Goal: Transaction & Acquisition: Purchase product/service

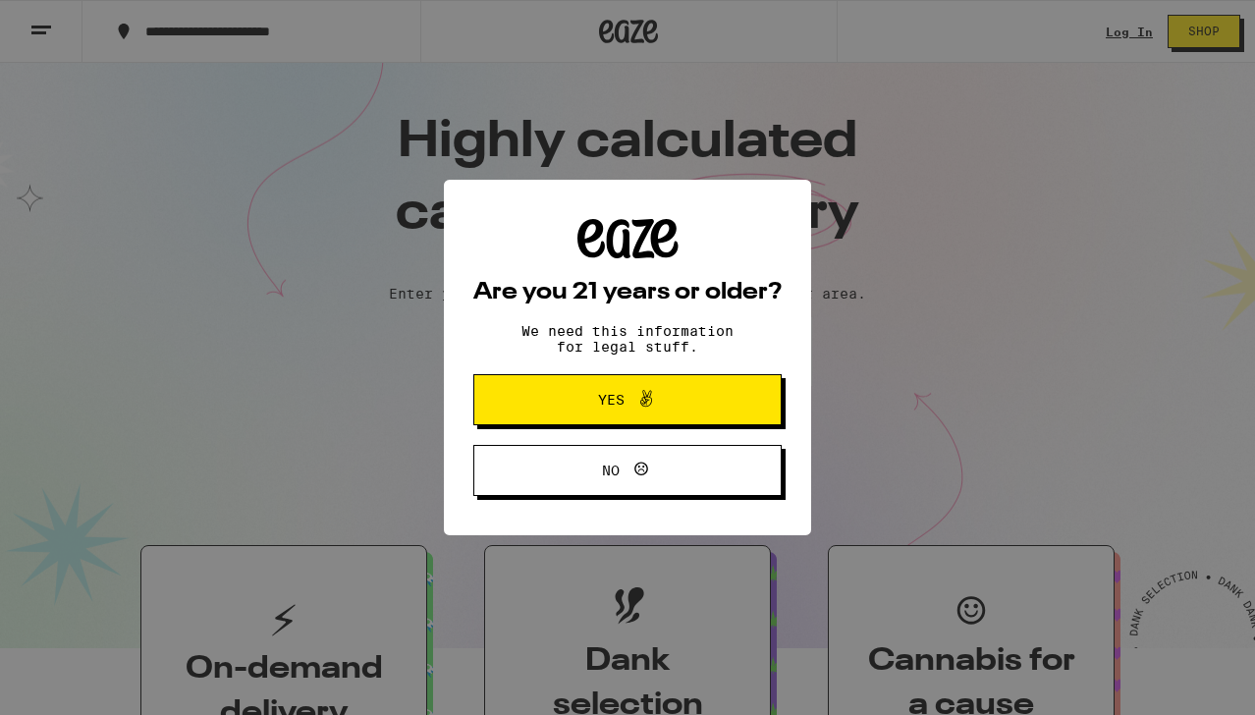
click at [680, 392] on span "Yes" at bounding box center [627, 400] width 149 height 26
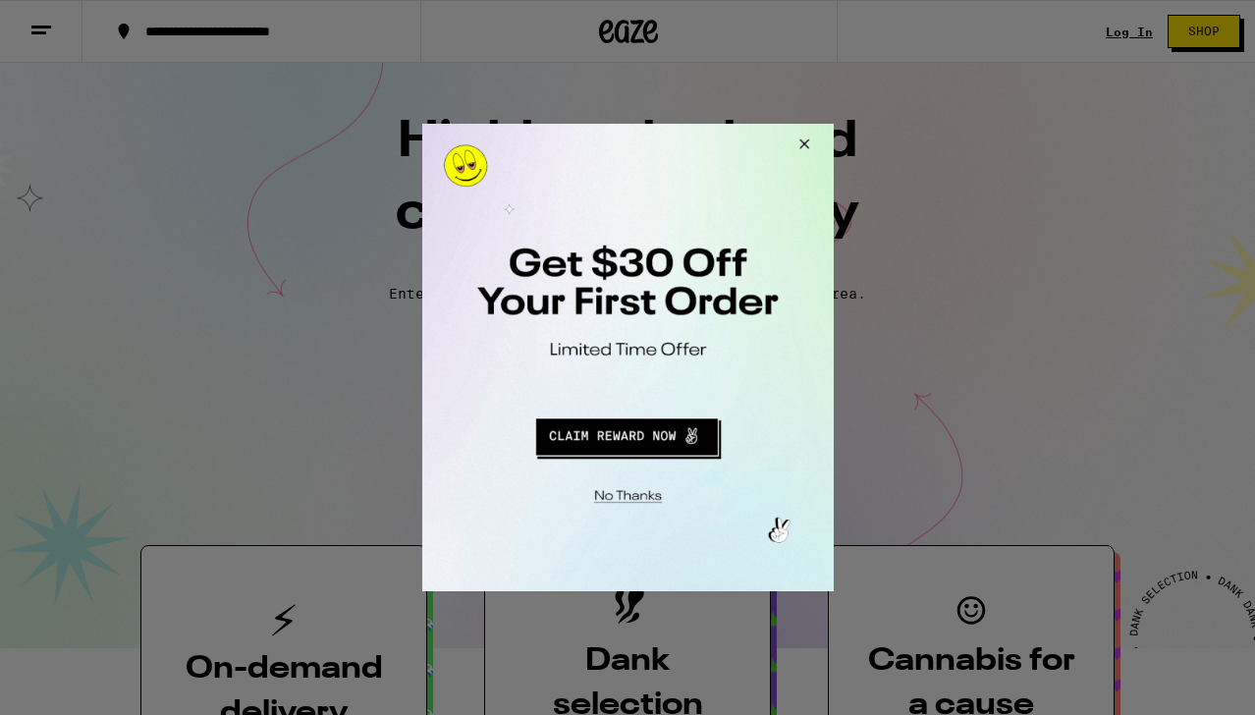
click at [902, 331] on div at bounding box center [627, 357] width 1255 height 715
click at [638, 502] on button "Close Modal" at bounding box center [624, 493] width 400 height 30
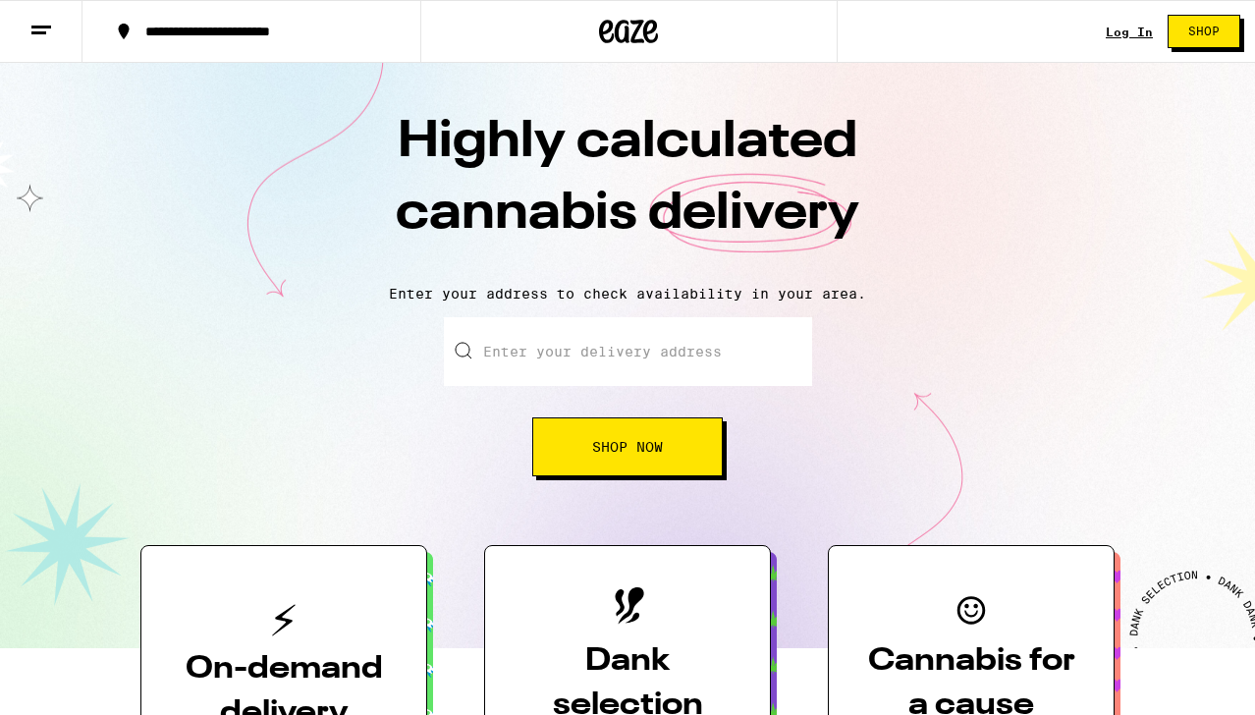
click at [1139, 33] on link "Log In" at bounding box center [1129, 32] width 47 height 13
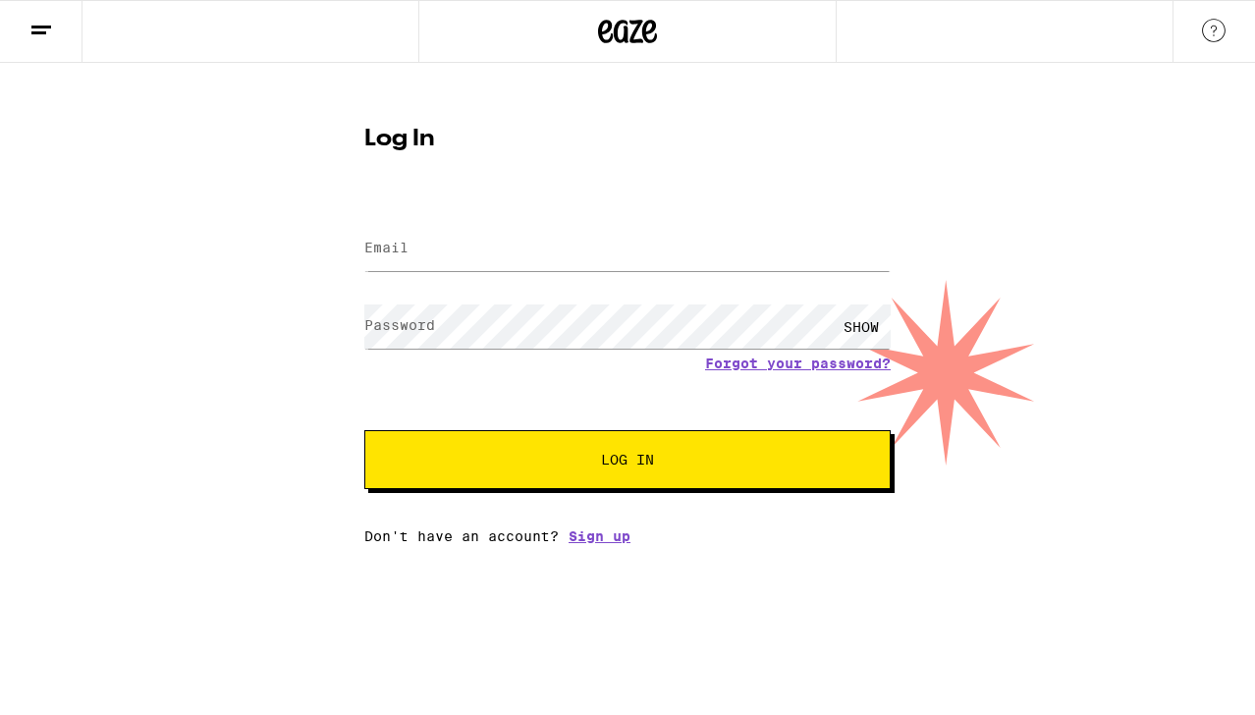
click at [610, 272] on div at bounding box center [627, 249] width 527 height 58
click at [609, 271] on input "Email" at bounding box center [627, 249] width 527 height 44
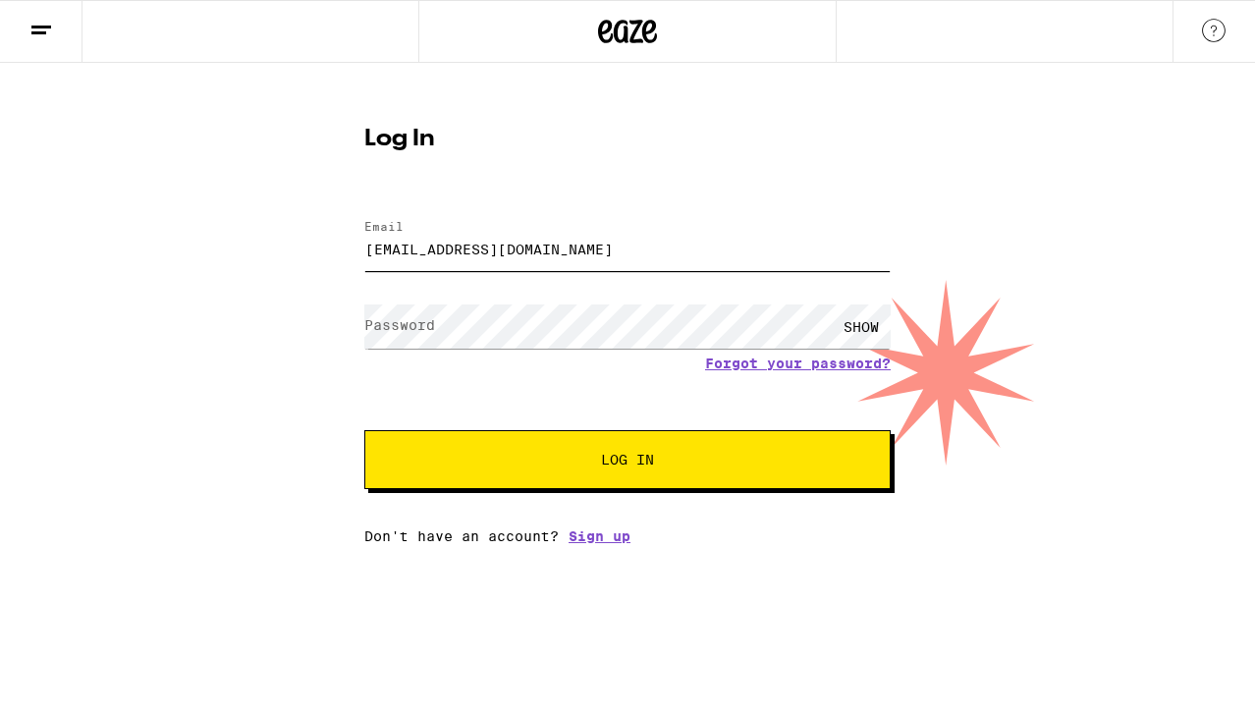
type input "[EMAIL_ADDRESS][DOMAIN_NAME]"
click at [364, 430] on button "Log In" at bounding box center [627, 459] width 527 height 59
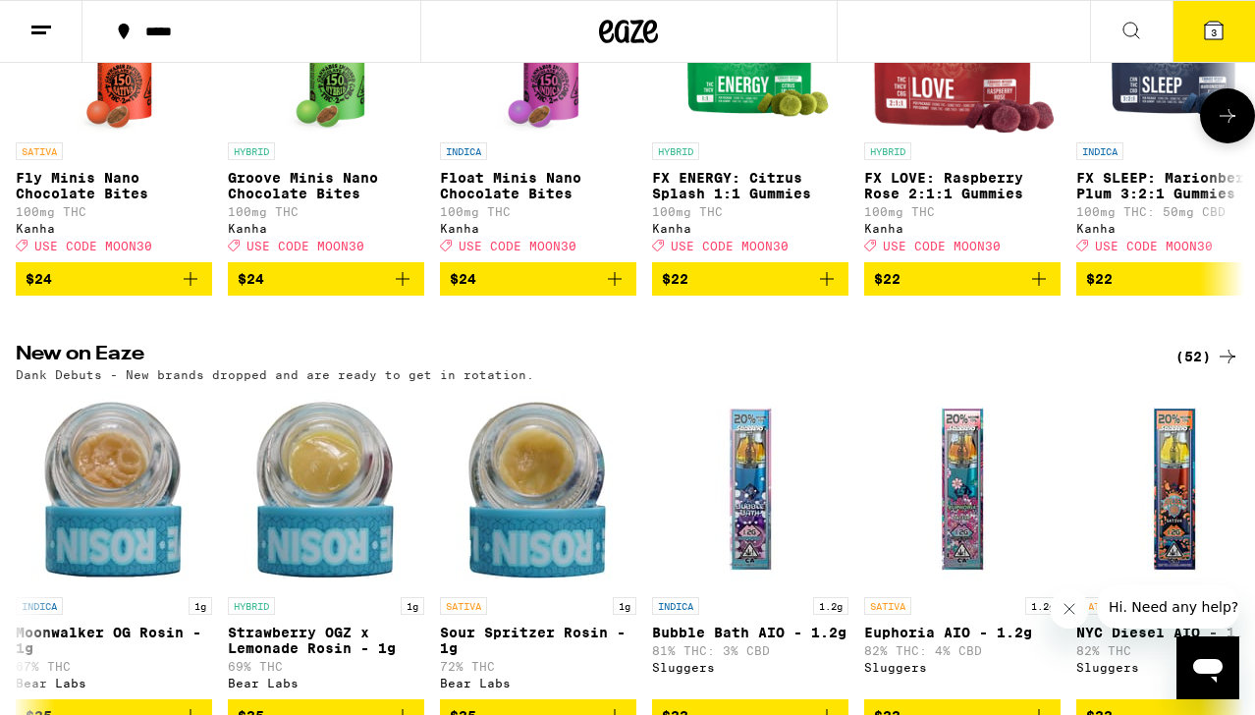
scroll to position [1558, 0]
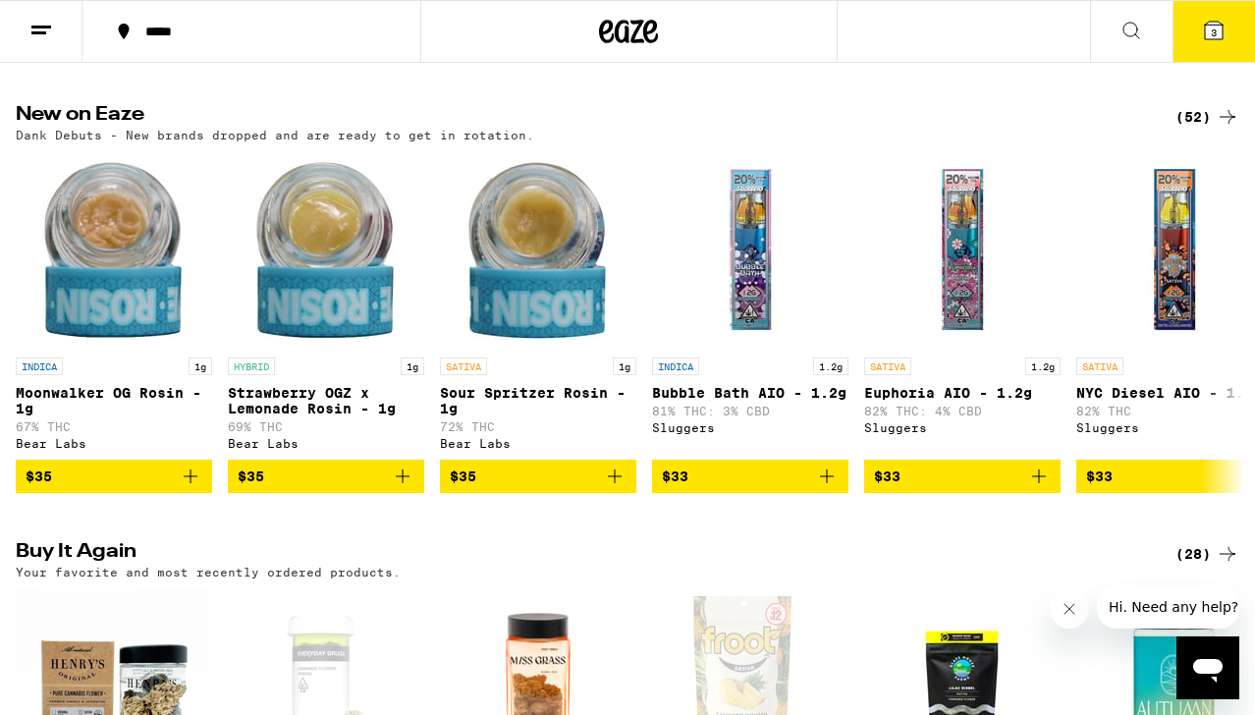
click at [290, 129] on h2 "New on Eaze" at bounding box center [580, 117] width 1128 height 24
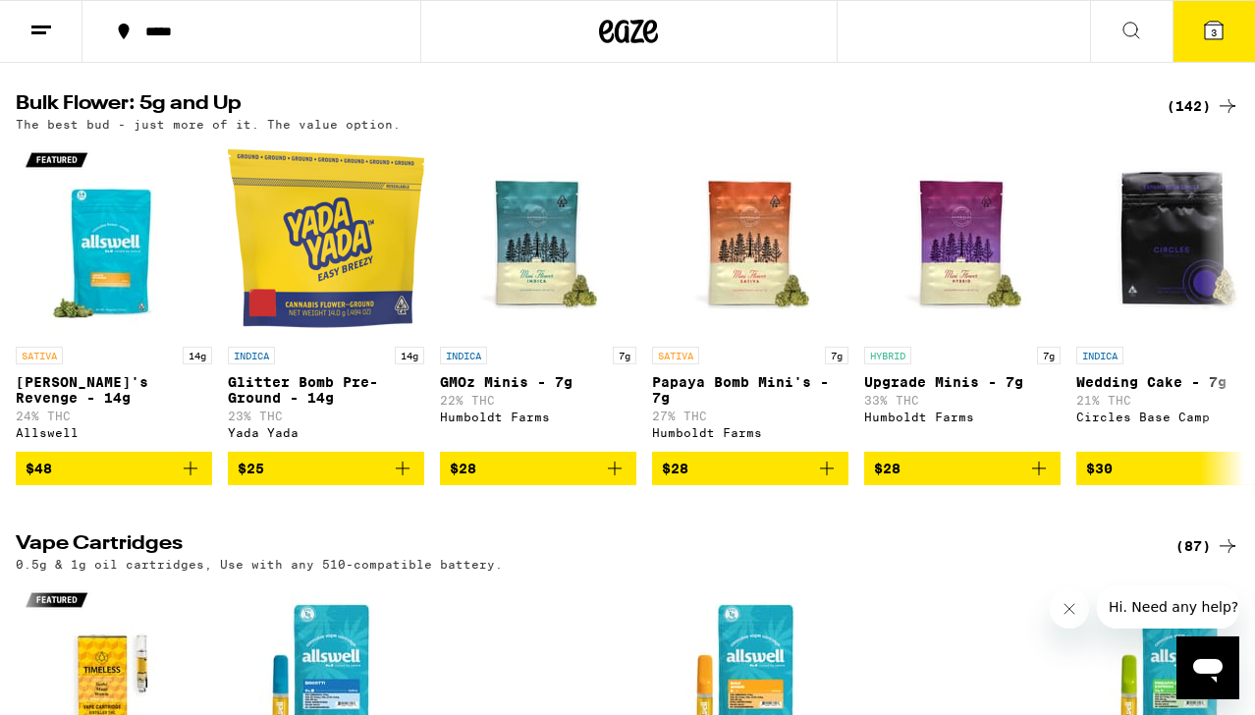
scroll to position [2956, 0]
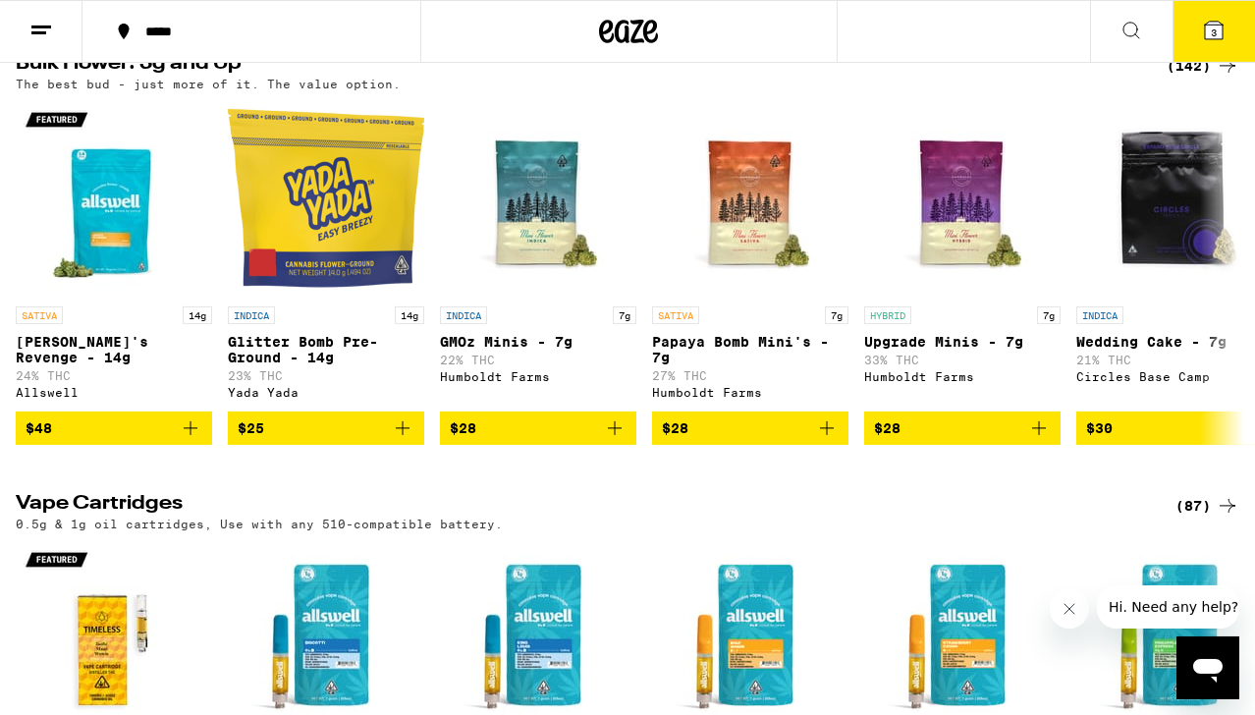
click at [1185, 78] on div "(142)" at bounding box center [1203, 66] width 73 height 24
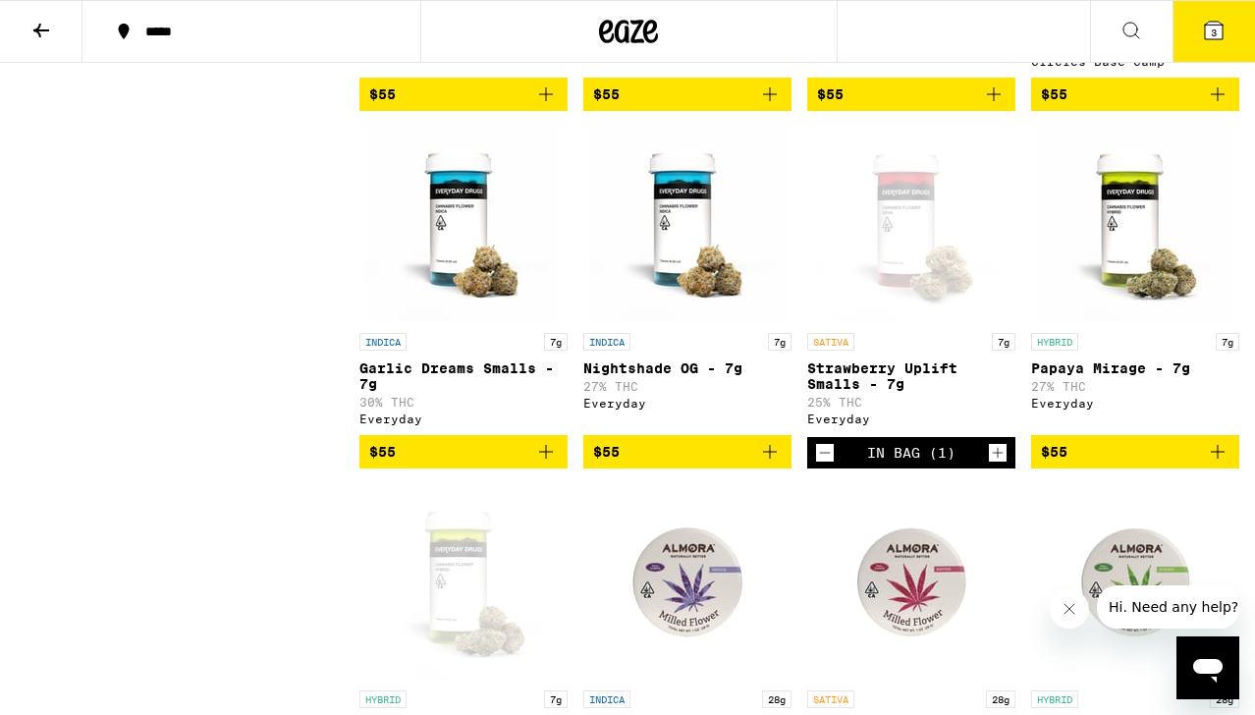
scroll to position [5303, 0]
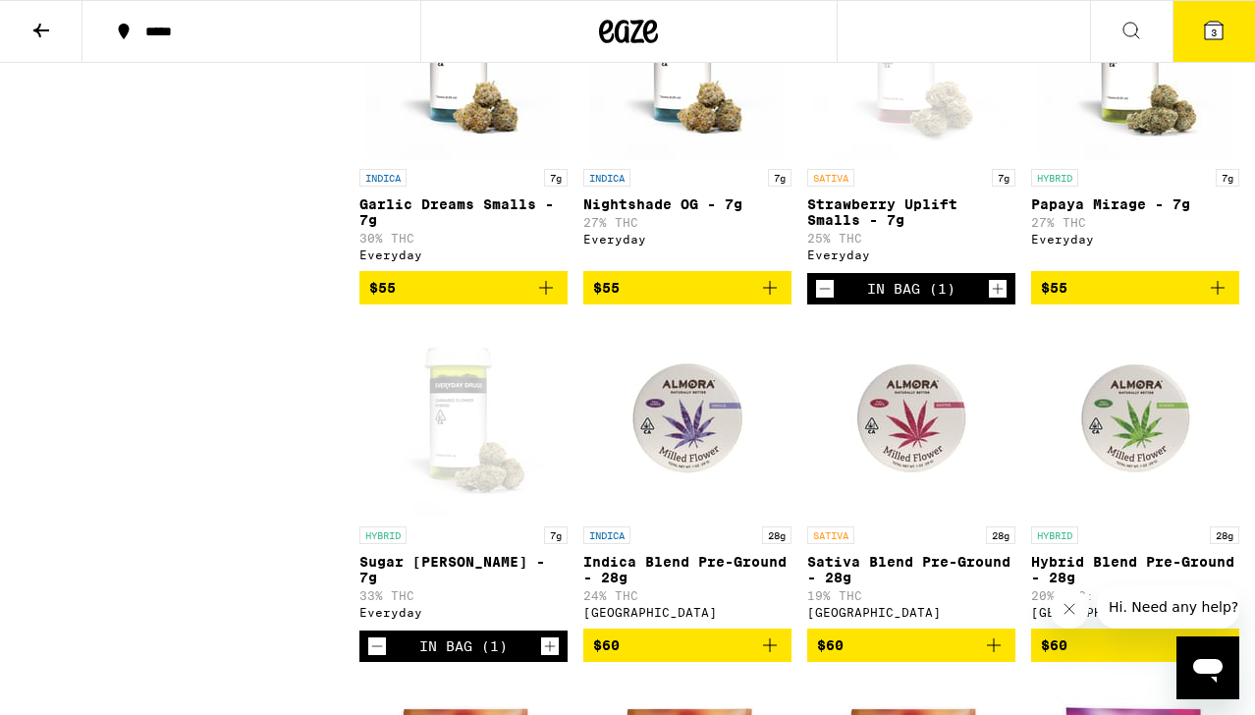
click at [1206, 30] on icon at bounding box center [1214, 31] width 18 height 18
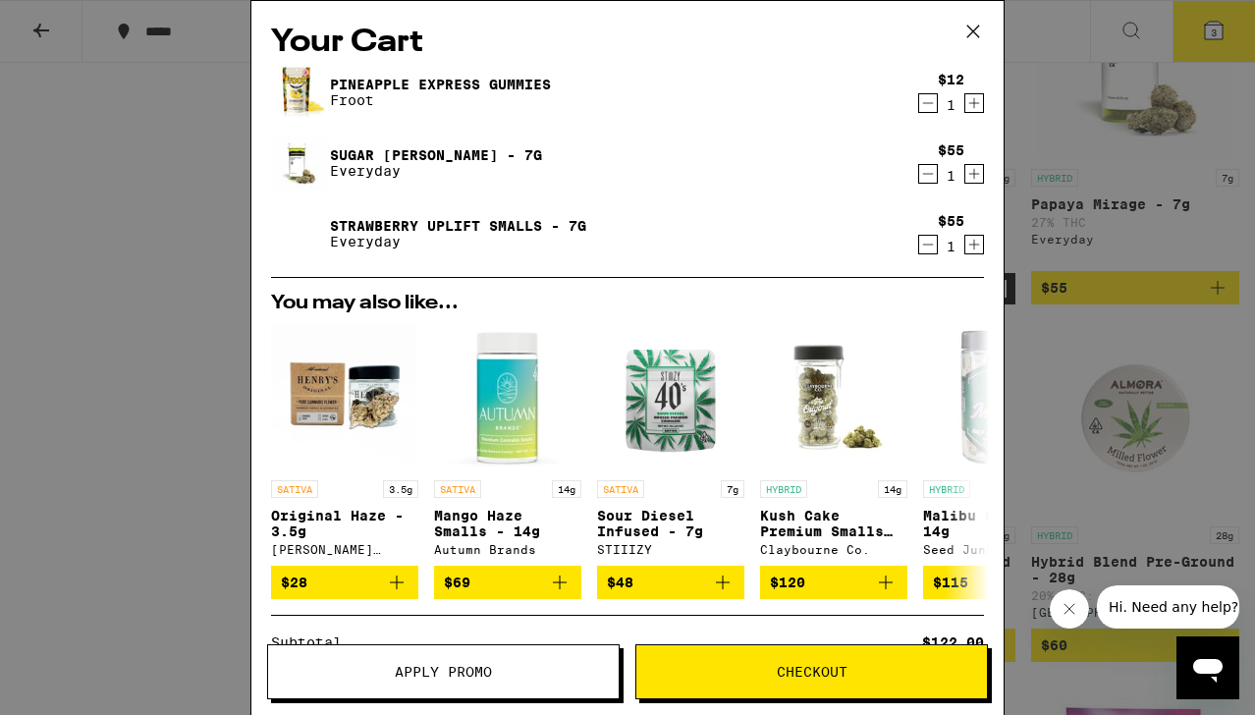
click at [1057, 140] on div "Your Cart Pineapple Express Gummies Froot $12 1 Sugar [PERSON_NAME] - 7g Everyd…" at bounding box center [627, 357] width 1255 height 715
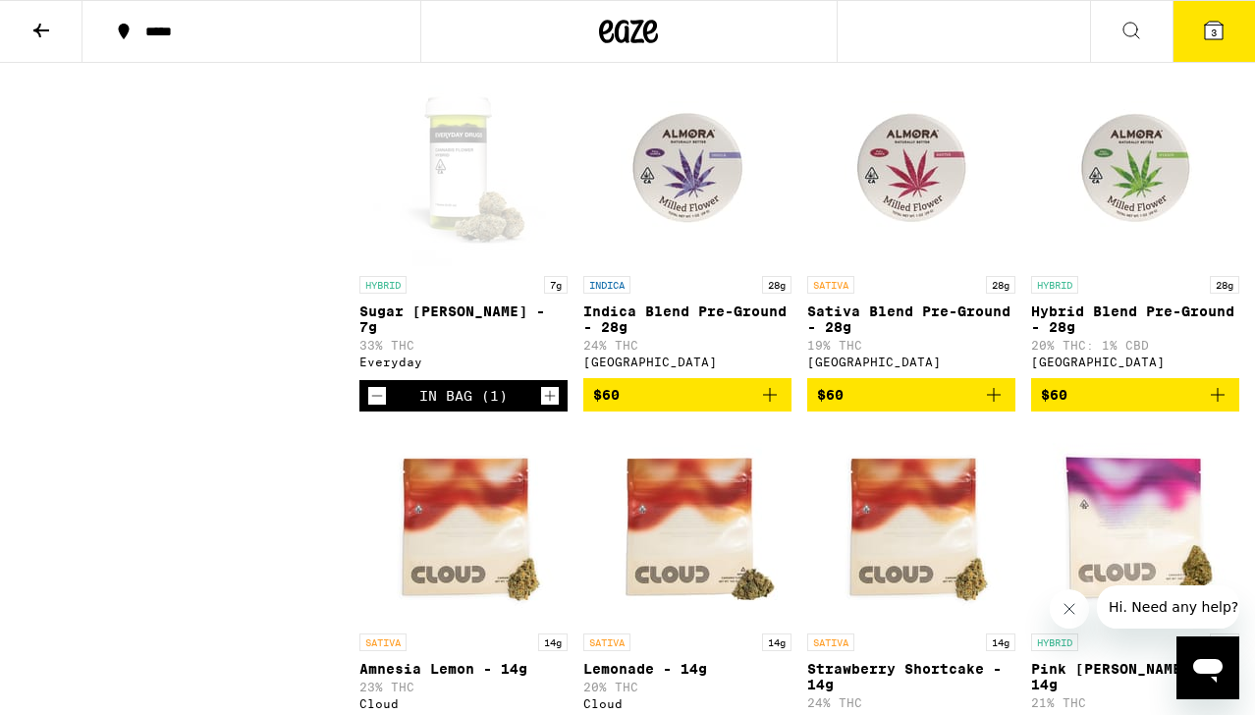
scroll to position [5607, 0]
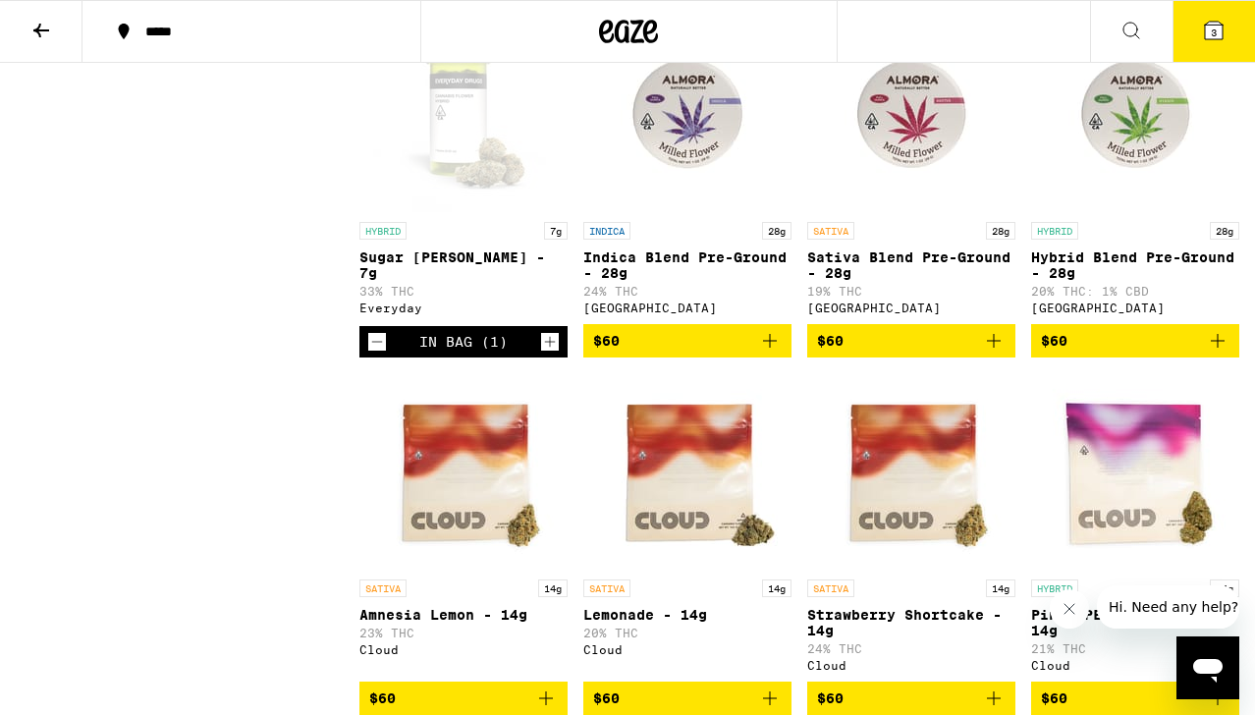
click at [487, 212] on div "Open page for Sugar Rush Smalls - 7g from Everyday" at bounding box center [463, 114] width 196 height 196
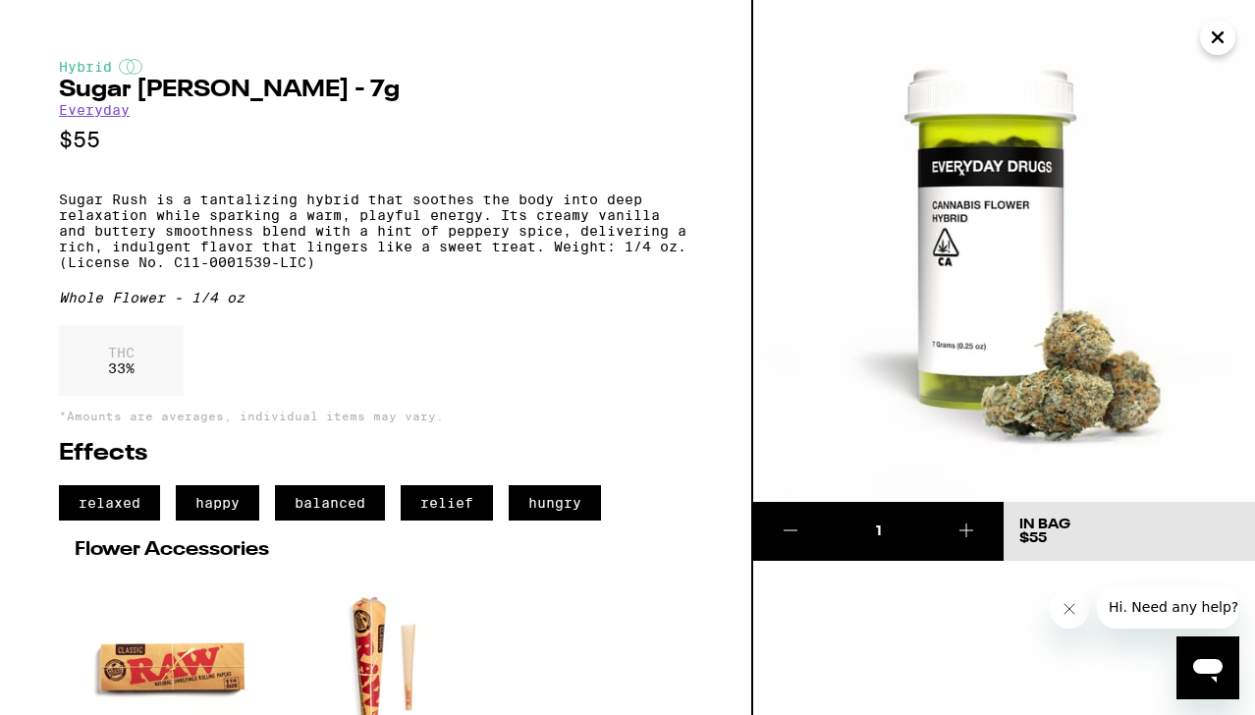
click at [1213, 27] on icon "Close" at bounding box center [1218, 37] width 24 height 29
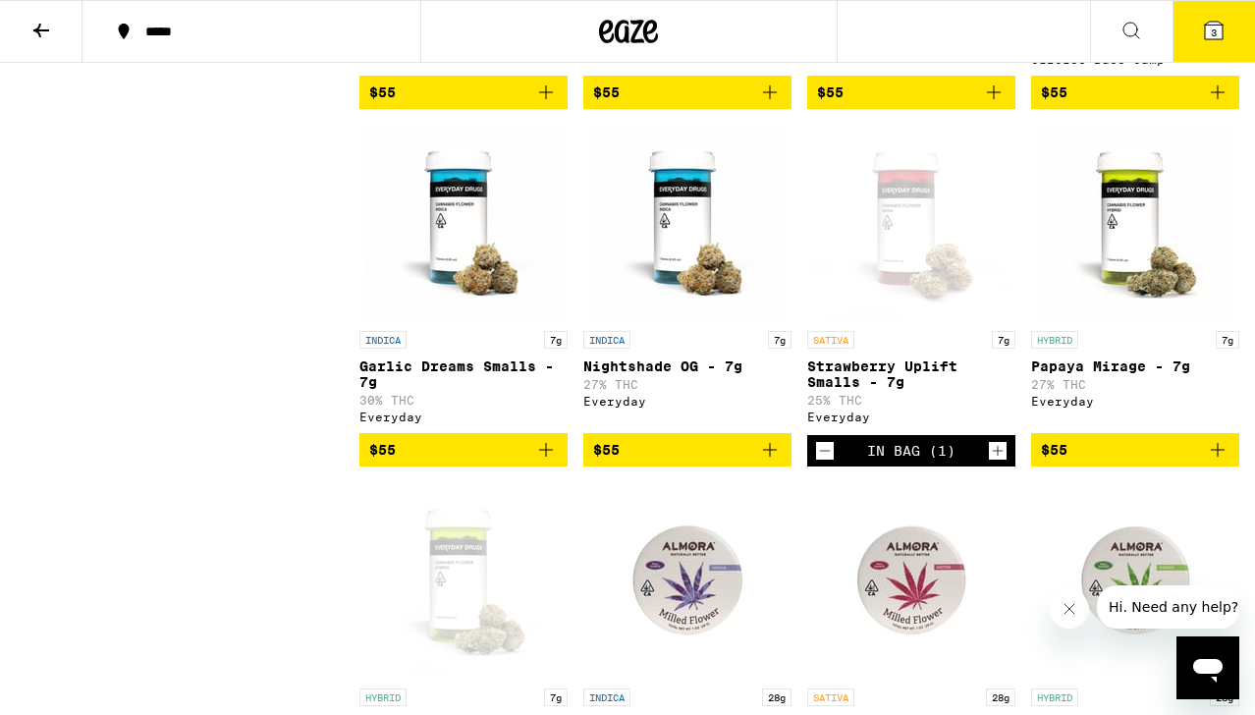
scroll to position [5263, 0]
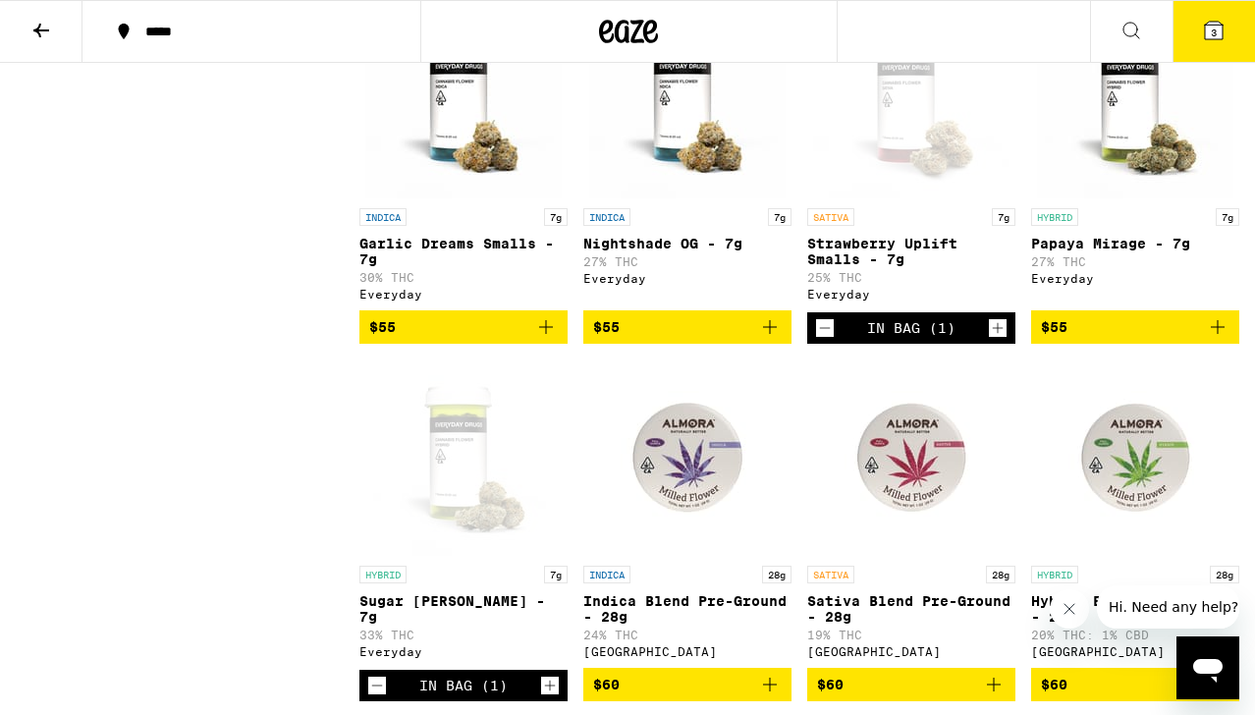
click at [1133, 198] on img "Open page for Papaya Mirage - 7g from Everyday" at bounding box center [1135, 100] width 196 height 196
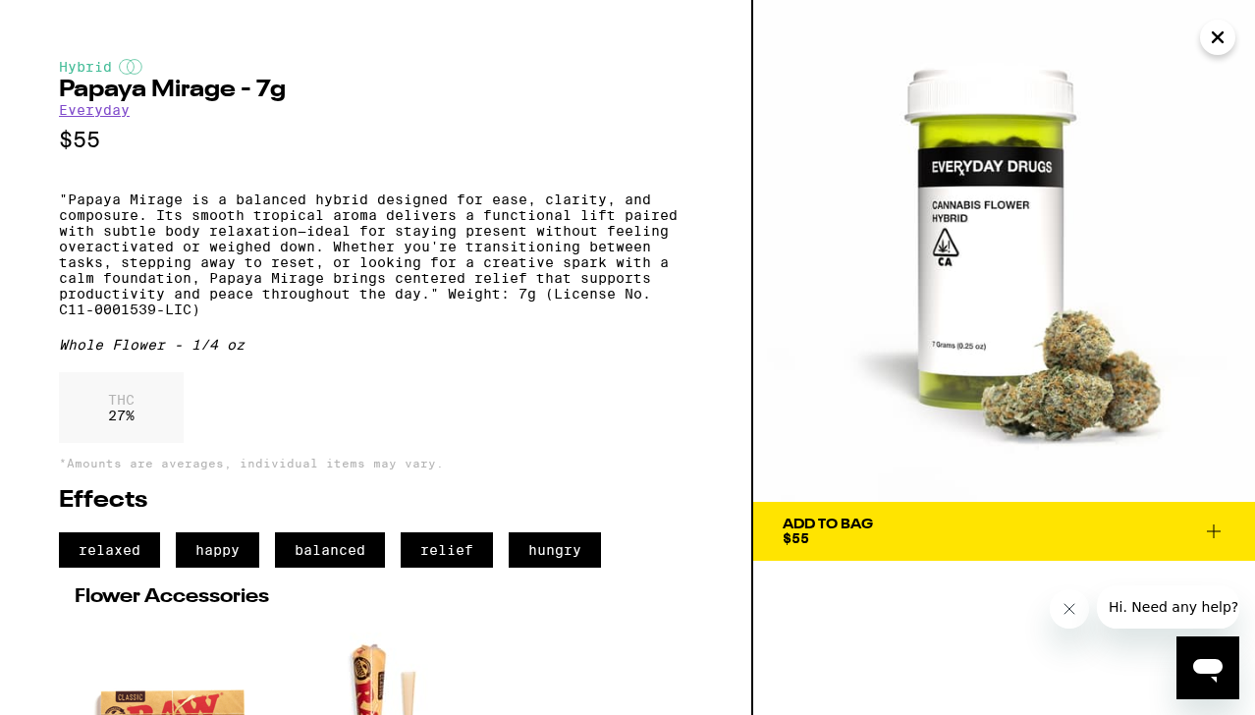
click at [1210, 30] on icon "Close" at bounding box center [1218, 37] width 24 height 29
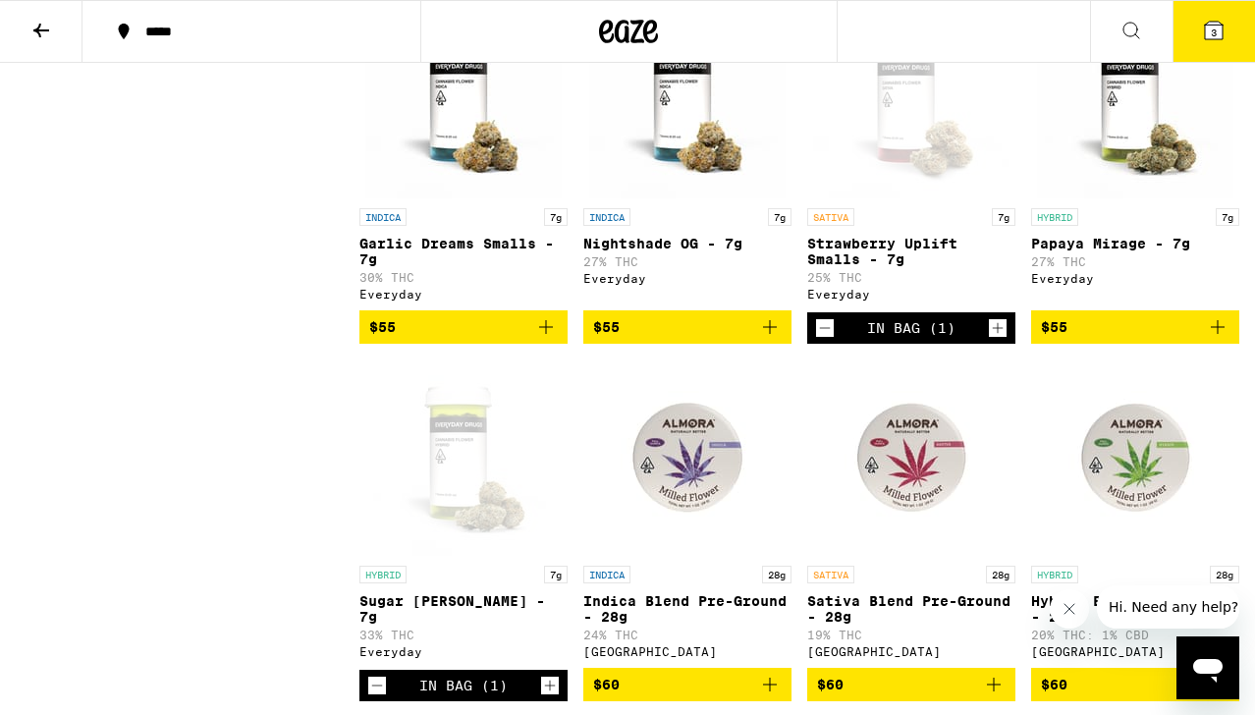
click at [936, 198] on div "Open page for Strawberry Uplift Smalls - 7g from Everyday" at bounding box center [911, 100] width 196 height 196
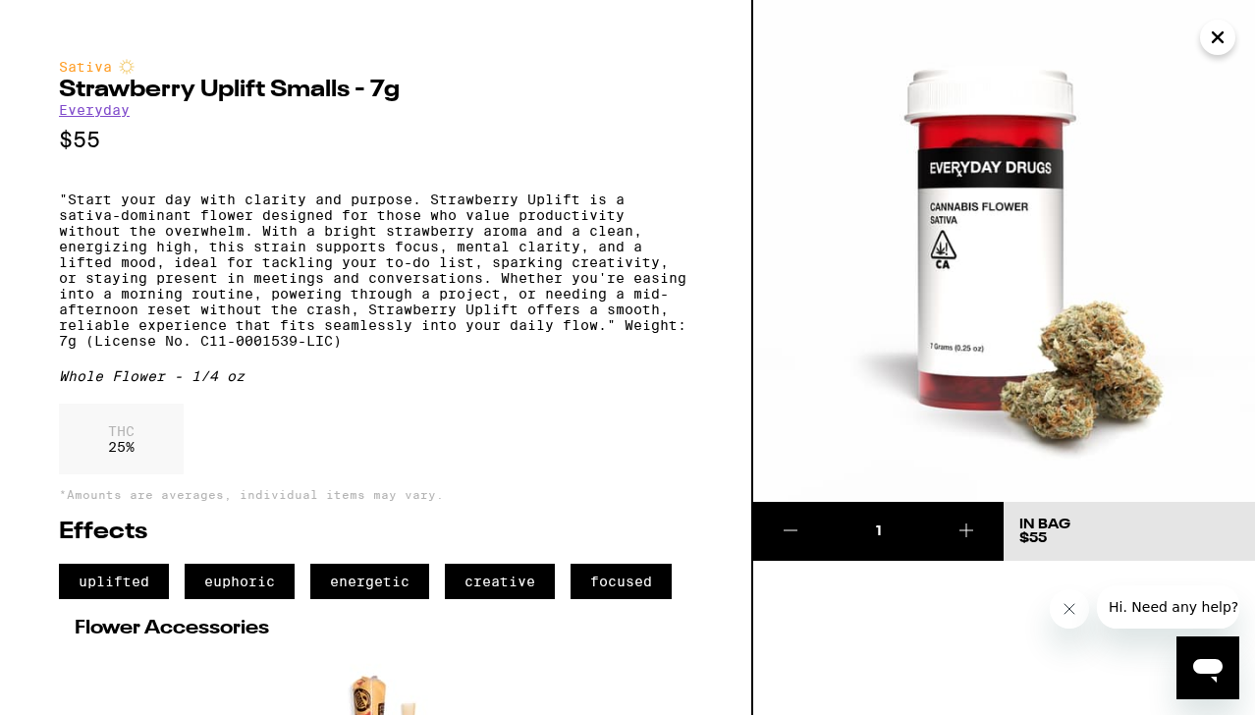
click at [1221, 26] on icon "Close" at bounding box center [1218, 37] width 24 height 29
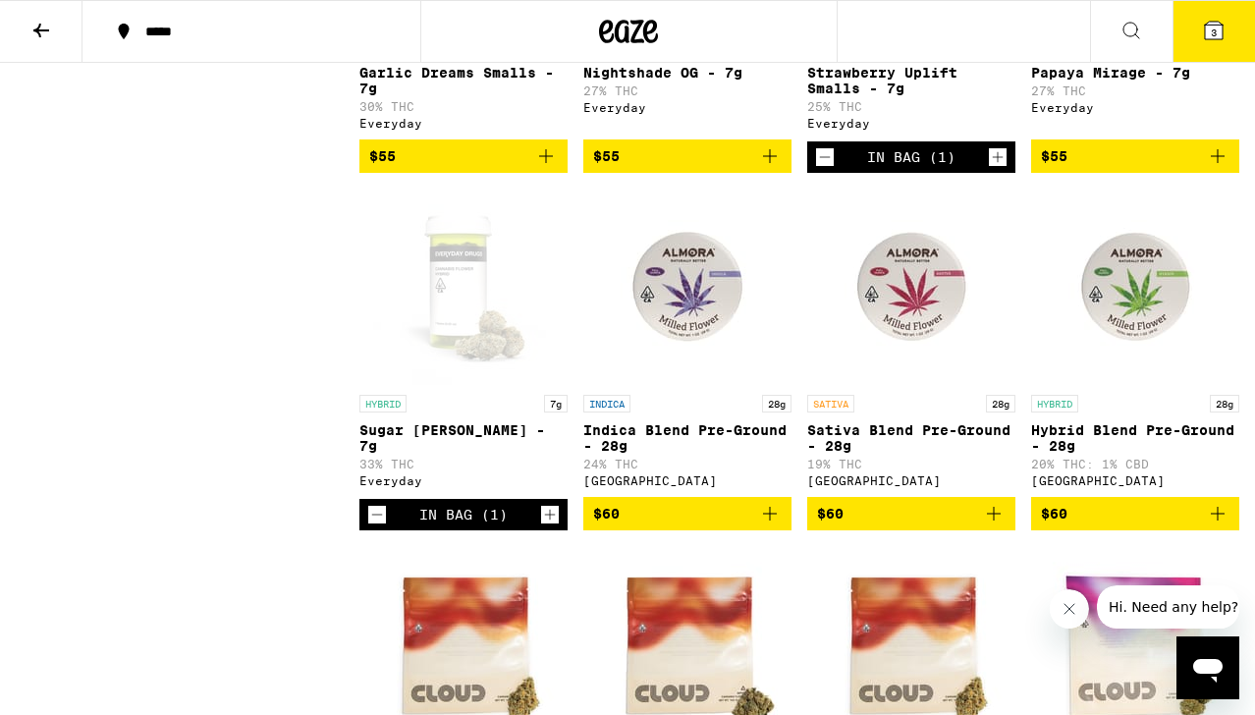
scroll to position [5436, 0]
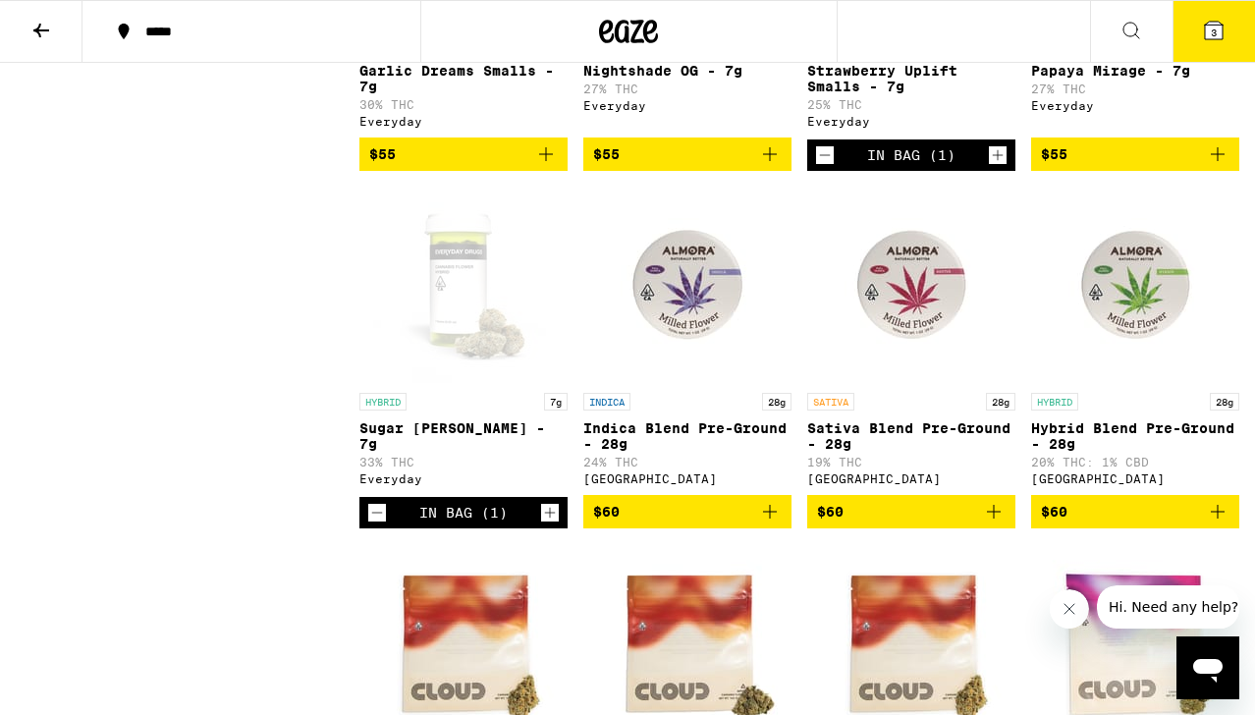
click at [449, 383] on div "Open page for Sugar Rush Smalls - 7g from Everyday" at bounding box center [463, 285] width 196 height 196
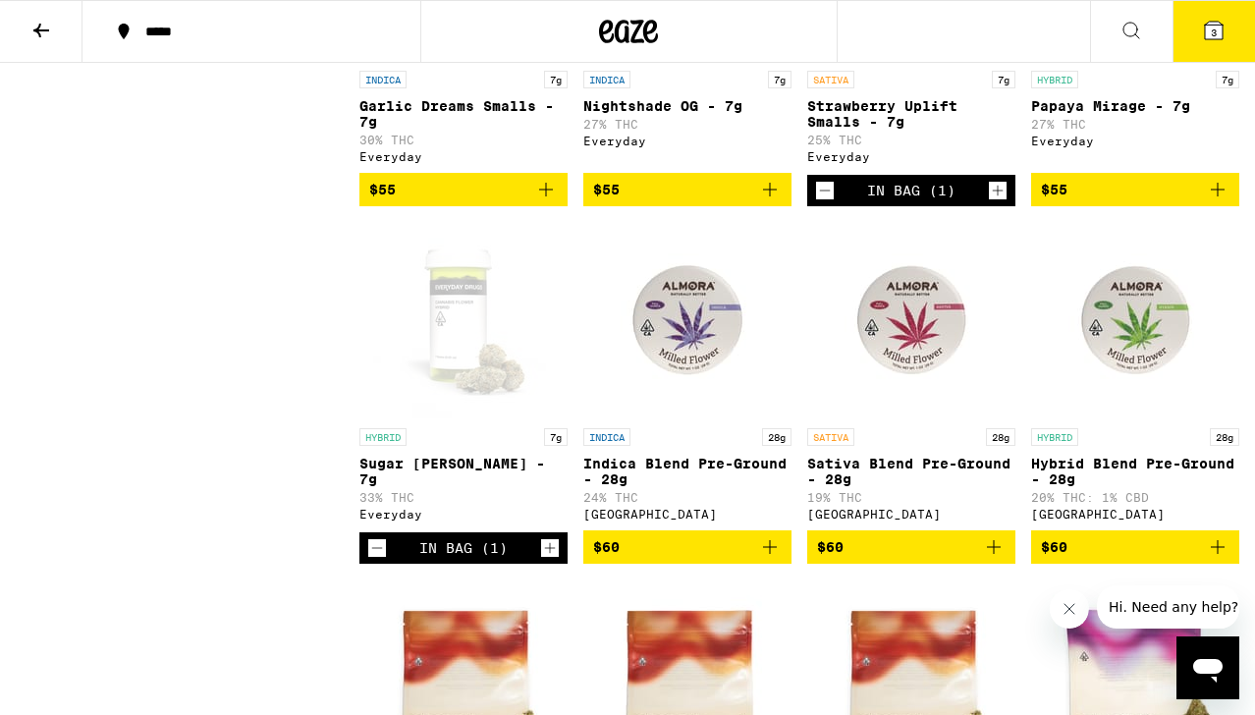
scroll to position [5393, 0]
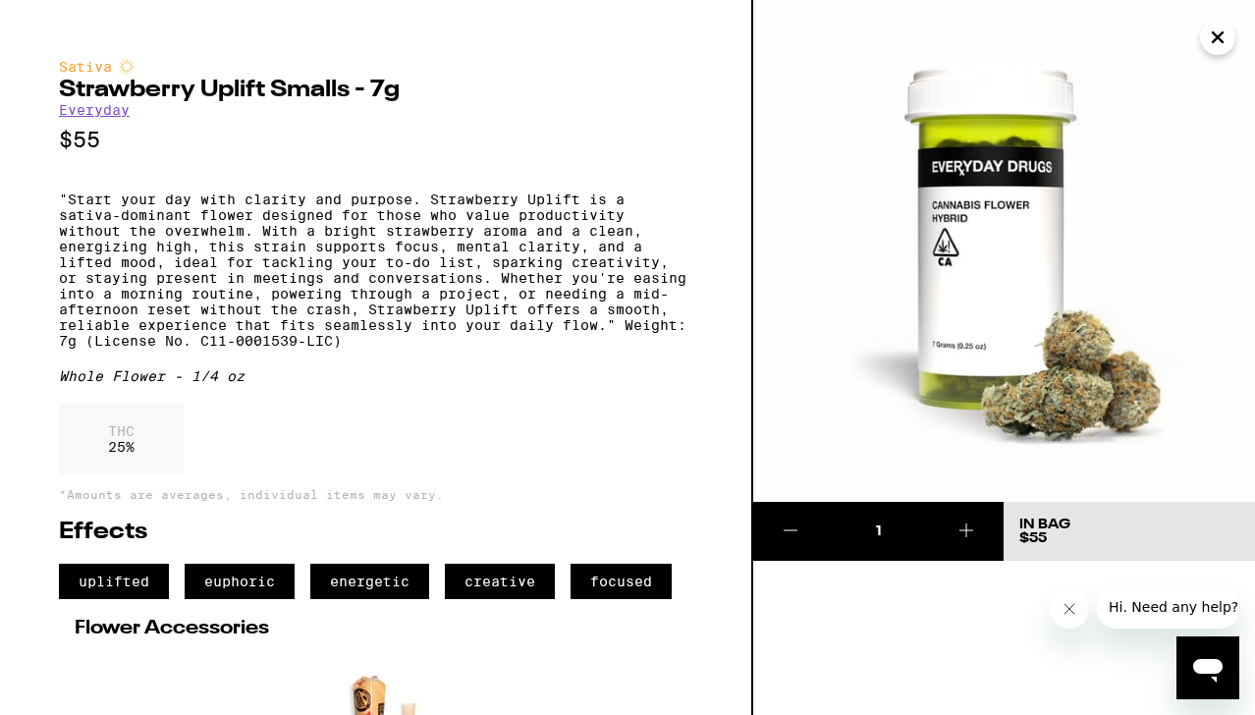
click at [1207, 27] on icon "Close" at bounding box center [1218, 37] width 24 height 29
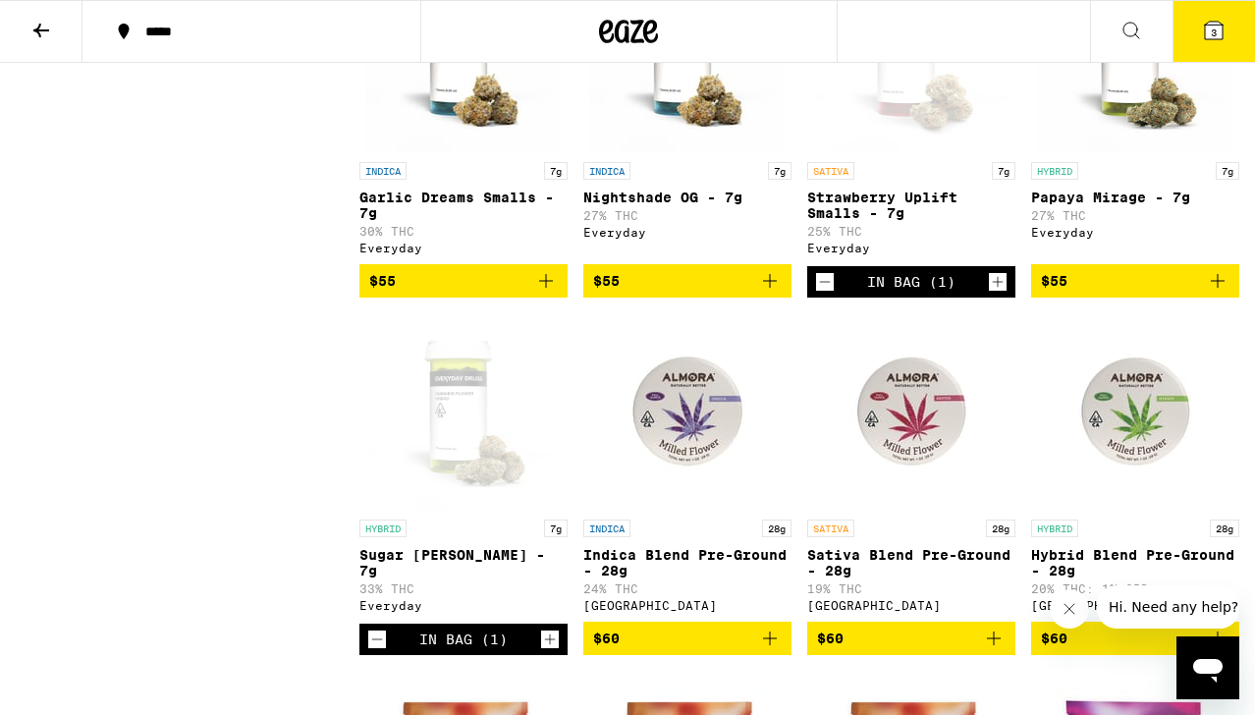
scroll to position [5308, 0]
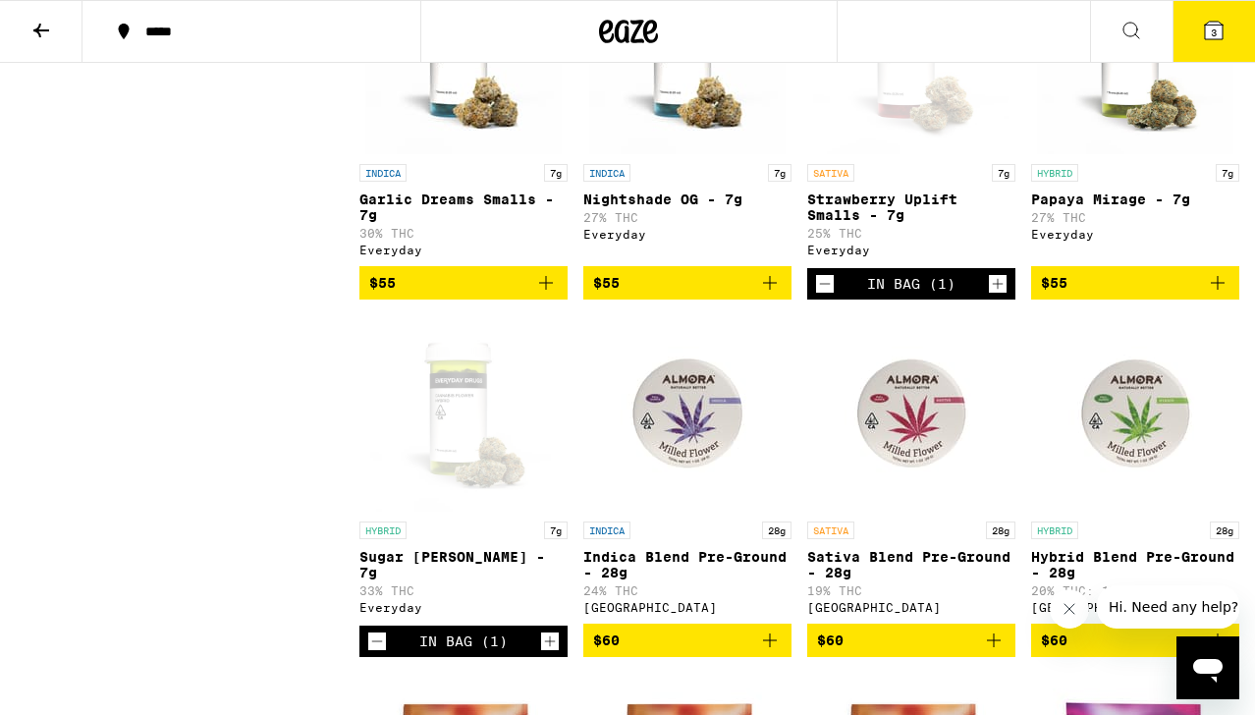
click at [919, 223] on p "Strawberry Uplift Smalls - 7g" at bounding box center [911, 207] width 208 height 31
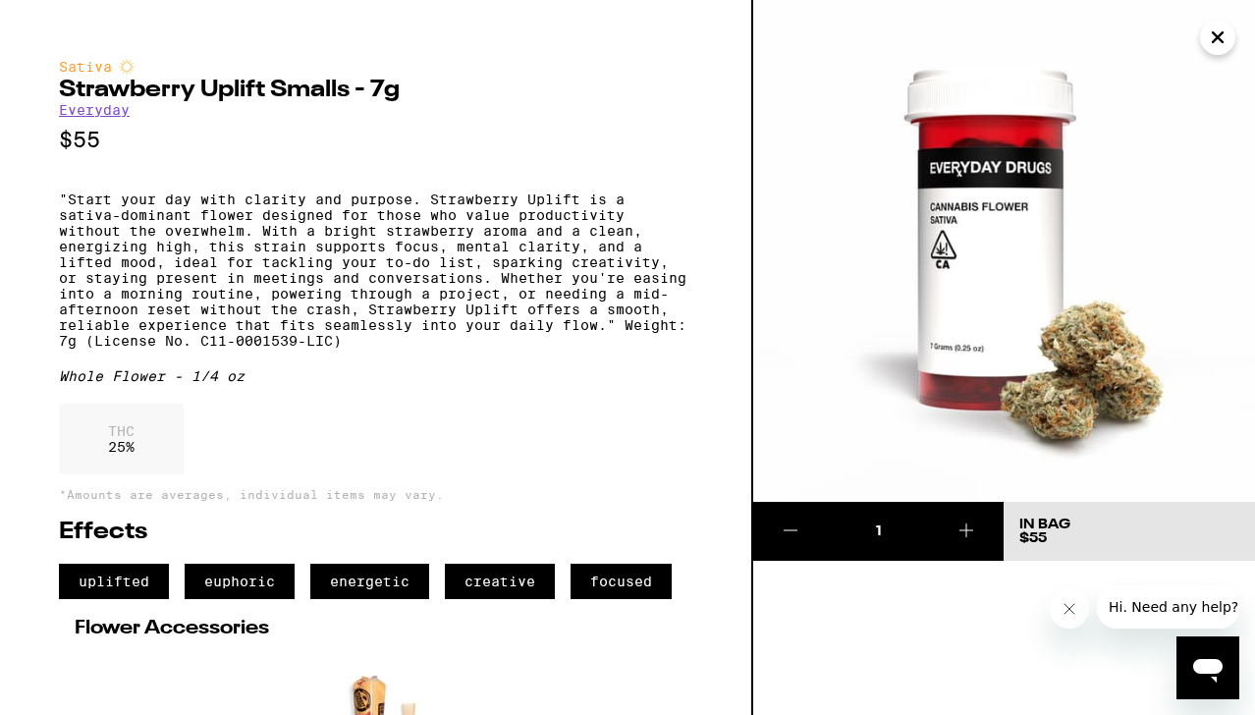
click at [1208, 40] on icon "Close" at bounding box center [1218, 37] width 24 height 29
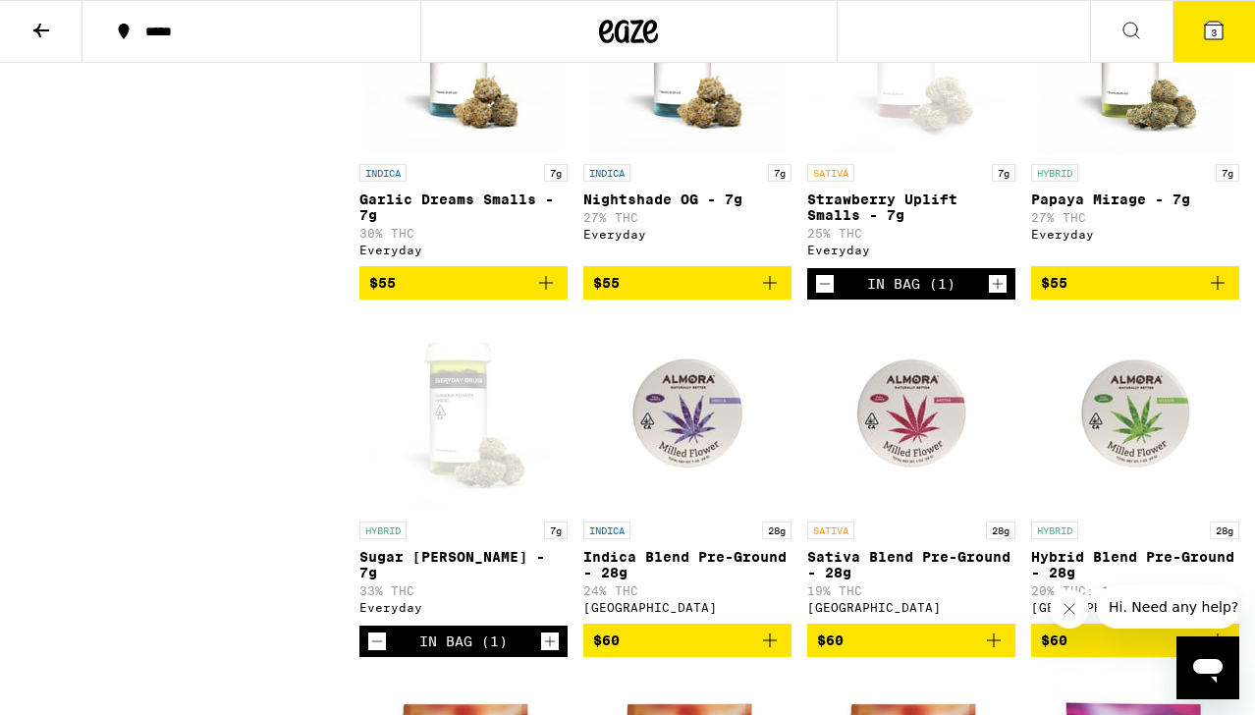
click at [1206, 28] on icon at bounding box center [1214, 31] width 18 height 18
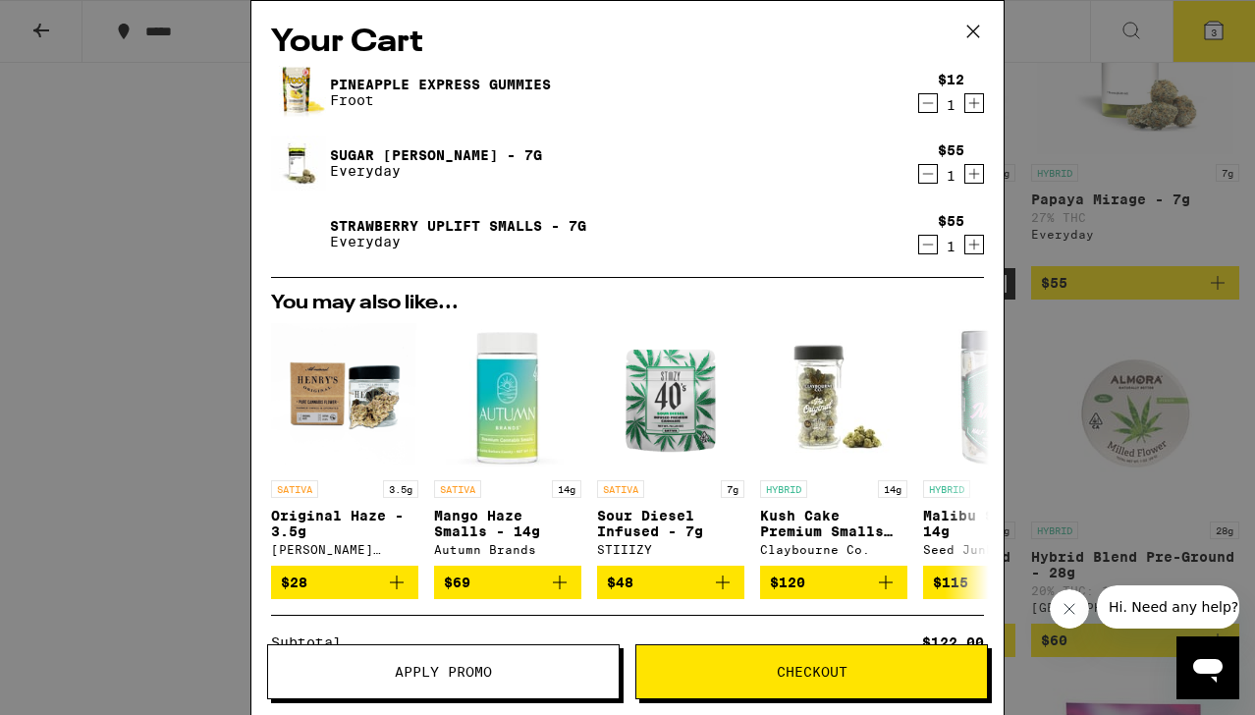
click at [927, 172] on icon "Decrement" at bounding box center [928, 174] width 18 height 24
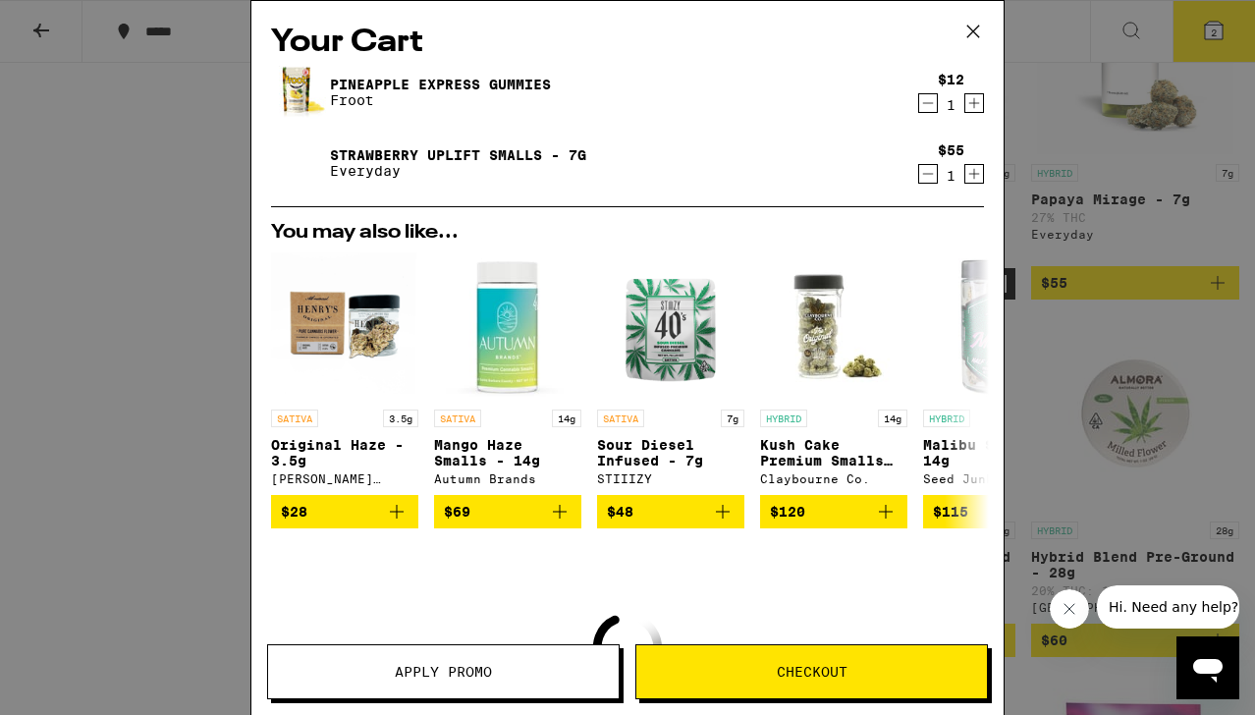
click at [200, 221] on div "Your Cart Pineapple Express Gummies Froot $12 1 Strawberry Uplift Smalls - 7g E…" at bounding box center [627, 357] width 1255 height 715
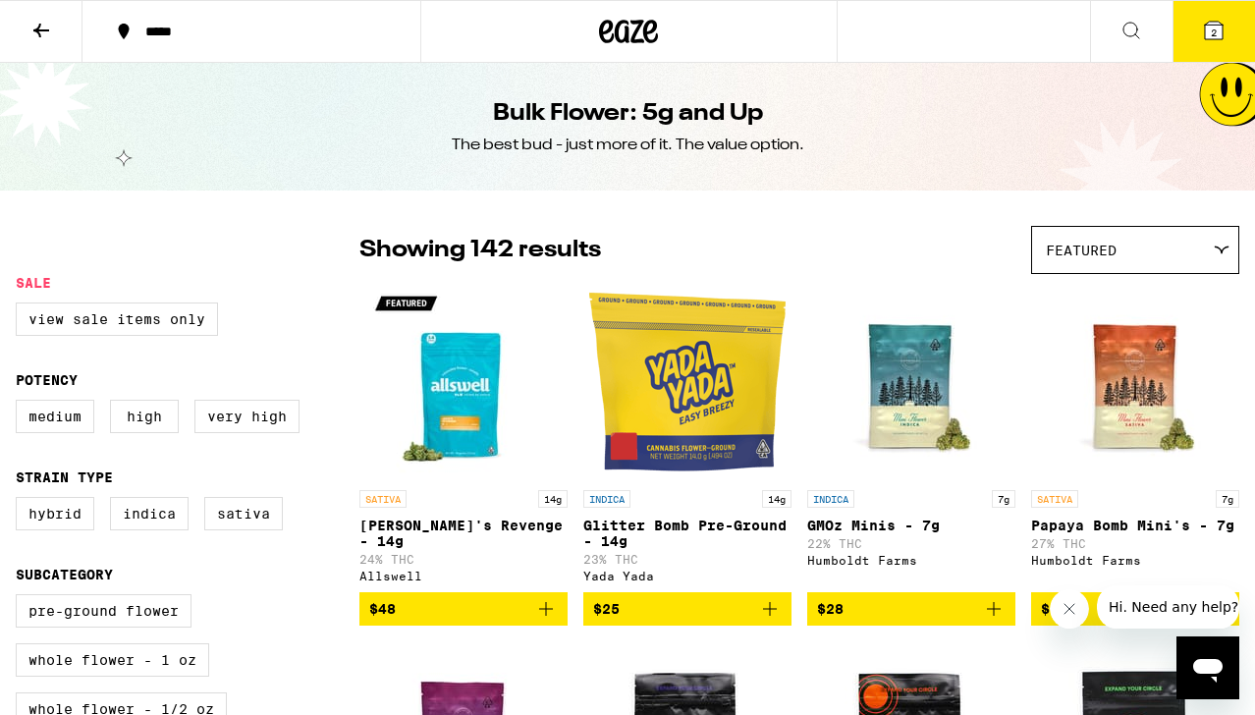
click at [50, 34] on icon at bounding box center [41, 31] width 24 height 24
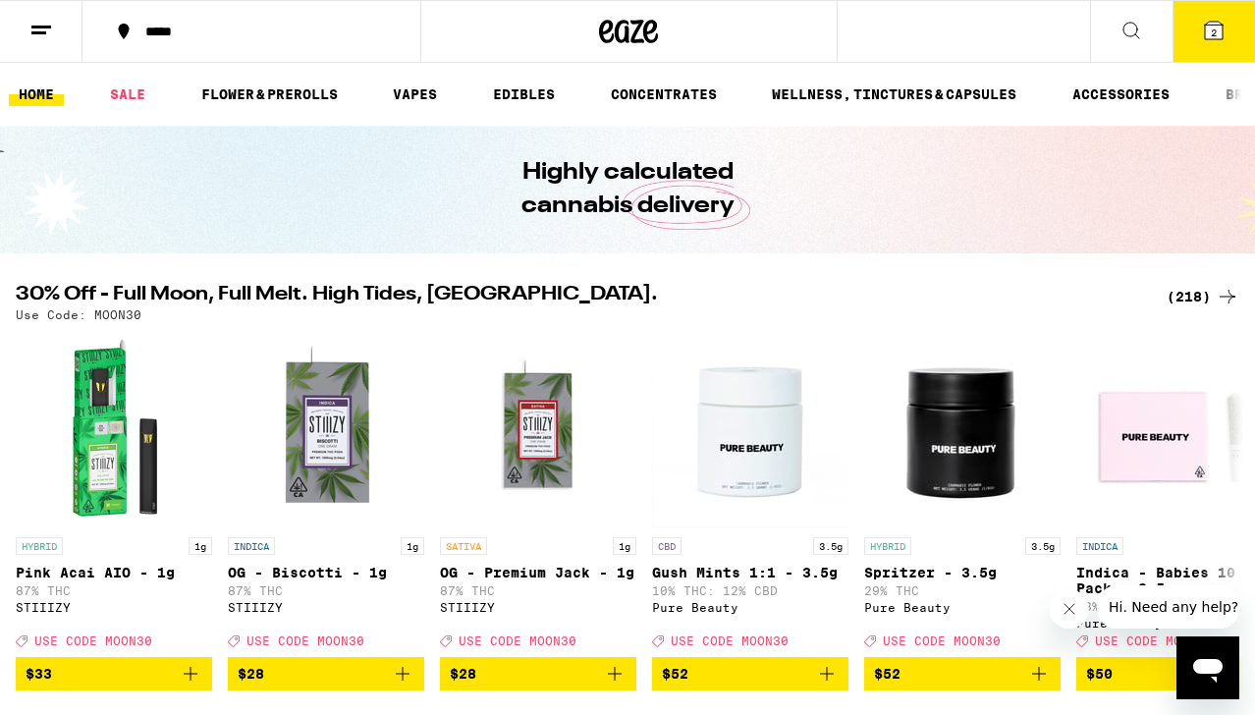
click at [41, 97] on link "HOME" at bounding box center [36, 95] width 55 height 24
click at [50, 48] on button at bounding box center [41, 32] width 83 height 62
click at [39, 34] on div "Menu Shop Buy It Again Sale Flower & Prerolls Vapes Edibles Concentrates Wellne…" at bounding box center [627, 357] width 1255 height 715
click at [39, 34] on icon at bounding box center [41, 31] width 24 height 24
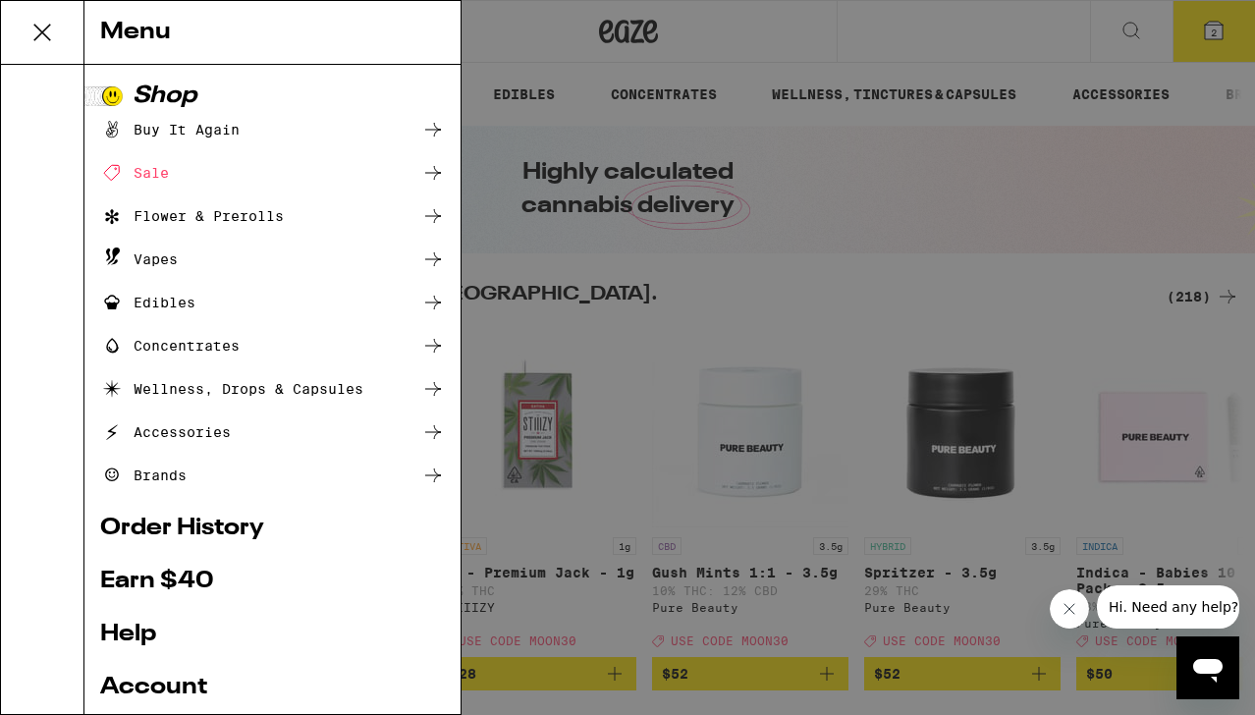
click at [208, 530] on link "Order History" at bounding box center [272, 529] width 345 height 24
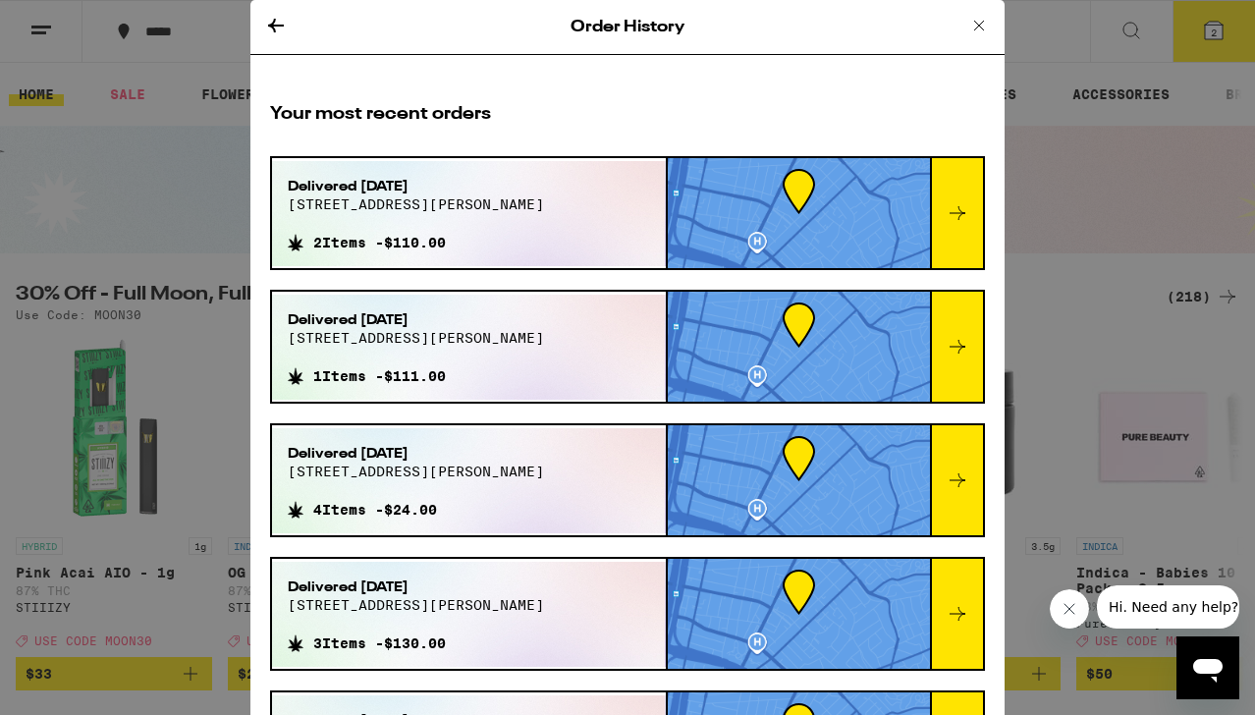
click at [1068, 343] on div "Order History Your most recent orders Delivered [DATE] [STREET_ADDRESS][PERSON_…" at bounding box center [627, 357] width 1255 height 715
click at [980, 22] on icon at bounding box center [980, 26] width 24 height 24
click at [980, 22] on div "Order History Your most recent orders Delivered [DATE] [STREET_ADDRESS][PERSON_…" at bounding box center [627, 357] width 1255 height 715
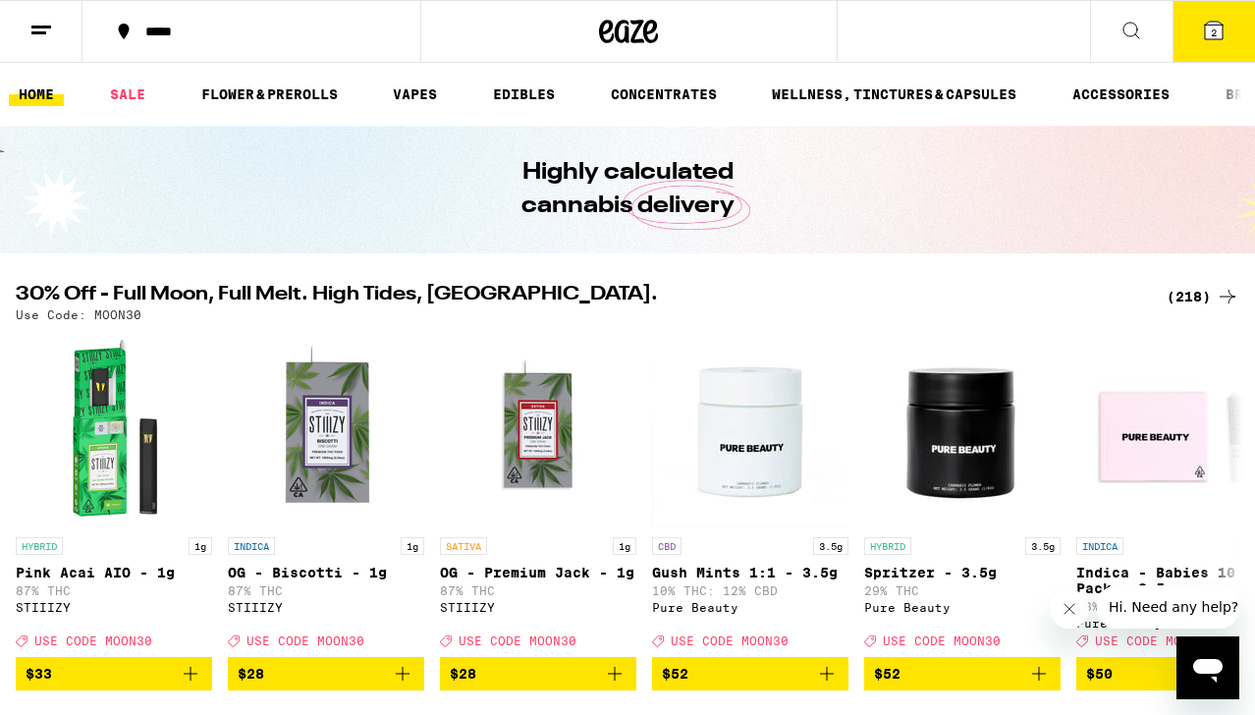
click at [1213, 20] on icon at bounding box center [1214, 31] width 24 height 24
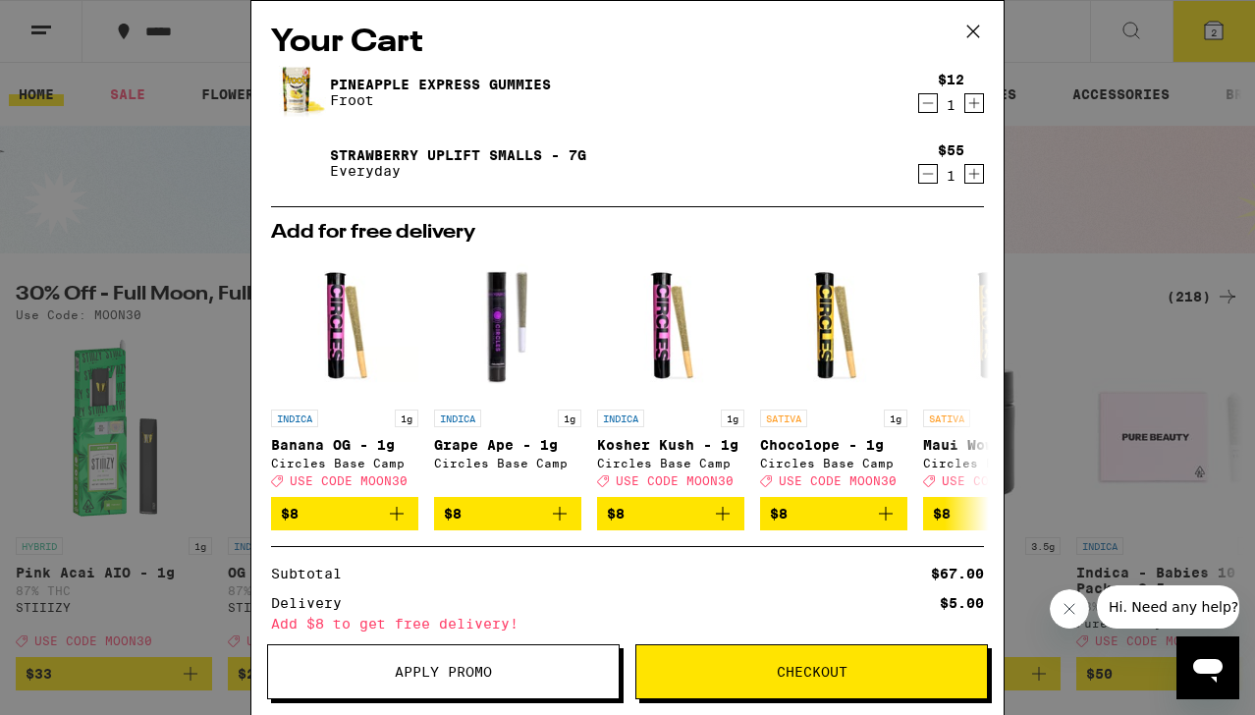
click at [497, 154] on link "Strawberry Uplift Smalls - 7g" at bounding box center [458, 155] width 256 height 16
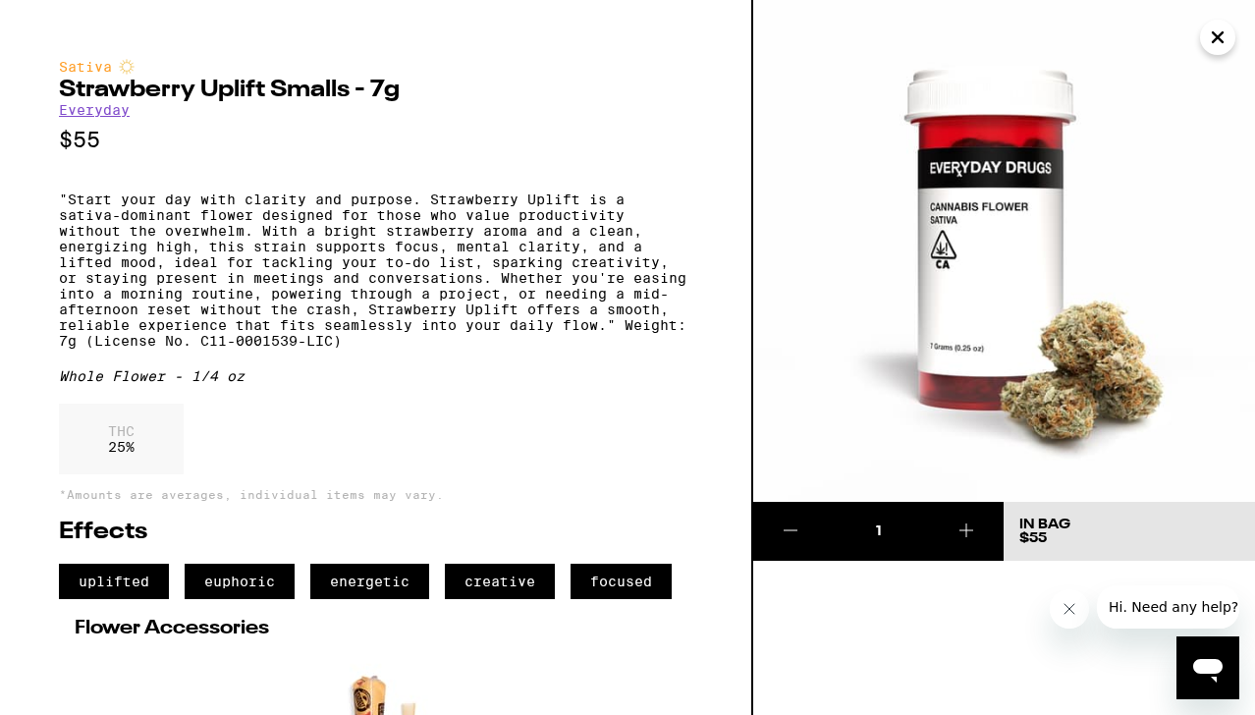
click at [1218, 35] on icon "Close" at bounding box center [1218, 37] width 10 height 10
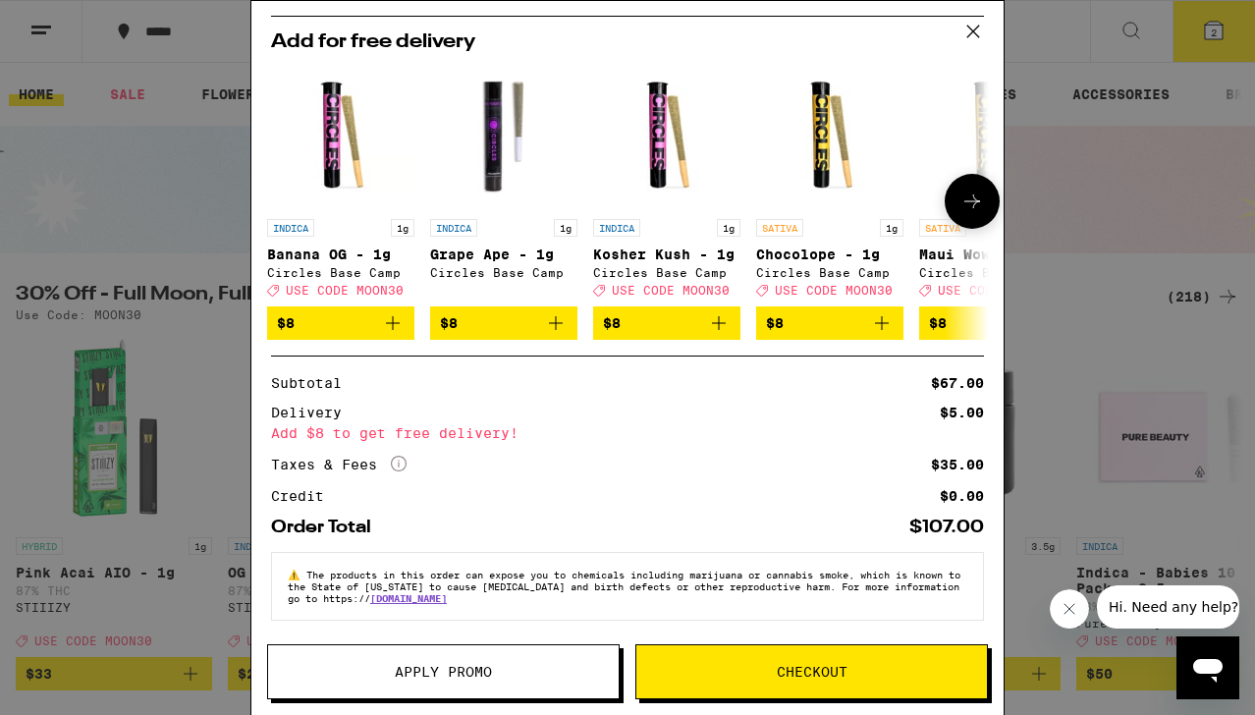
scroll to position [0, 6]
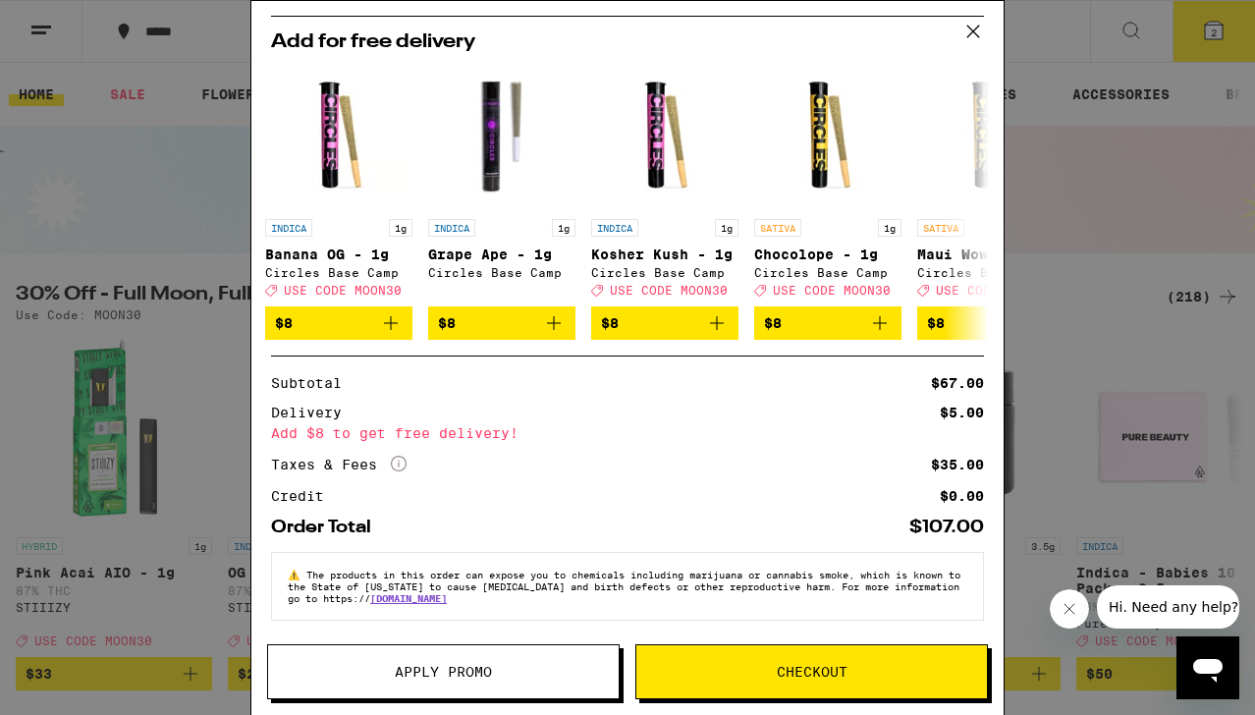
click at [163, 198] on div "Your Cart Pineapple Express Gummies Froot $12 1 Strawberry Uplift Smalls - 7g E…" at bounding box center [627, 357] width 1255 height 715
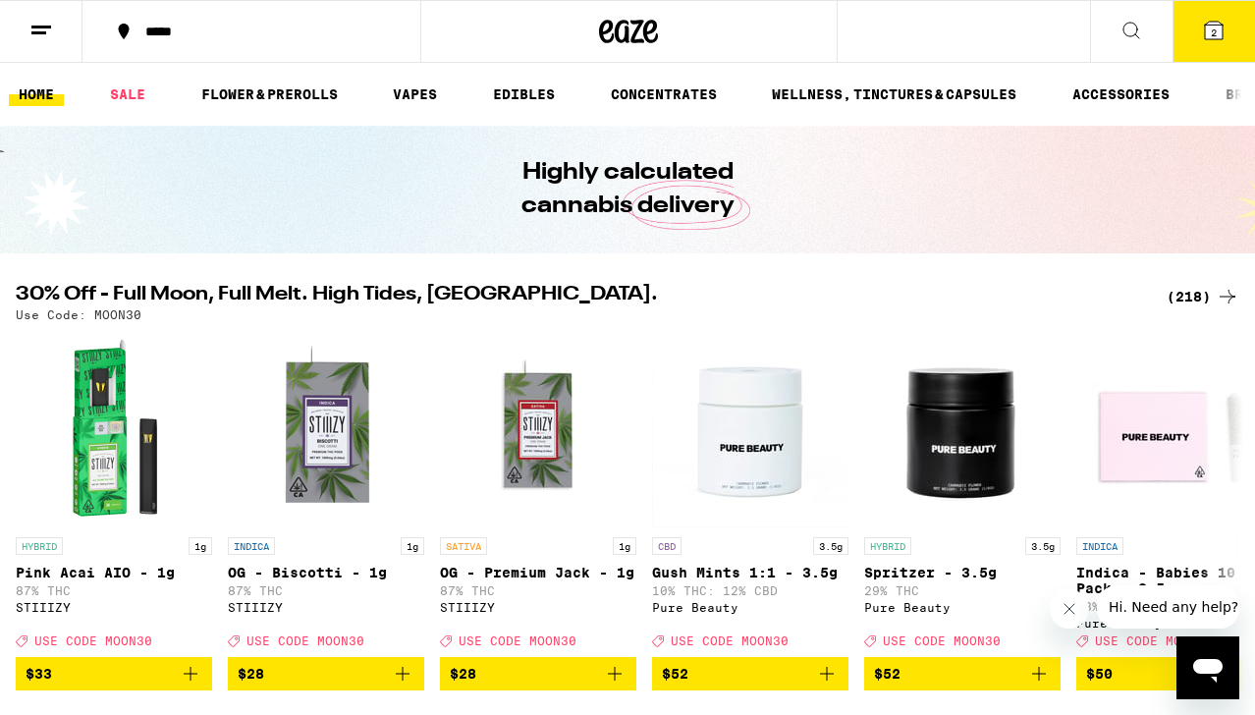
click at [1186, 292] on div "(218)" at bounding box center [1203, 297] width 73 height 24
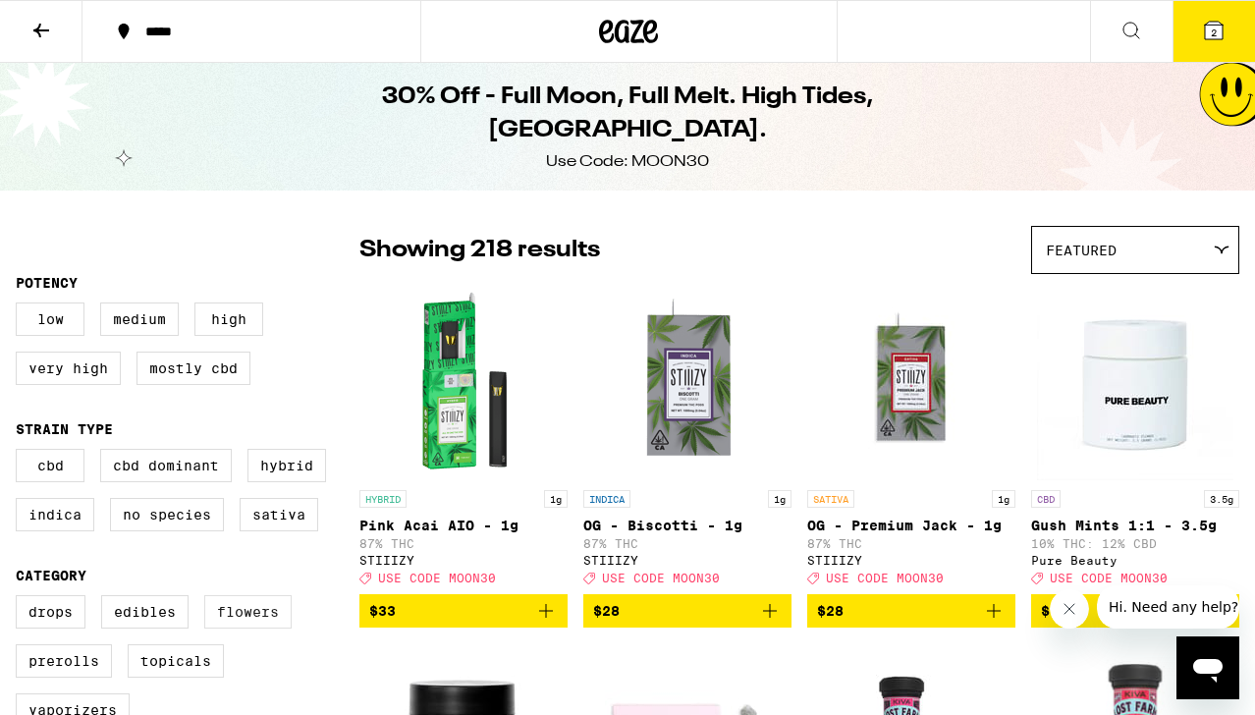
click at [264, 625] on label "Flowers" at bounding box center [247, 611] width 87 height 33
click at [21, 599] on input "Flowers" at bounding box center [20, 598] width 1 height 1
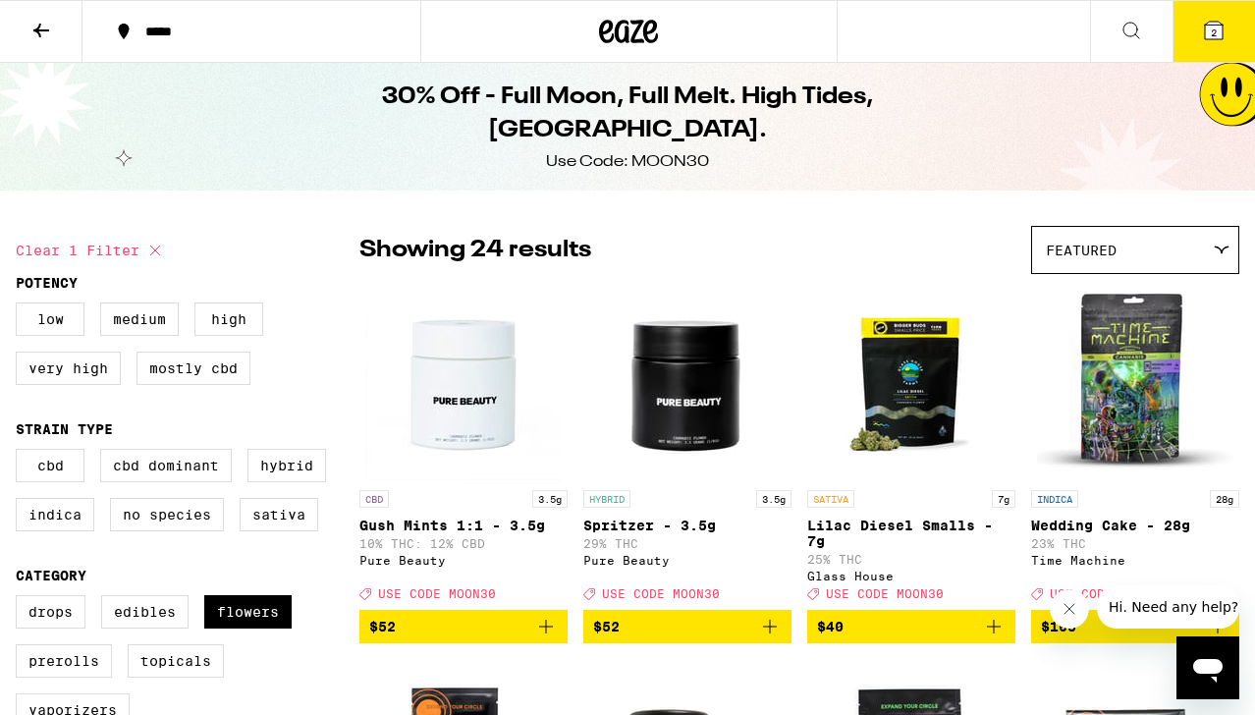
click at [1080, 251] on span "Featured" at bounding box center [1081, 251] width 71 height 16
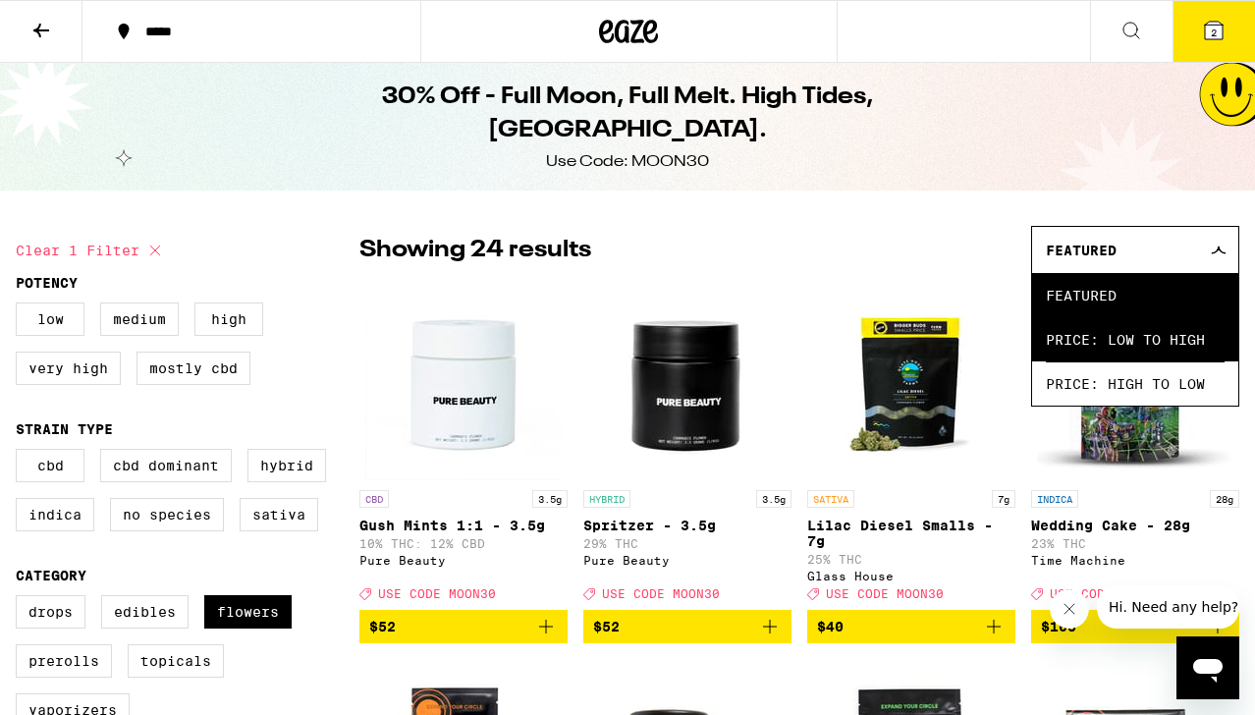
click at [1066, 357] on span "Price: Low to High" at bounding box center [1135, 339] width 179 height 44
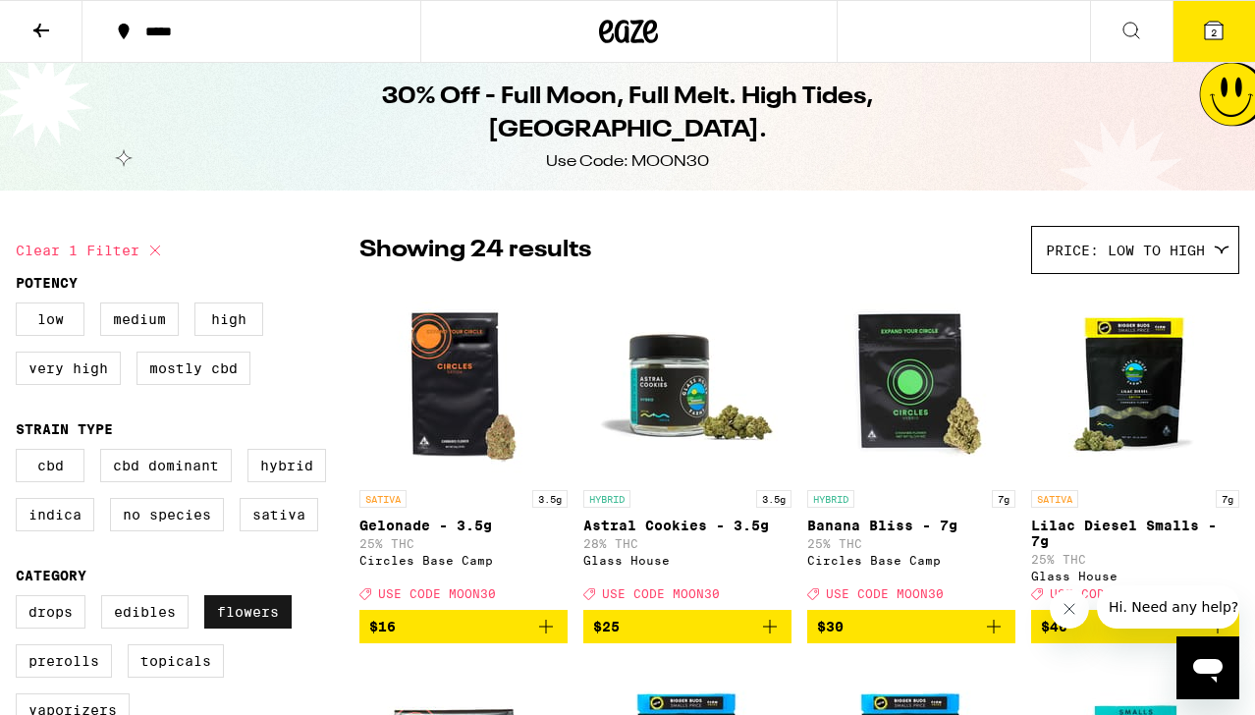
click at [252, 629] on label "Flowers" at bounding box center [247, 611] width 87 height 33
click at [21, 599] on input "Flowers" at bounding box center [20, 598] width 1 height 1
checkbox input "false"
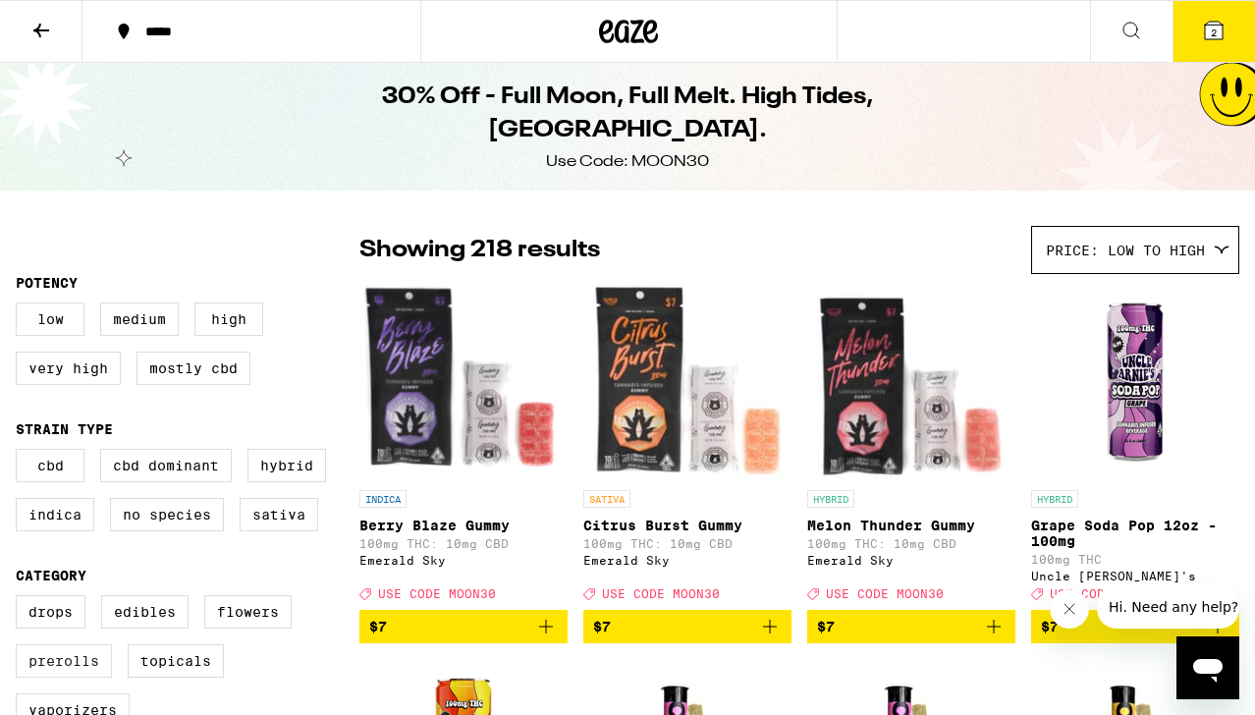
click at [83, 676] on label "Prerolls" at bounding box center [64, 660] width 96 height 33
click at [21, 599] on input "Prerolls" at bounding box center [20, 598] width 1 height 1
checkbox input "true"
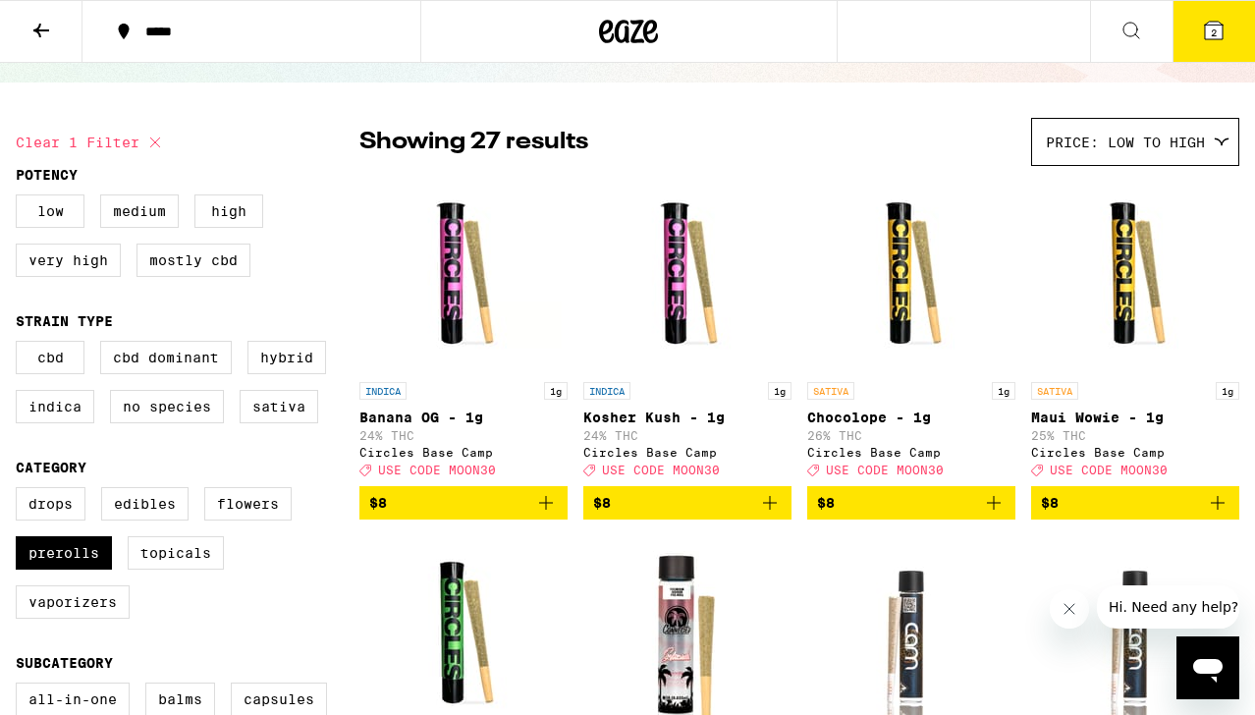
scroll to position [109, 0]
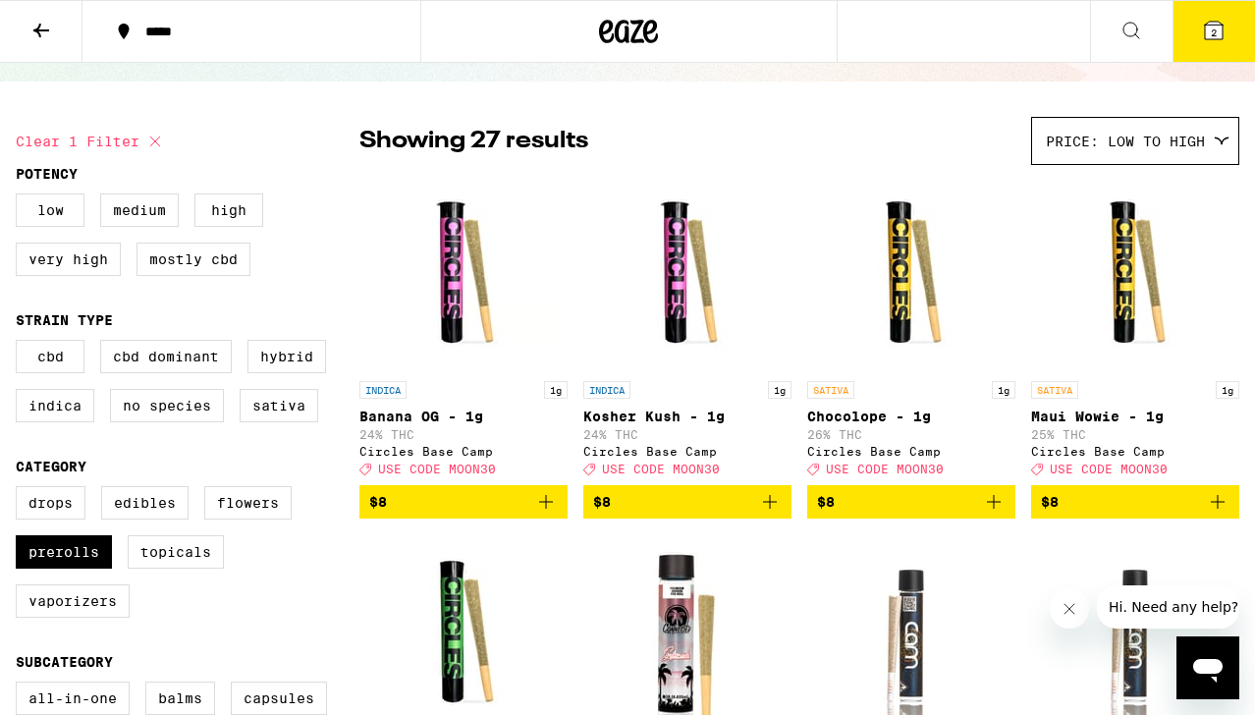
click at [267, 350] on fieldset "Strain Type CBD CBD Dominant Hybrid Indica No Species Sativa" at bounding box center [188, 375] width 344 height 126
click at [267, 361] on label "Hybrid" at bounding box center [287, 356] width 79 height 33
click at [21, 344] on input "Hybrid" at bounding box center [20, 343] width 1 height 1
checkbox input "true"
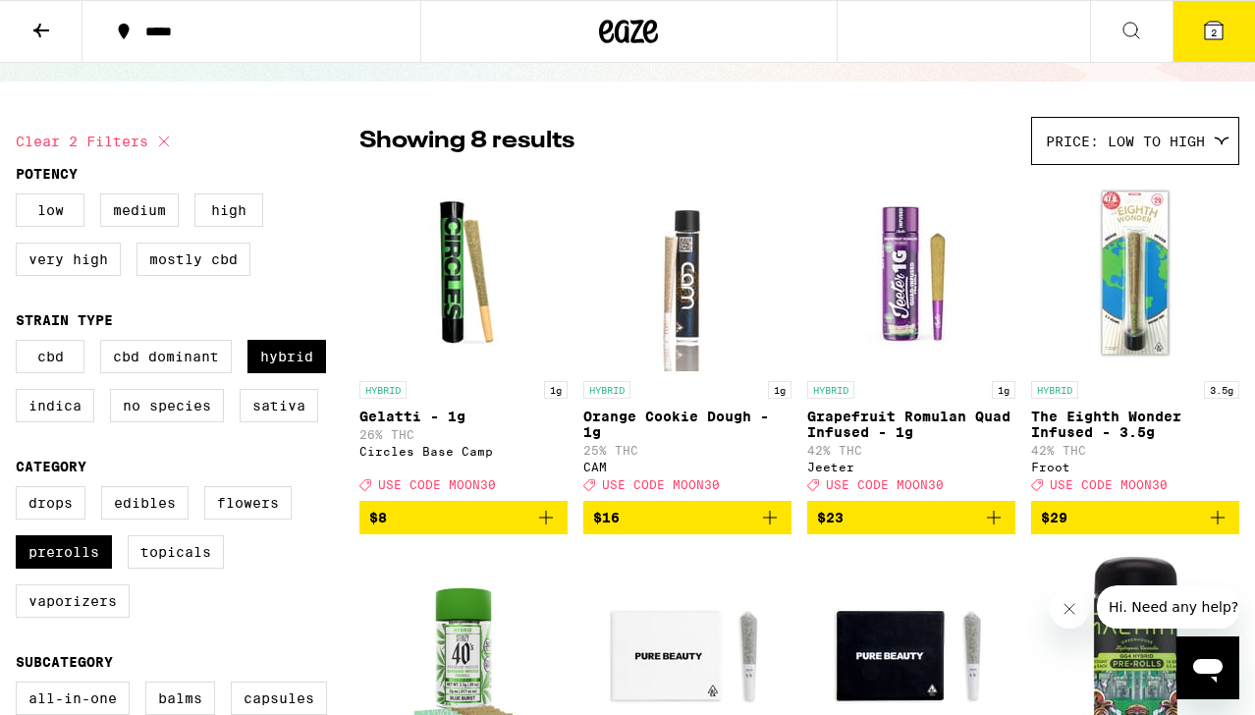
click at [501, 529] on span "$8" at bounding box center [463, 518] width 189 height 24
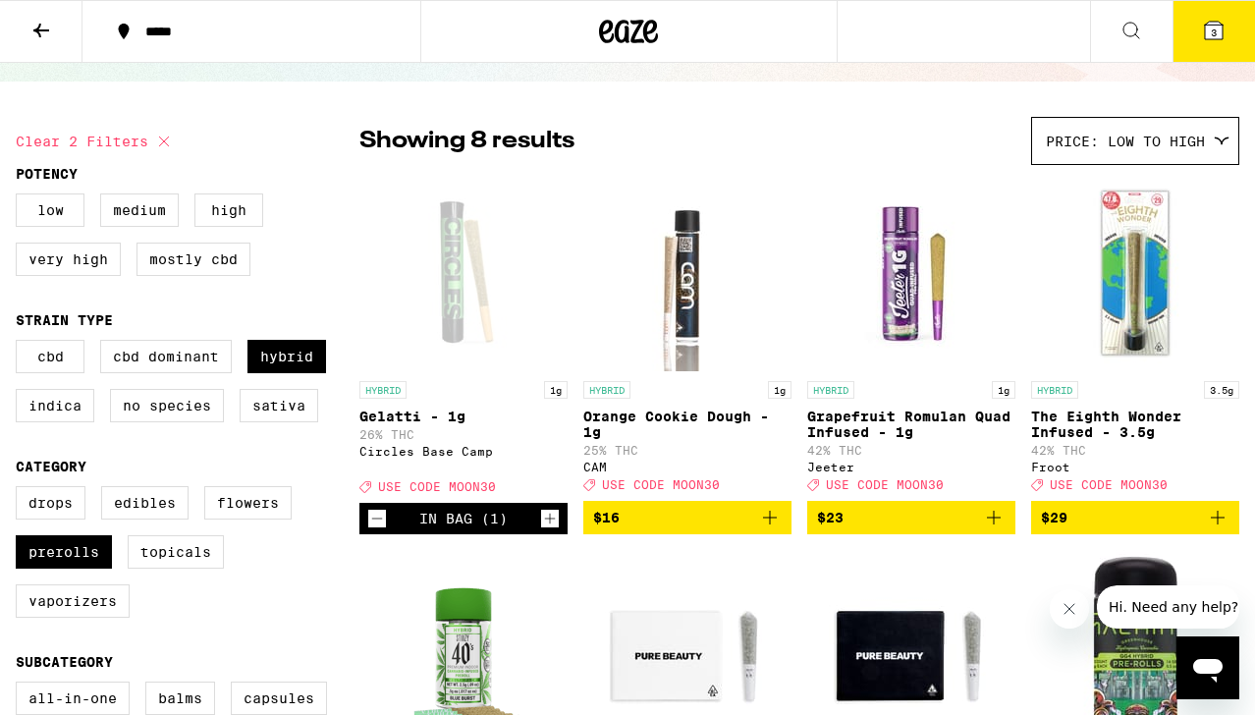
click at [1215, 27] on icon at bounding box center [1214, 31] width 18 height 18
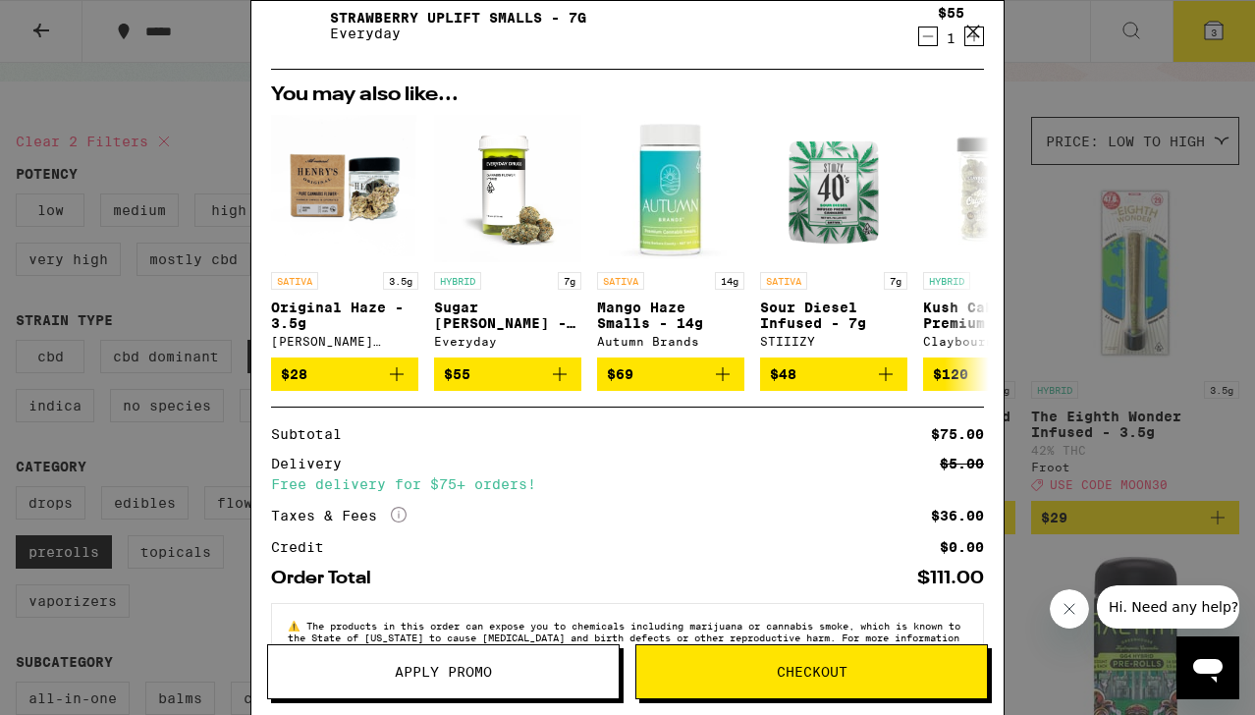
scroll to position [275, 0]
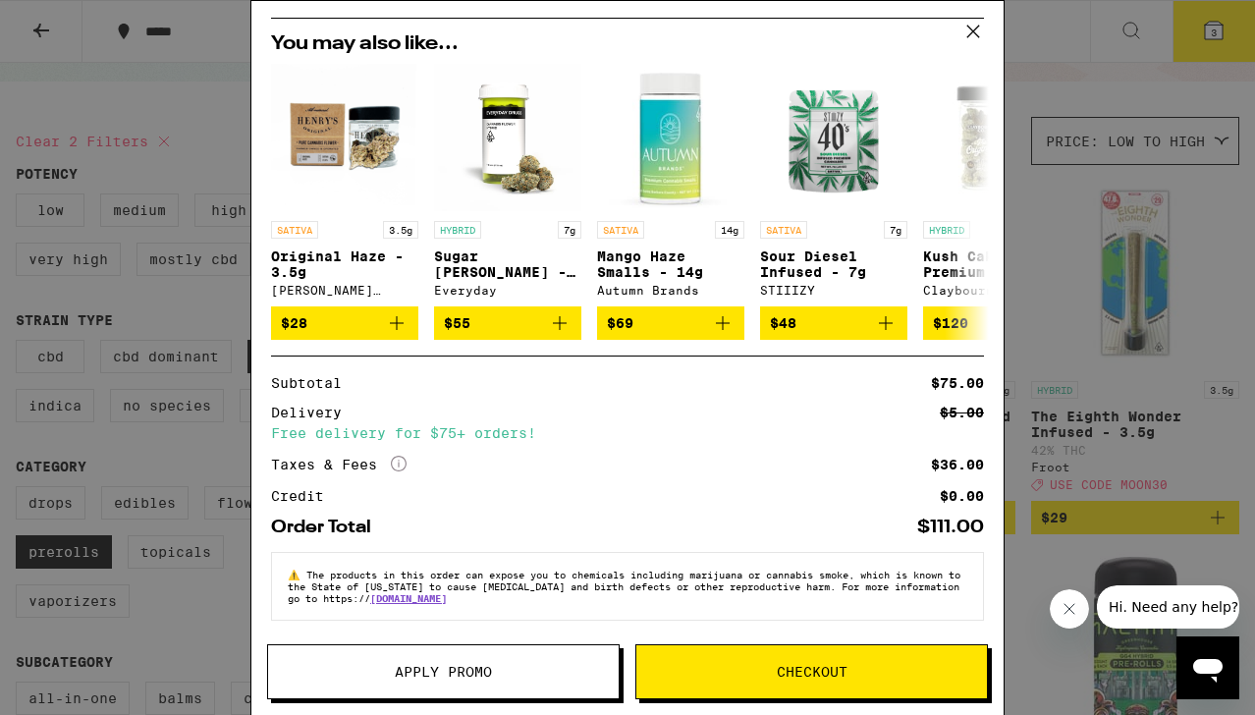
click at [478, 655] on button "Apply Promo" at bounding box center [443, 671] width 353 height 55
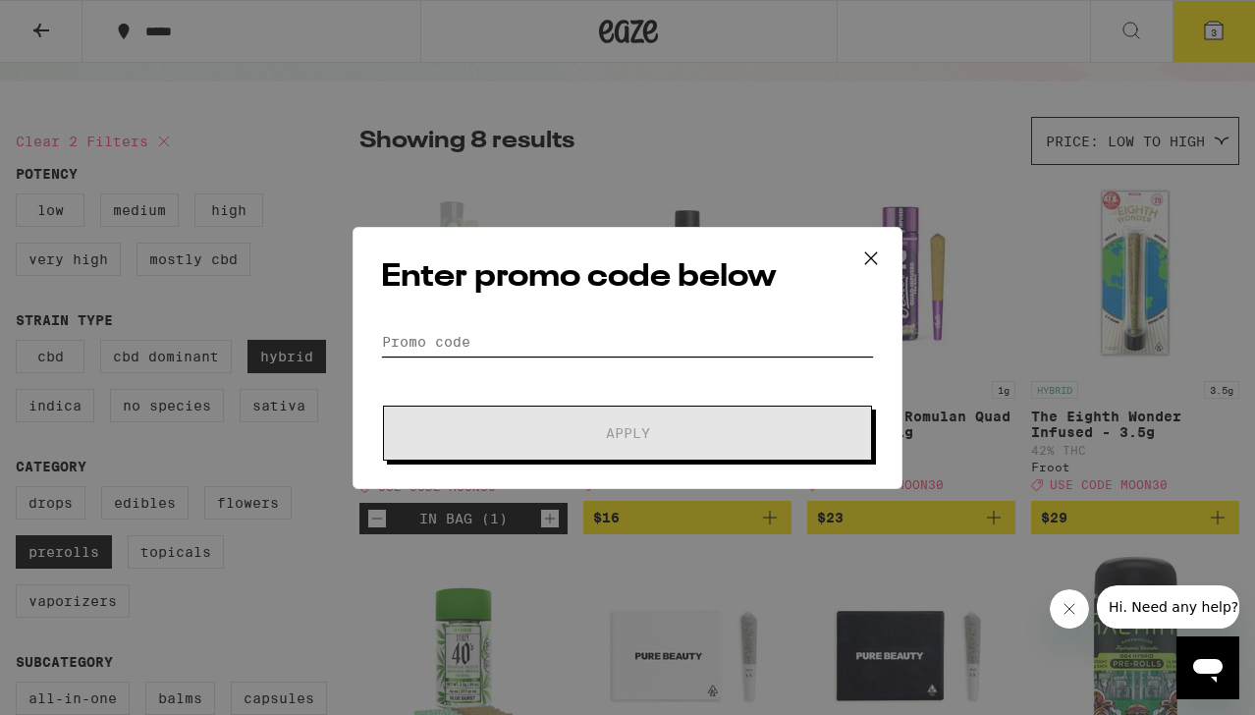
click at [554, 340] on input "Promo Code" at bounding box center [627, 341] width 493 height 29
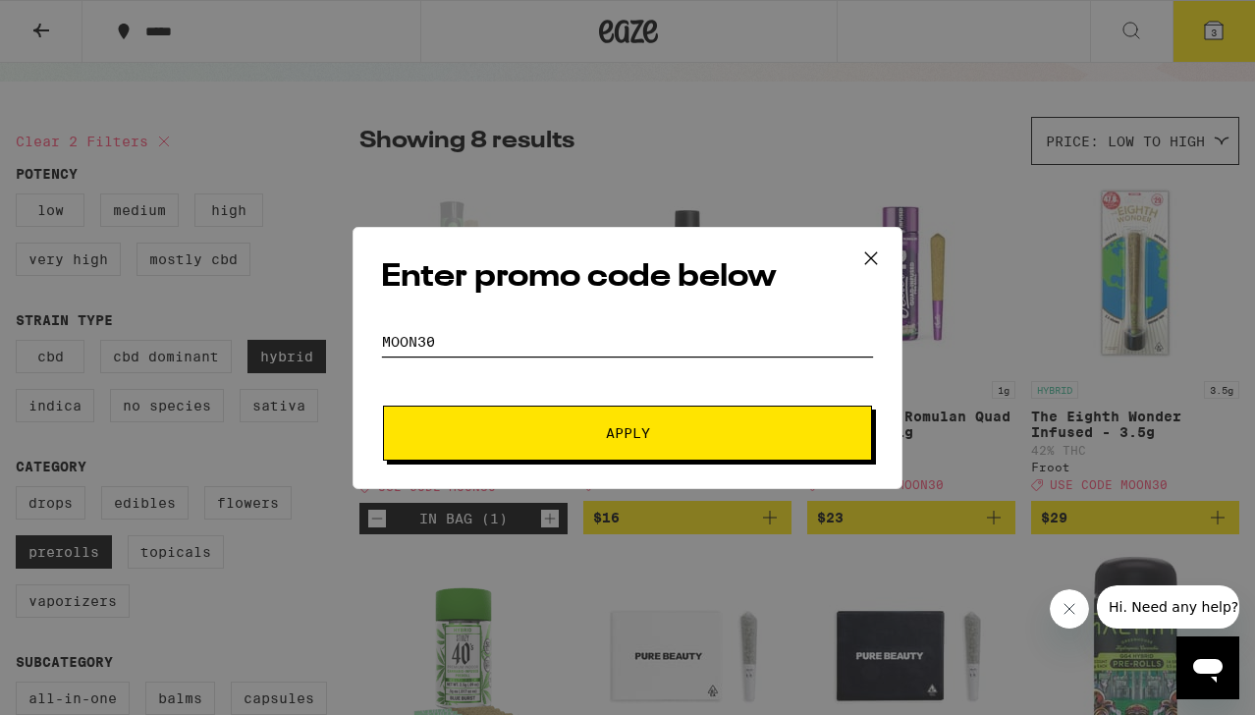
type input "moon30"
click at [383, 406] on button "Apply" at bounding box center [627, 433] width 489 height 55
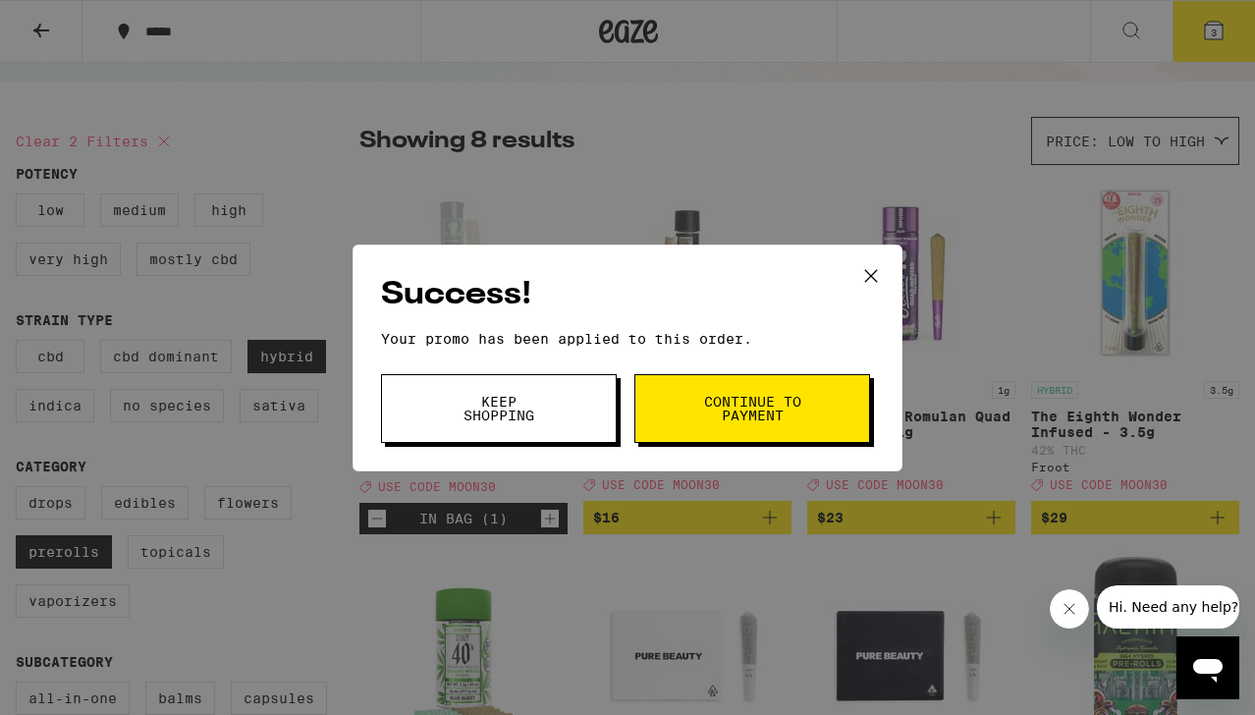
click at [545, 405] on span "Keep Shopping" at bounding box center [499, 409] width 100 height 28
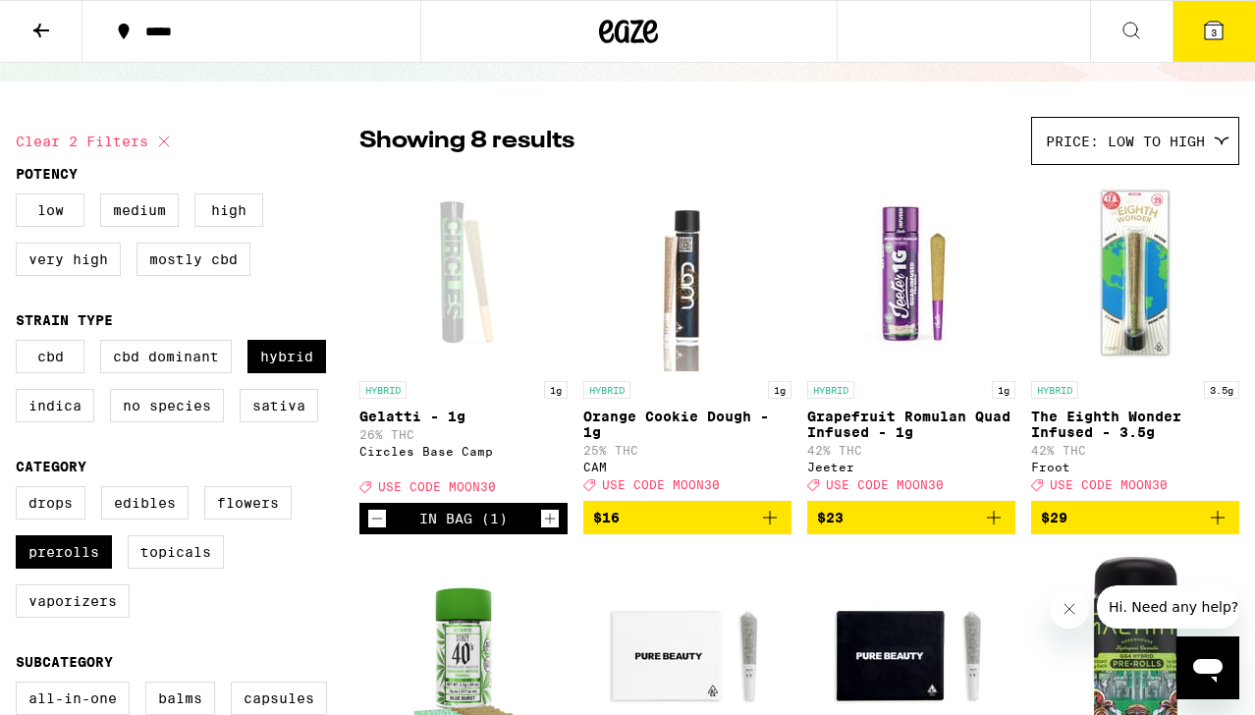
click at [1214, 22] on icon at bounding box center [1214, 31] width 18 height 18
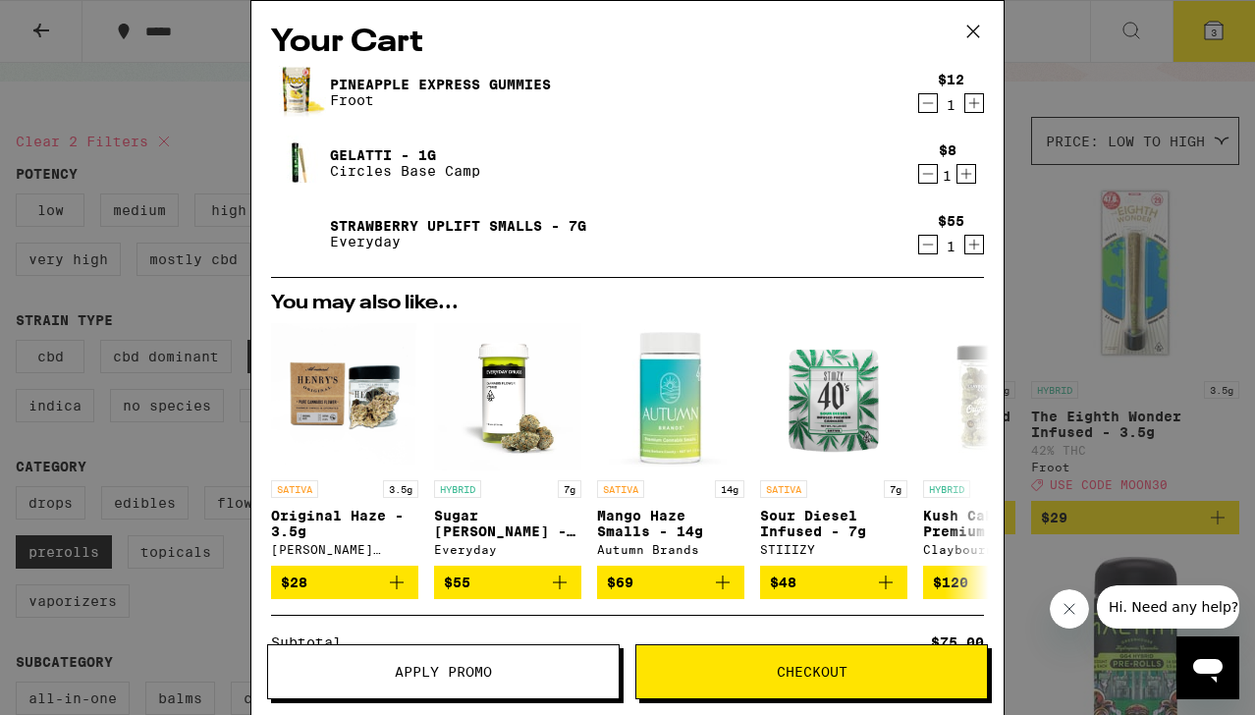
click at [532, 221] on link "Strawberry Uplift Smalls - 7g" at bounding box center [458, 226] width 256 height 16
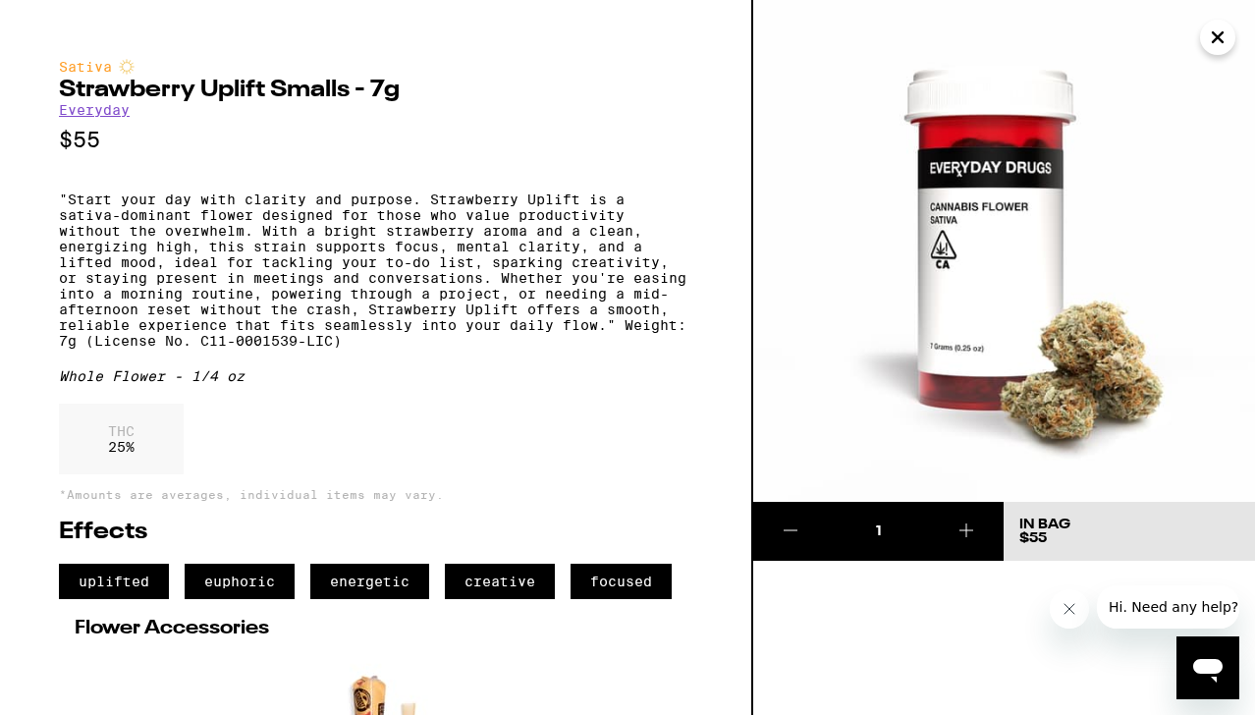
click at [1208, 43] on icon "Close" at bounding box center [1218, 37] width 24 height 29
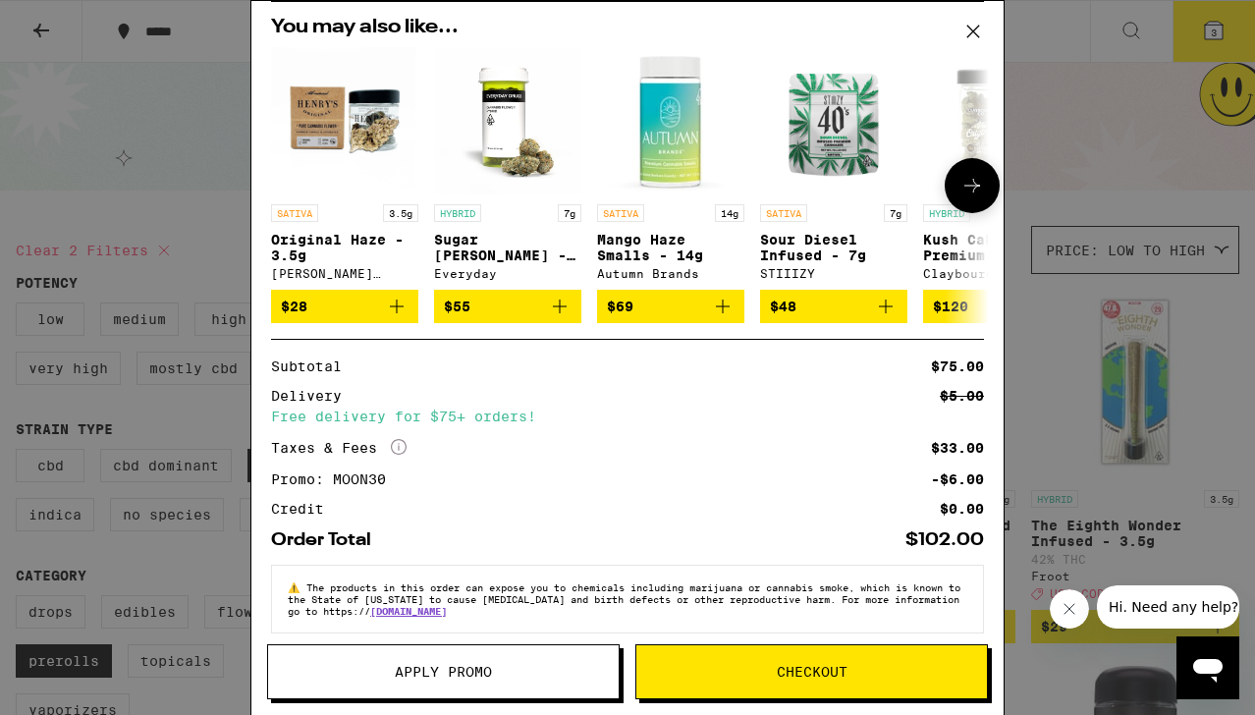
scroll to position [305, 0]
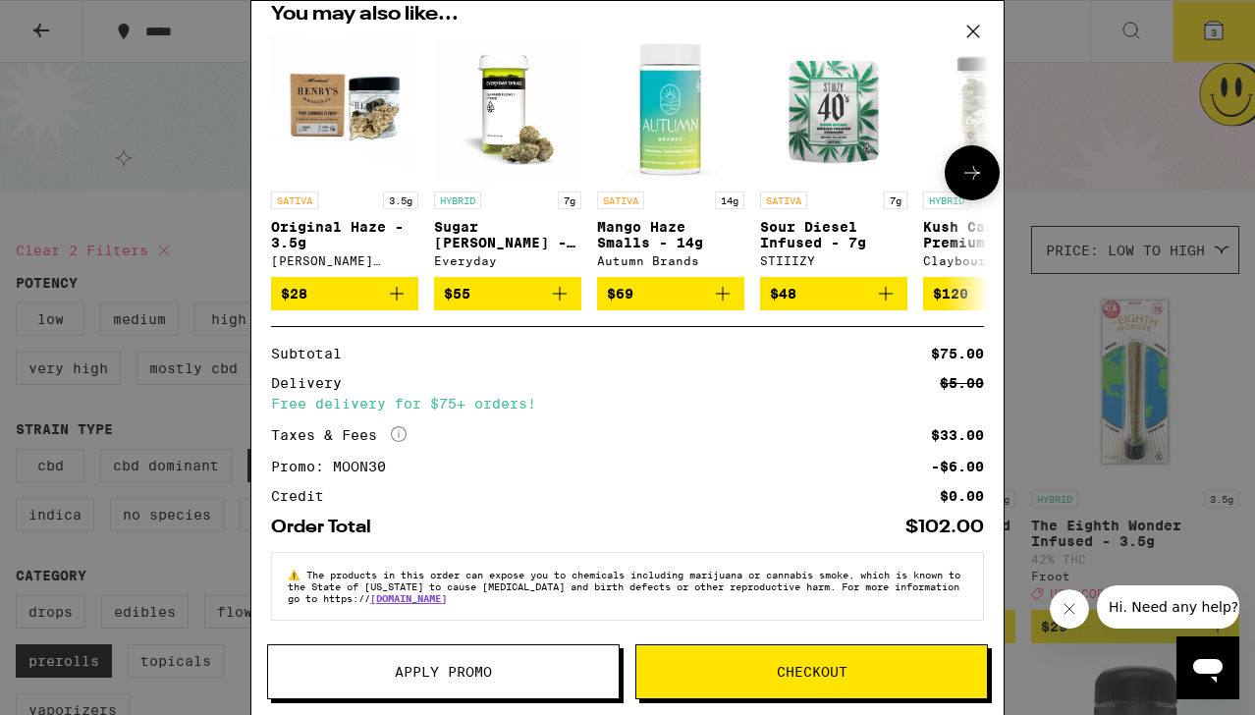
click at [507, 221] on p "Sugar [PERSON_NAME] - 7g" at bounding box center [507, 234] width 147 height 31
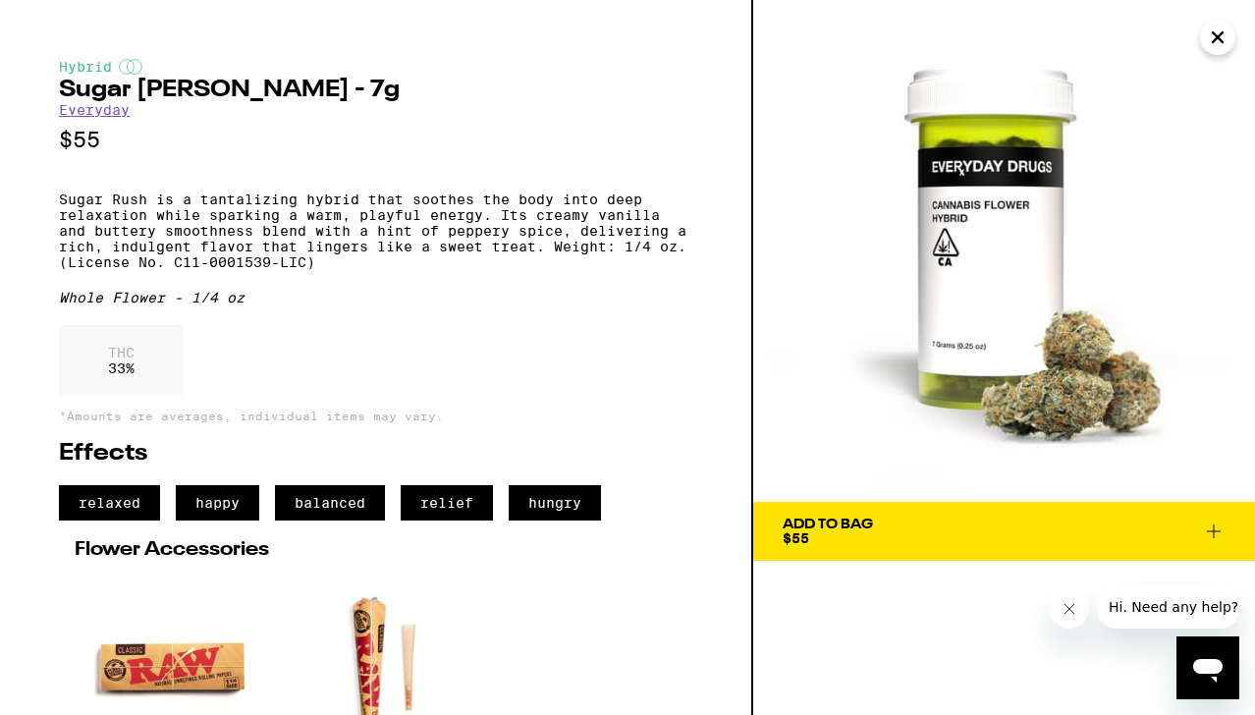
click at [1211, 35] on icon "Close" at bounding box center [1218, 37] width 24 height 29
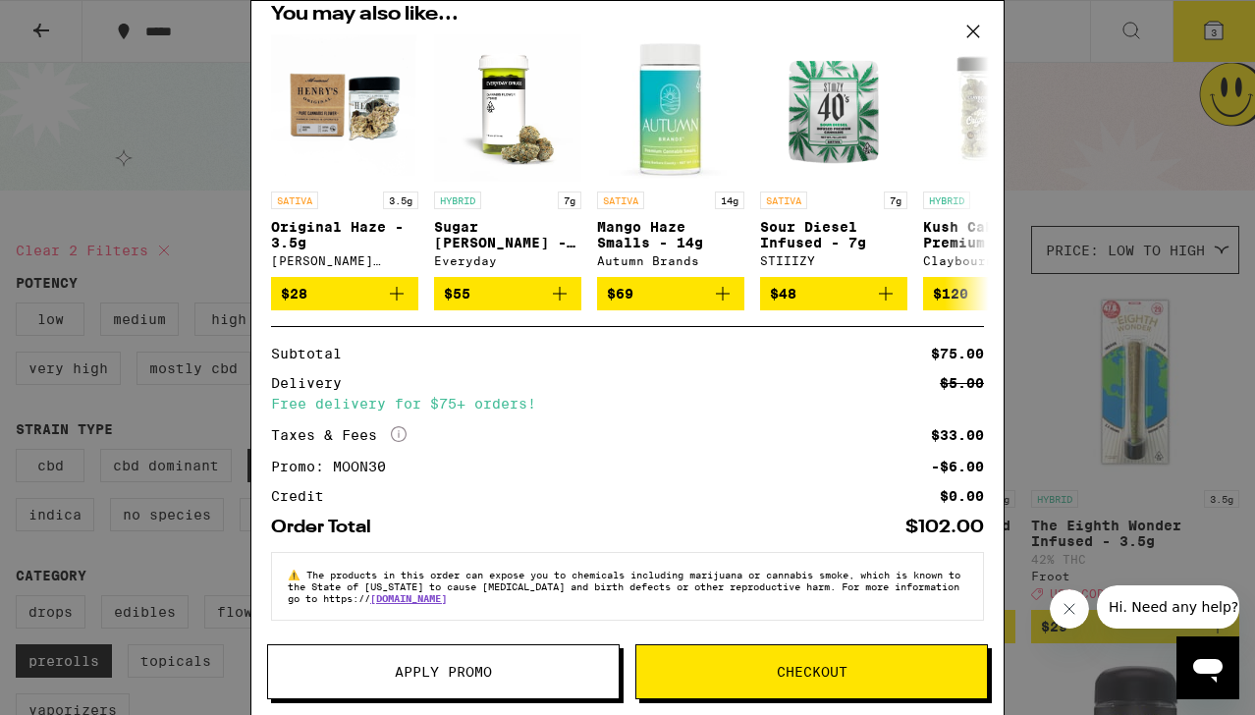
click at [1174, 175] on div "Your Cart Pineapple Express Gummies Froot $12 1 Gelatti - 1g Circles Base Camp …" at bounding box center [627, 357] width 1255 height 715
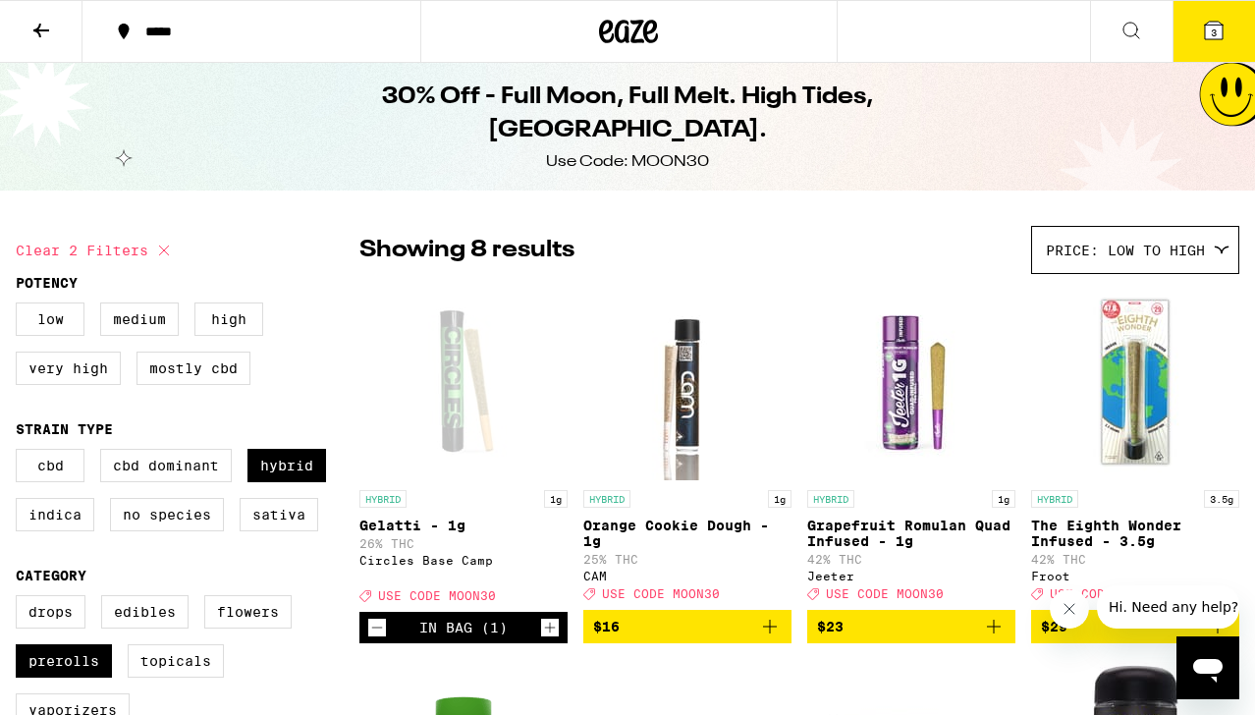
click at [1212, 34] on span "3" at bounding box center [1214, 33] width 6 height 12
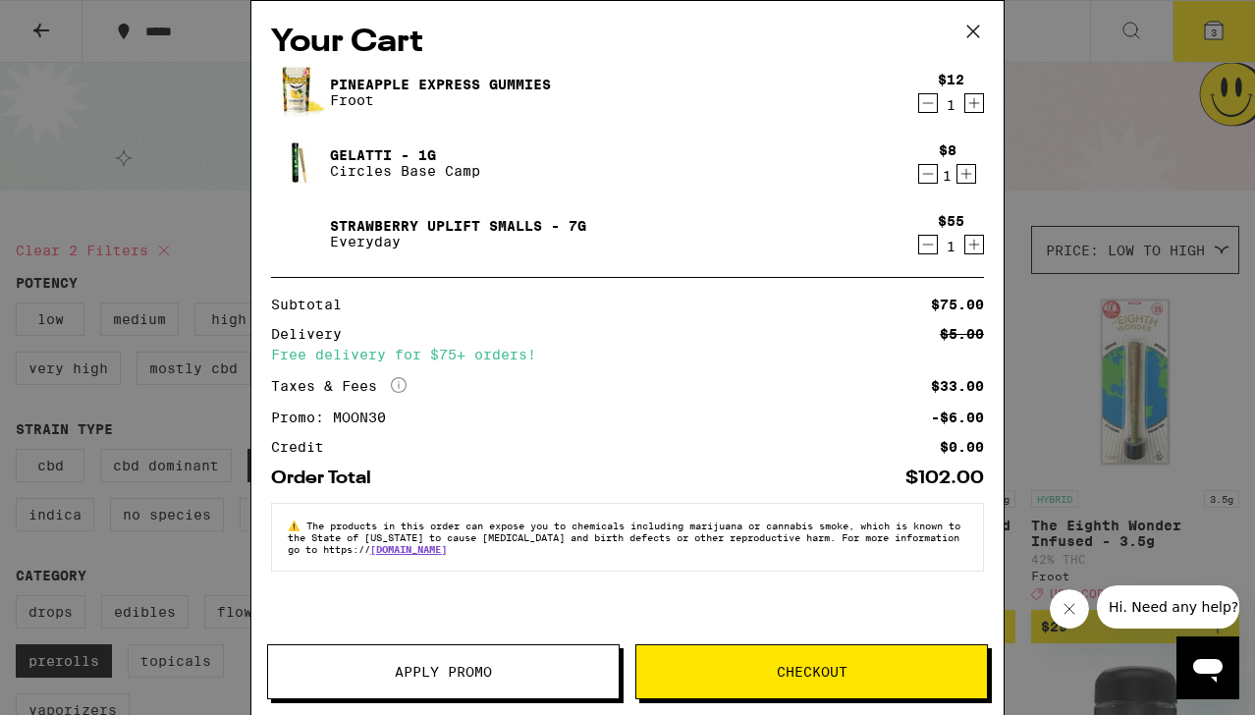
click at [458, 225] on link "Strawberry Uplift Smalls - 7g" at bounding box center [458, 226] width 256 height 16
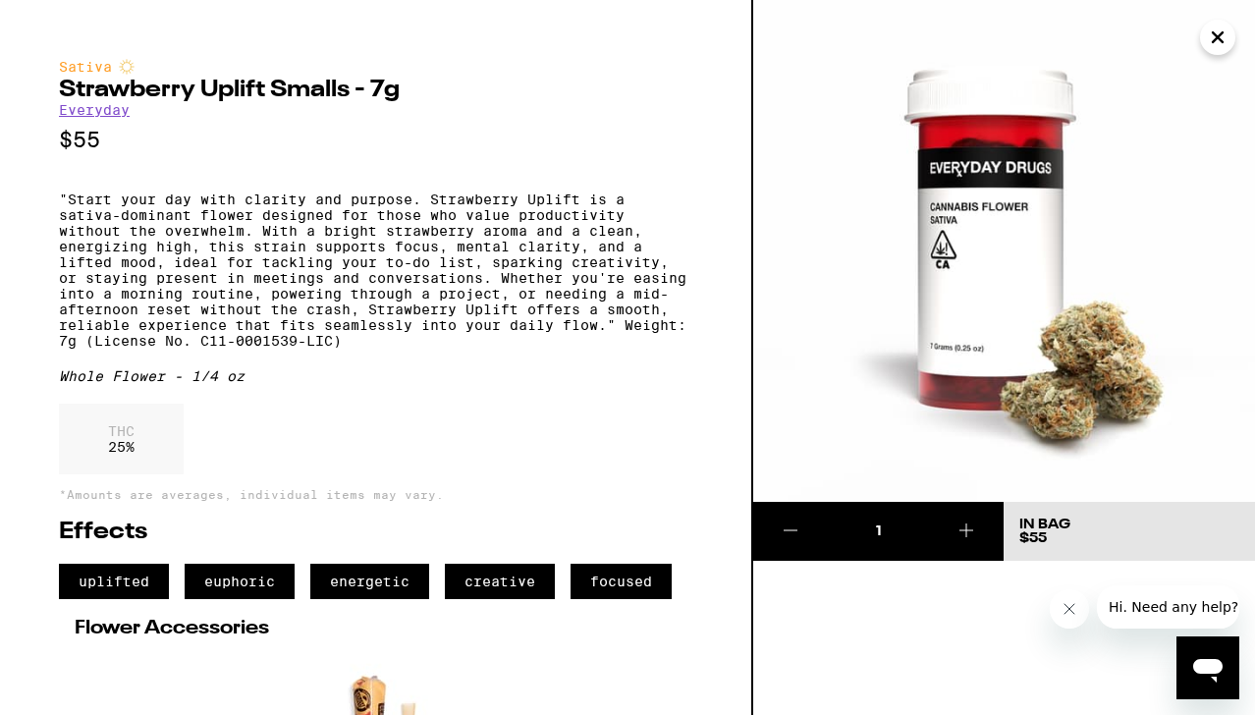
click at [1220, 36] on icon "Close" at bounding box center [1218, 37] width 10 height 10
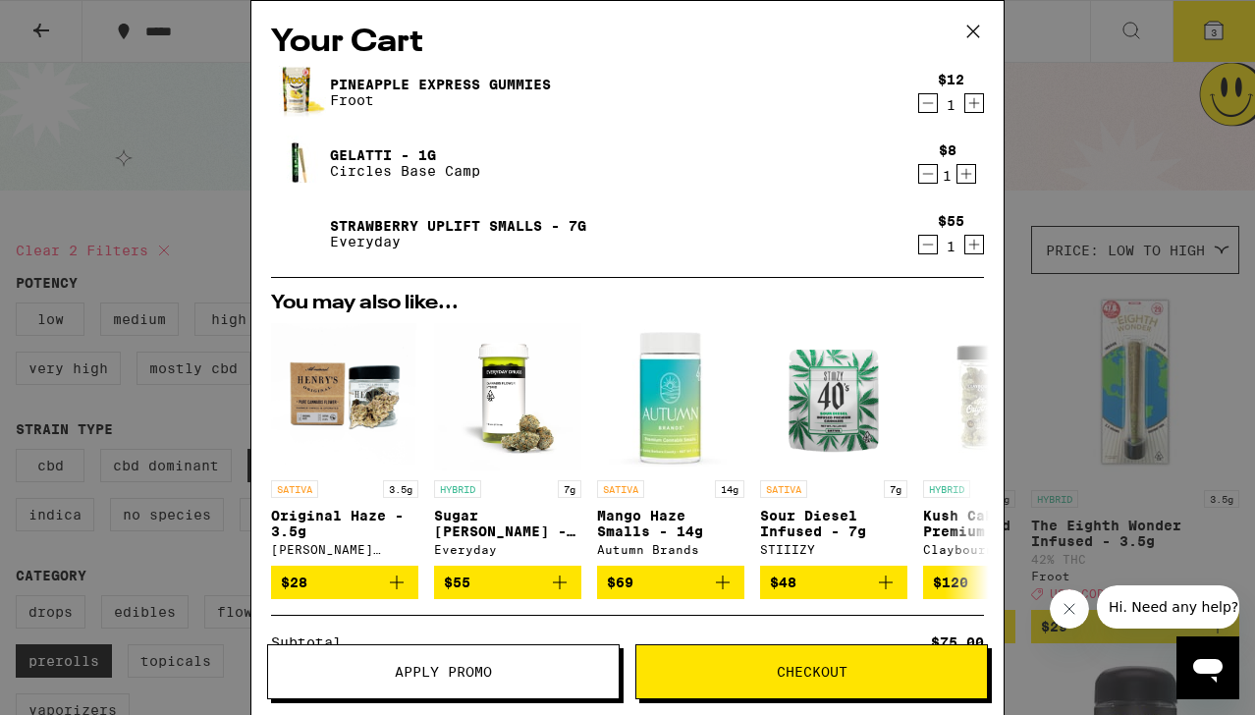
scroll to position [305, 0]
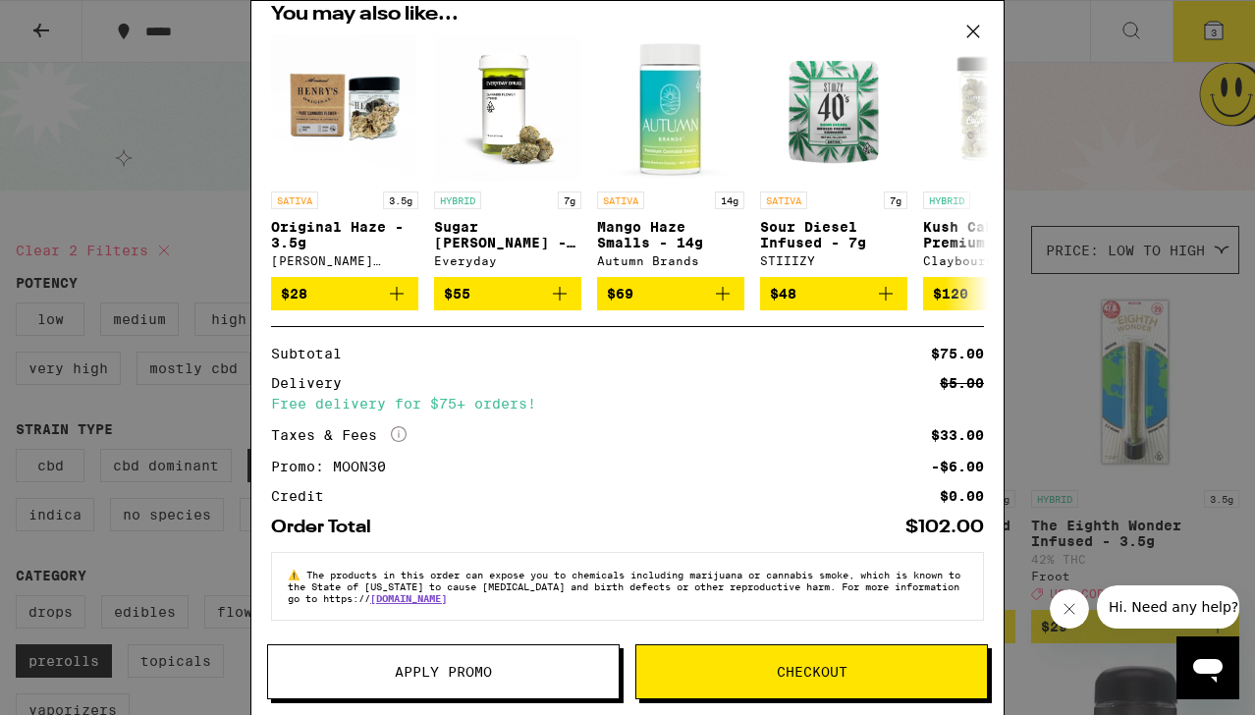
click at [841, 671] on span "Checkout" at bounding box center [812, 672] width 71 height 14
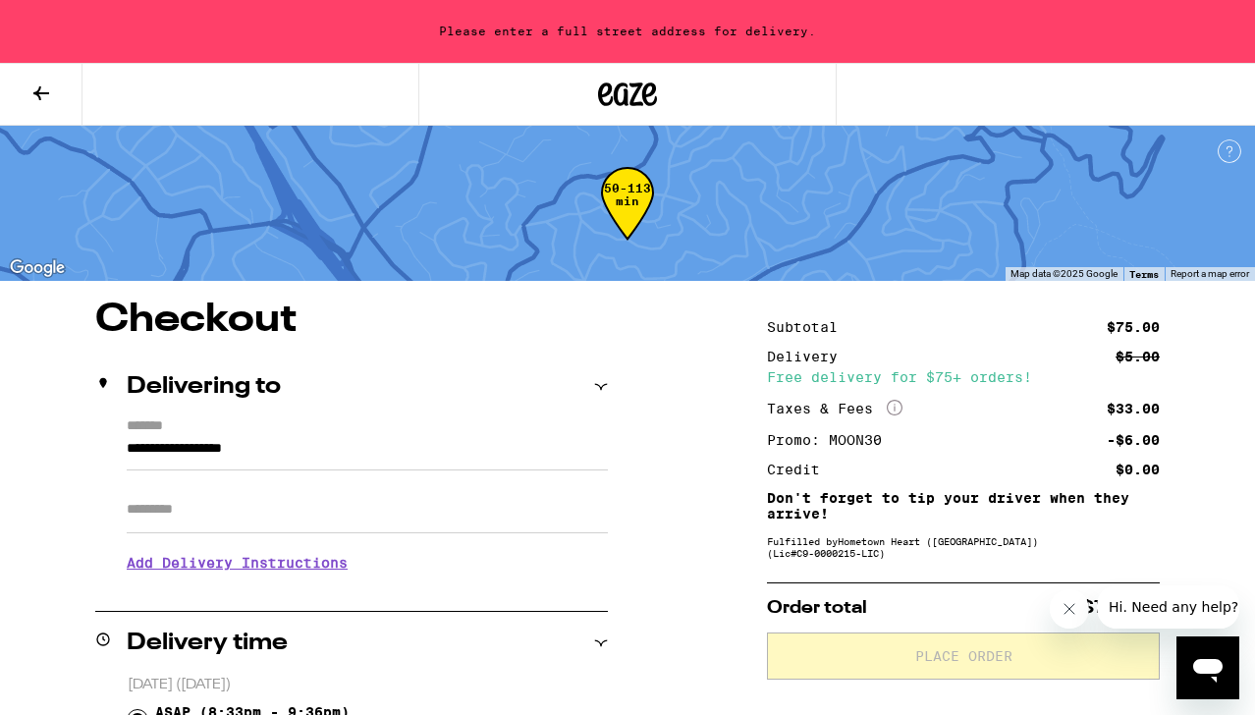
click at [286, 464] on input "**********" at bounding box center [367, 453] width 481 height 33
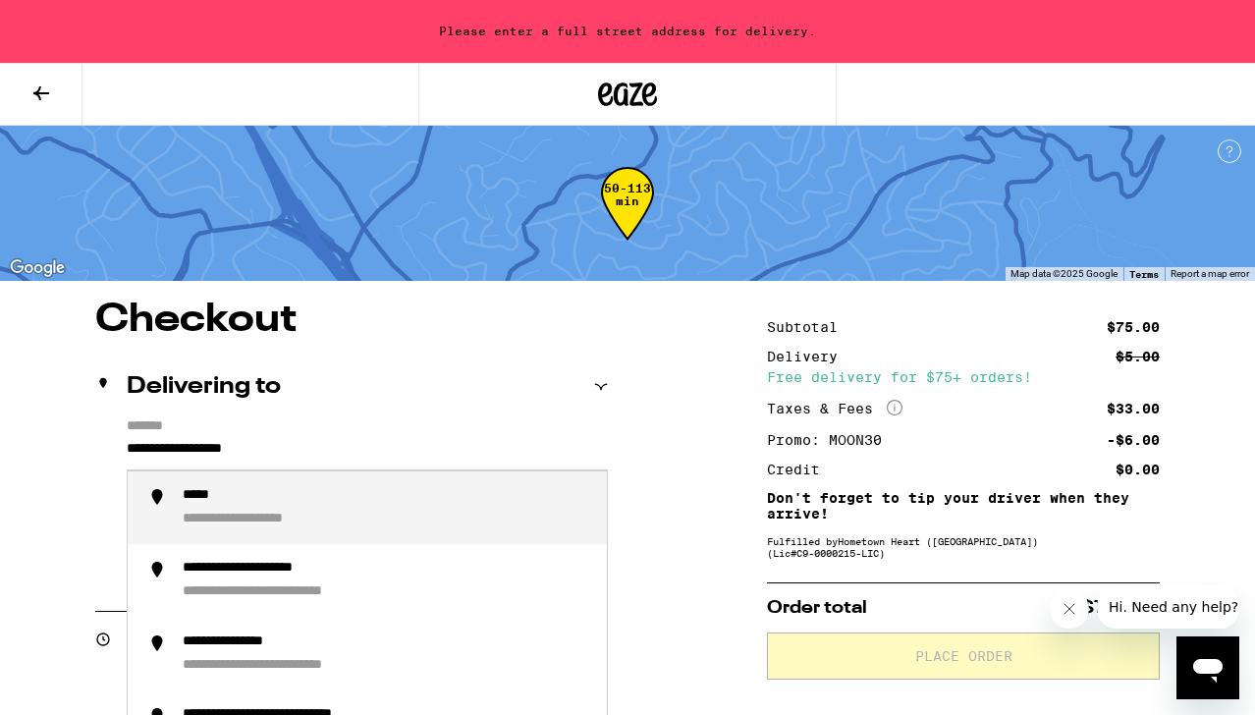
drag, startPoint x: 328, startPoint y: 448, endPoint x: -26, endPoint y: 408, distance: 355.9
click at [127, 437] on input "**********" at bounding box center [367, 453] width 481 height 33
click at [229, 517] on div "**********" at bounding box center [232, 520] width 98 height 19
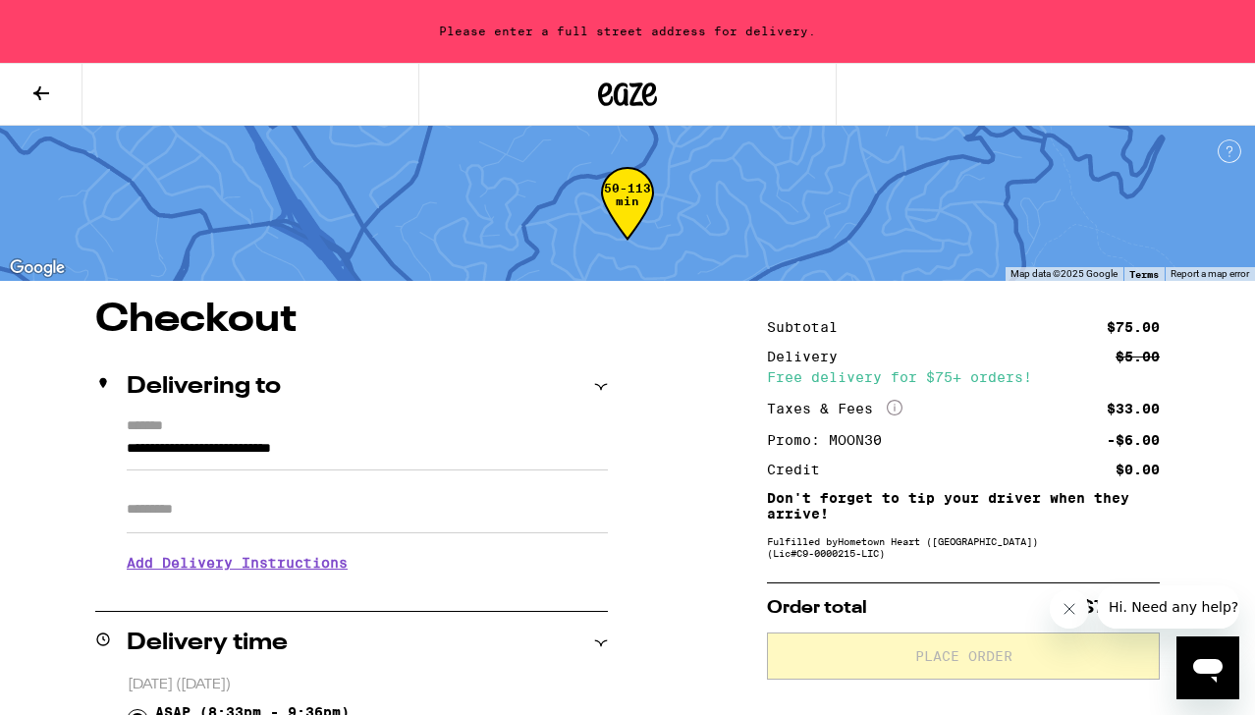
type input "**********"
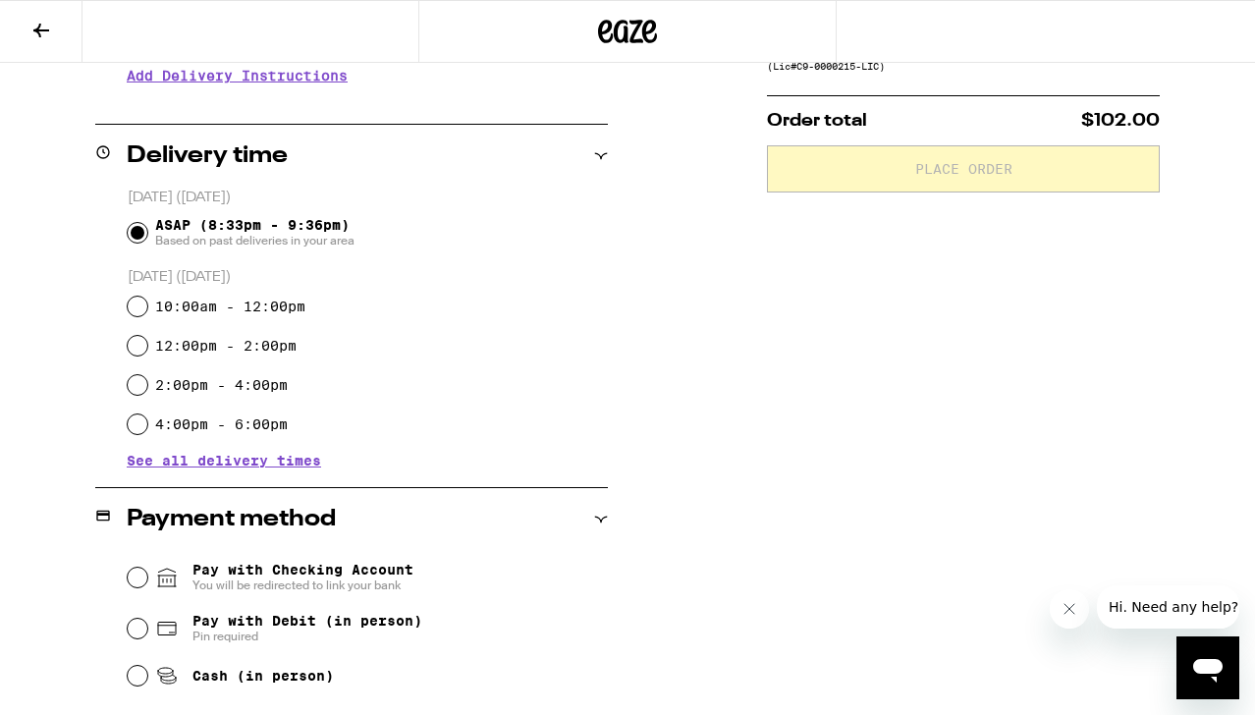
scroll to position [565, 0]
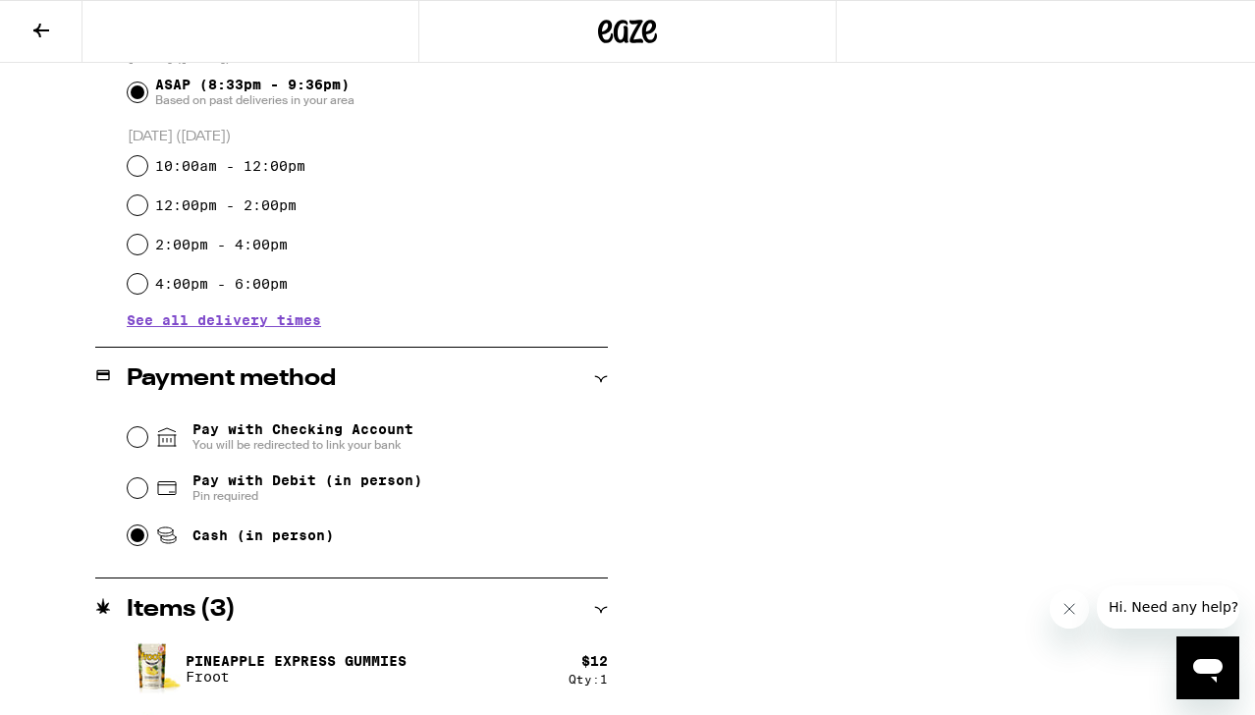
click at [135, 538] on input "Cash (in person)" at bounding box center [138, 536] width 20 height 20
radio input "true"
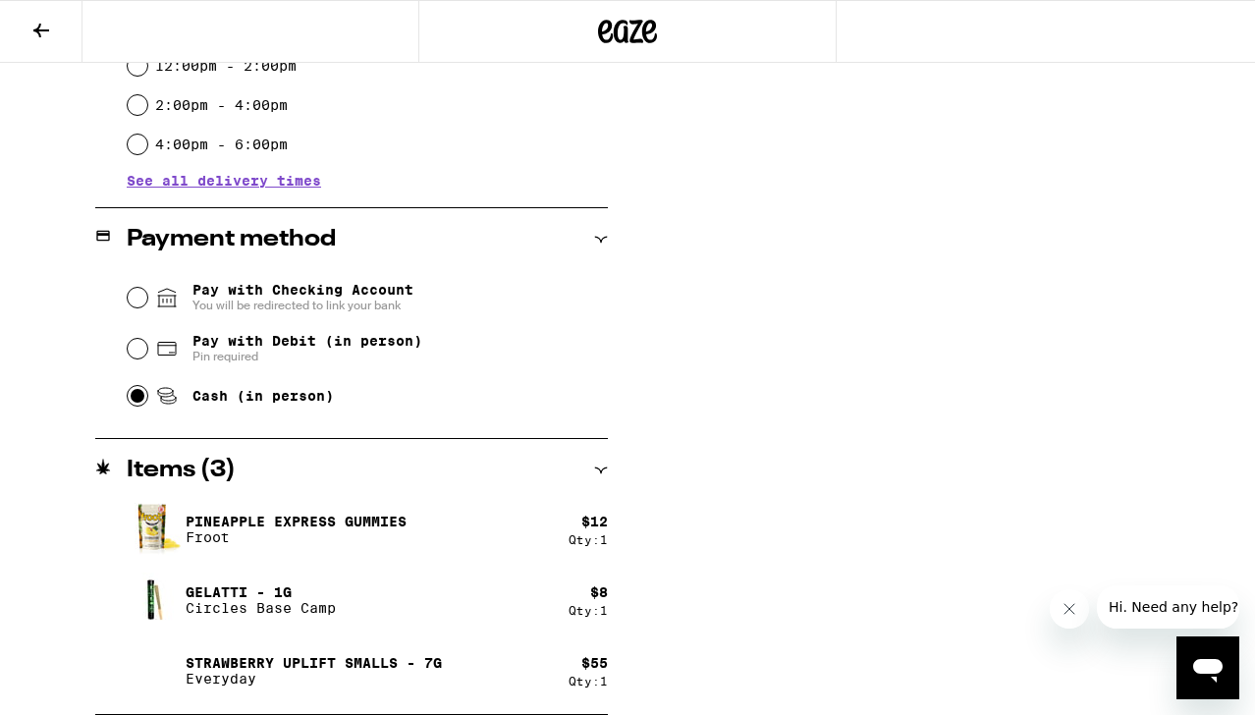
scroll to position [0, 0]
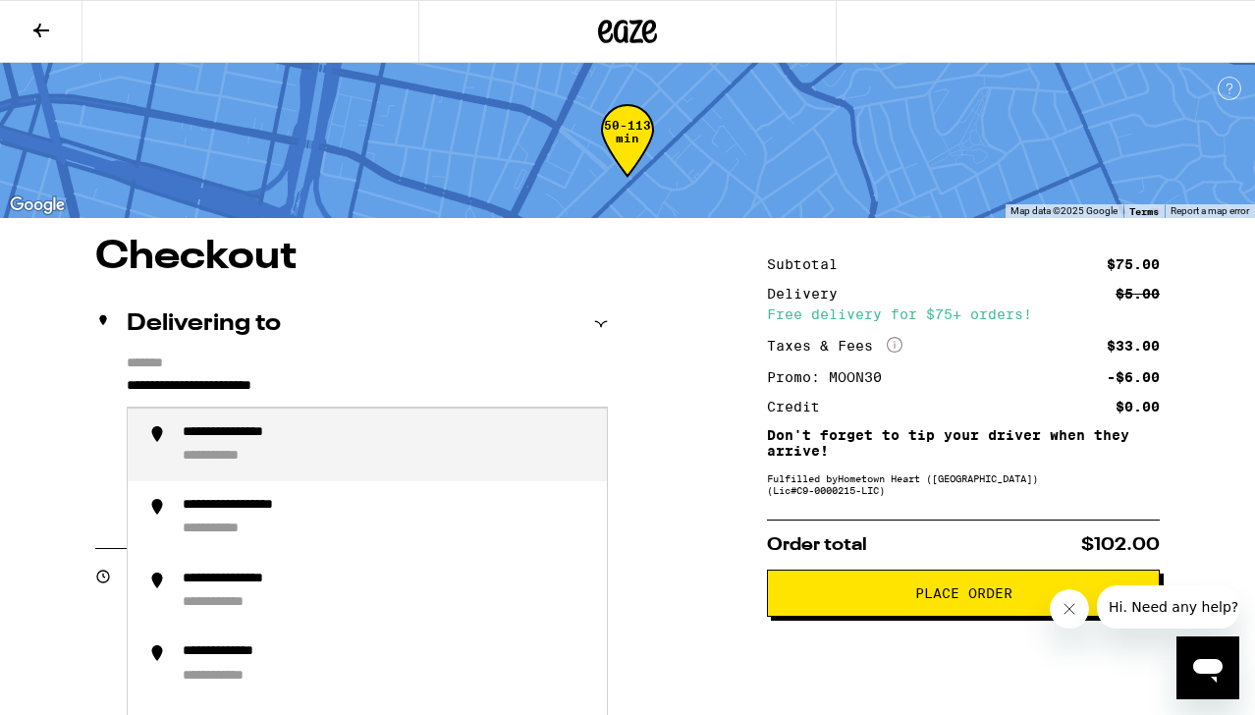
click at [389, 391] on input "**********" at bounding box center [367, 390] width 481 height 33
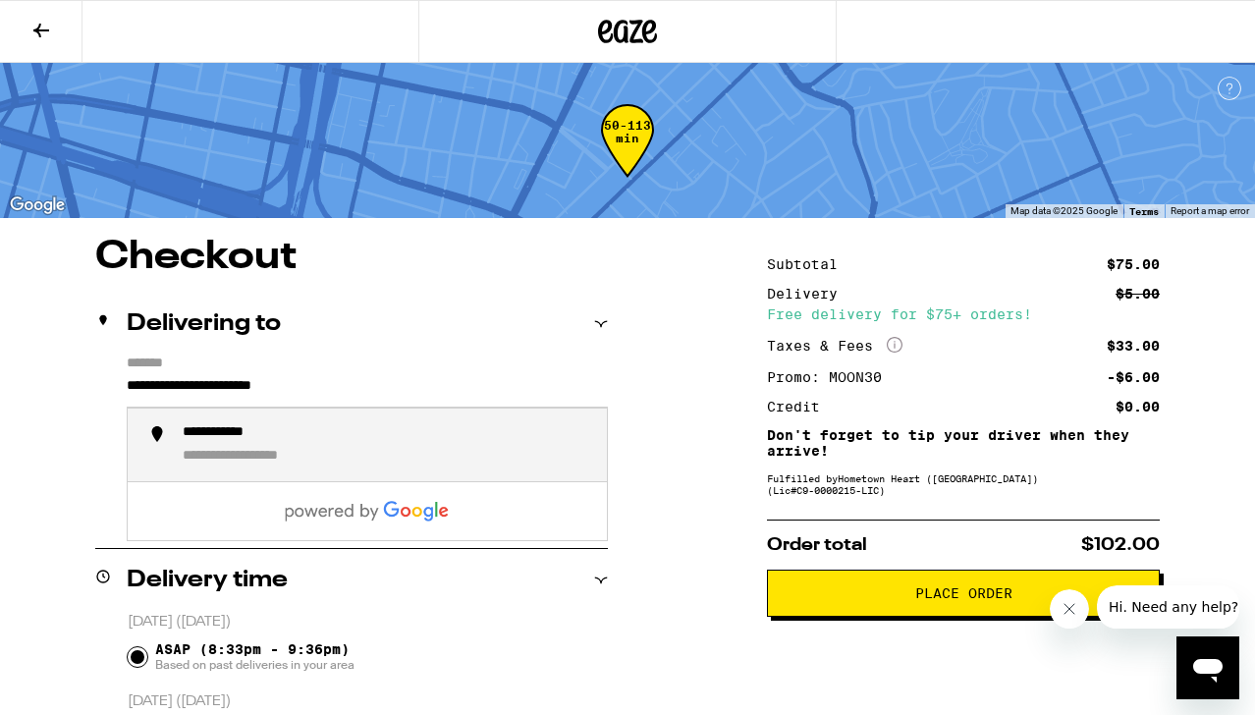
click at [366, 442] on div "**********" at bounding box center [387, 445] width 409 height 42
type input "**********"
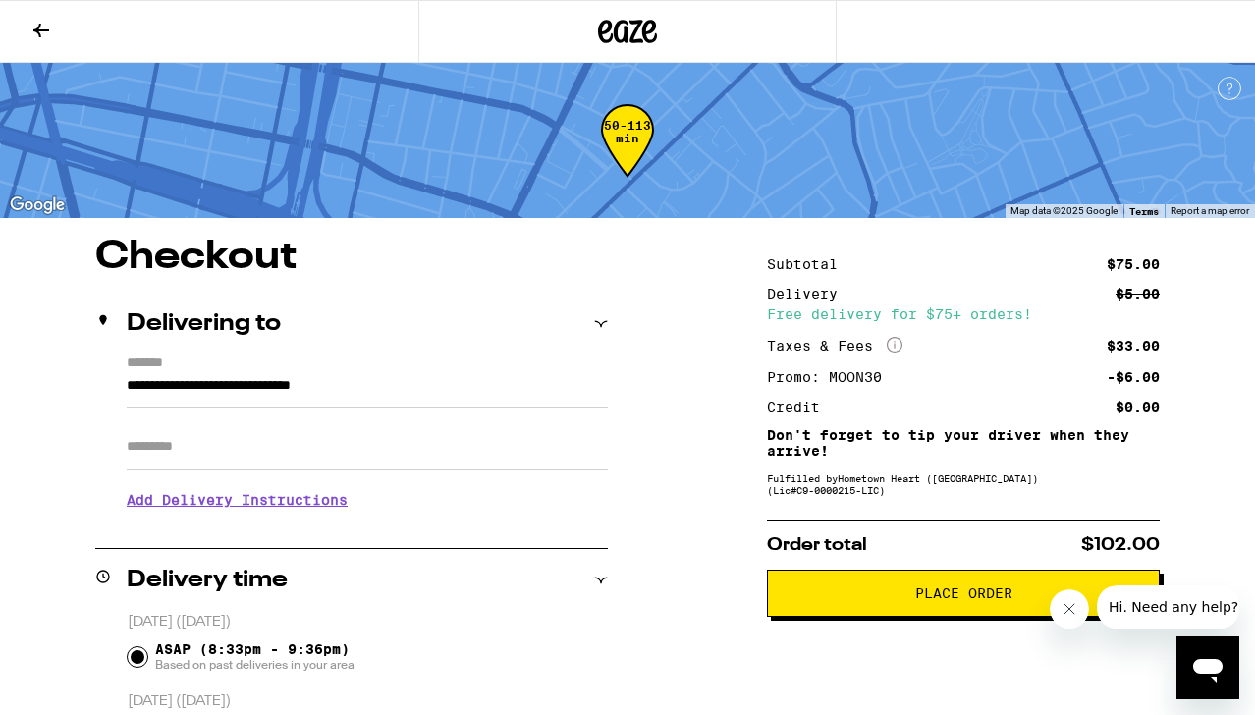
click at [428, 380] on input "**********" at bounding box center [367, 390] width 481 height 33
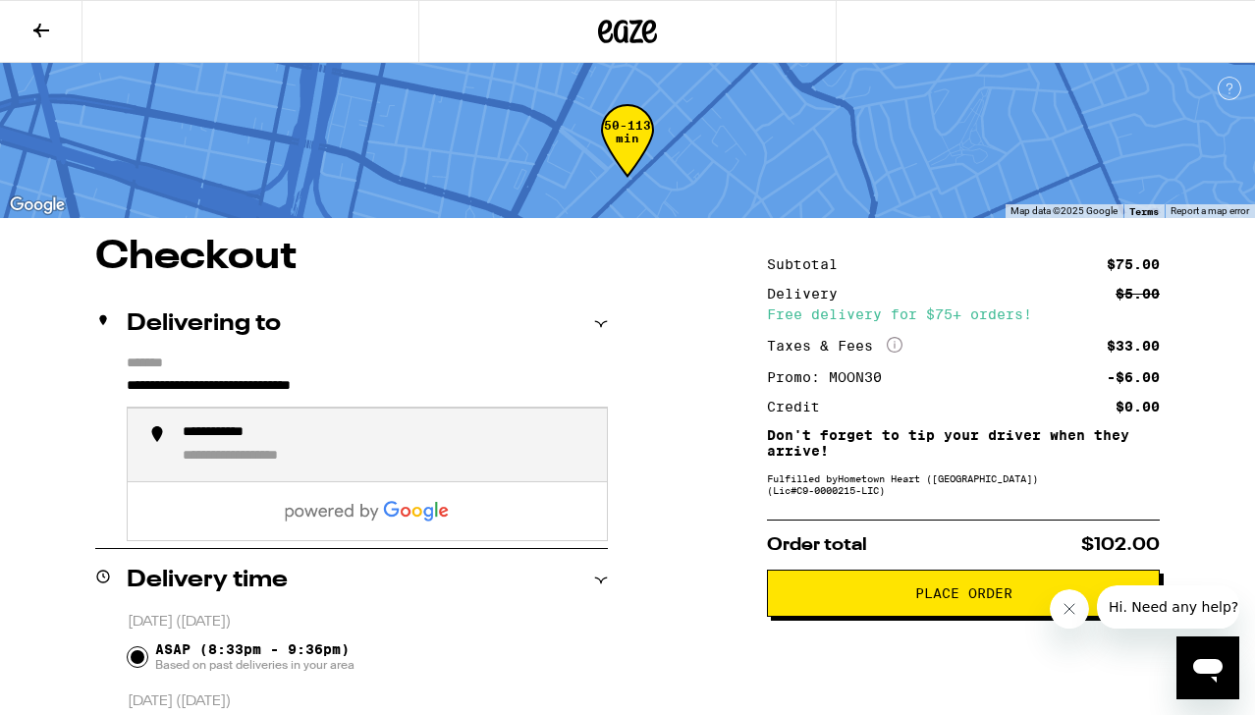
click at [300, 455] on div "**********" at bounding box center [267, 457] width 169 height 19
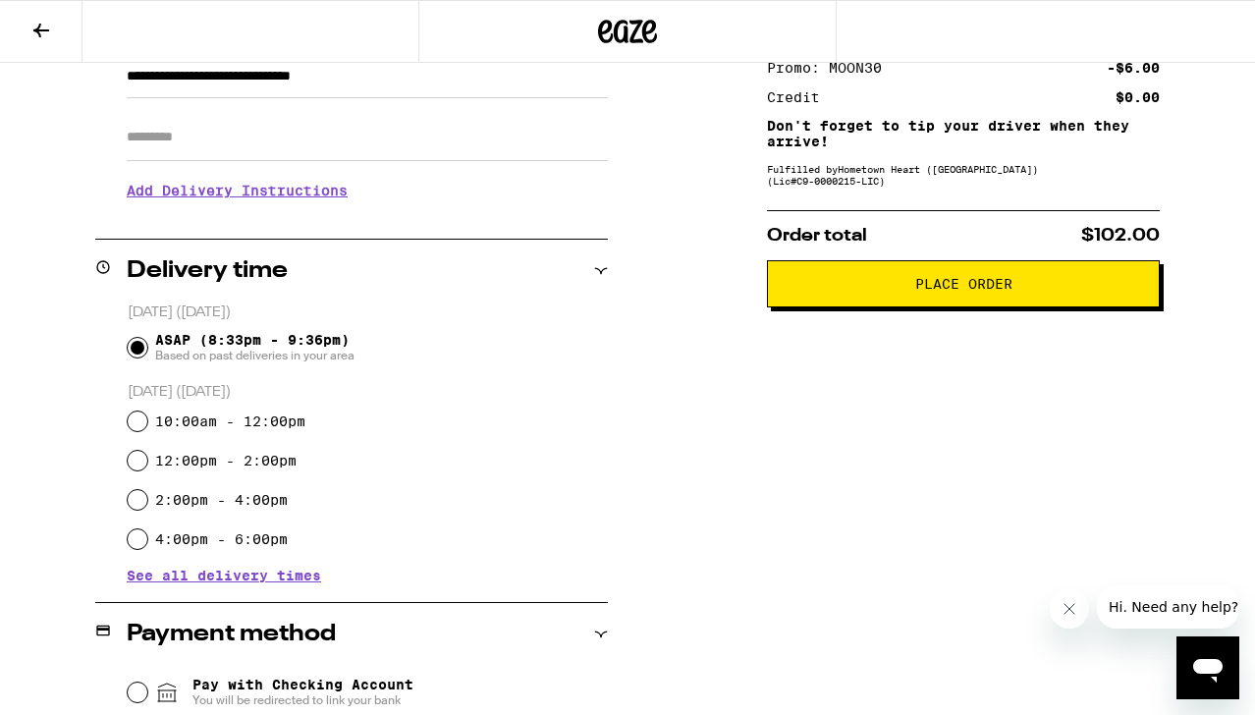
scroll to position [315, 0]
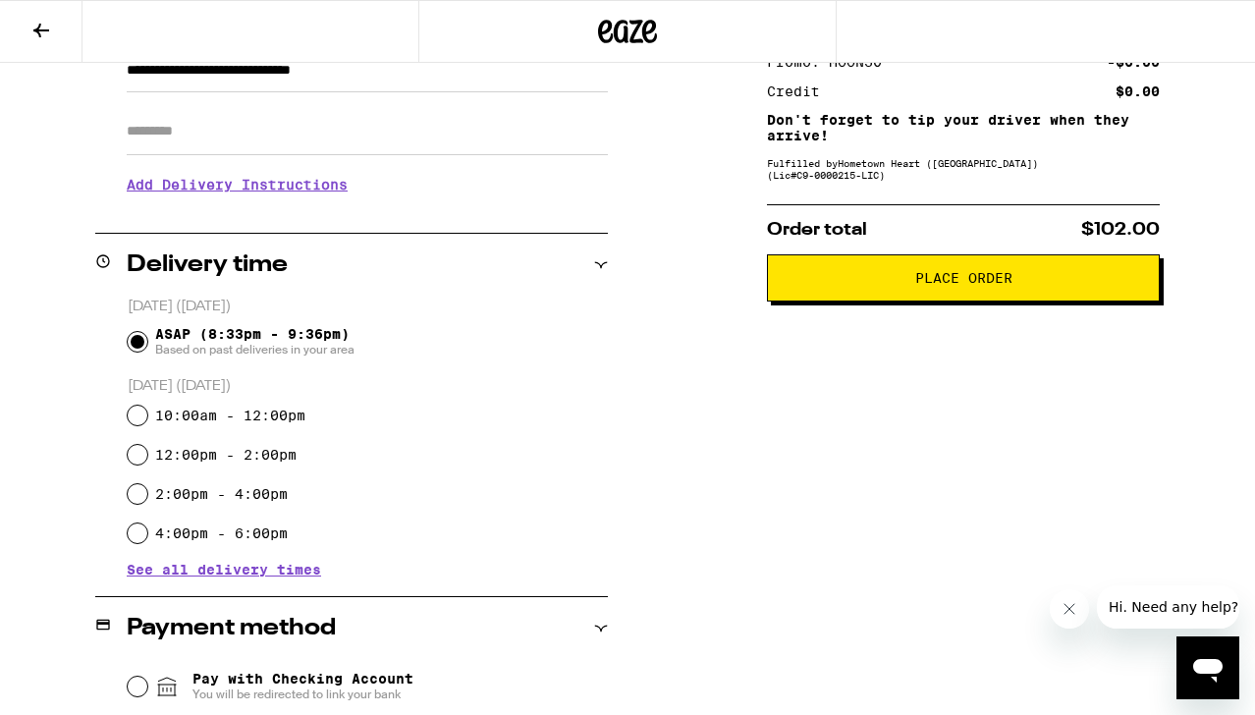
click at [142, 338] on input "ASAP (8:33pm - 9:36pm) Based on past deliveries in your area" at bounding box center [138, 342] width 20 height 20
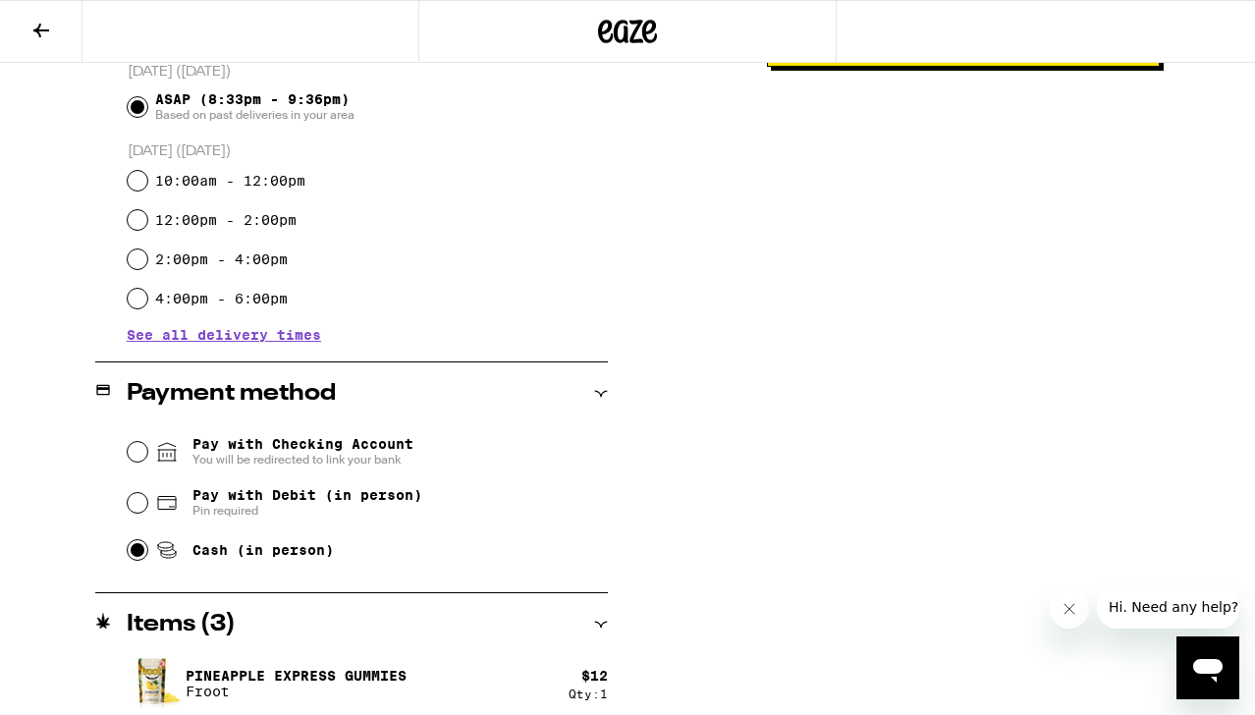
scroll to position [553, 0]
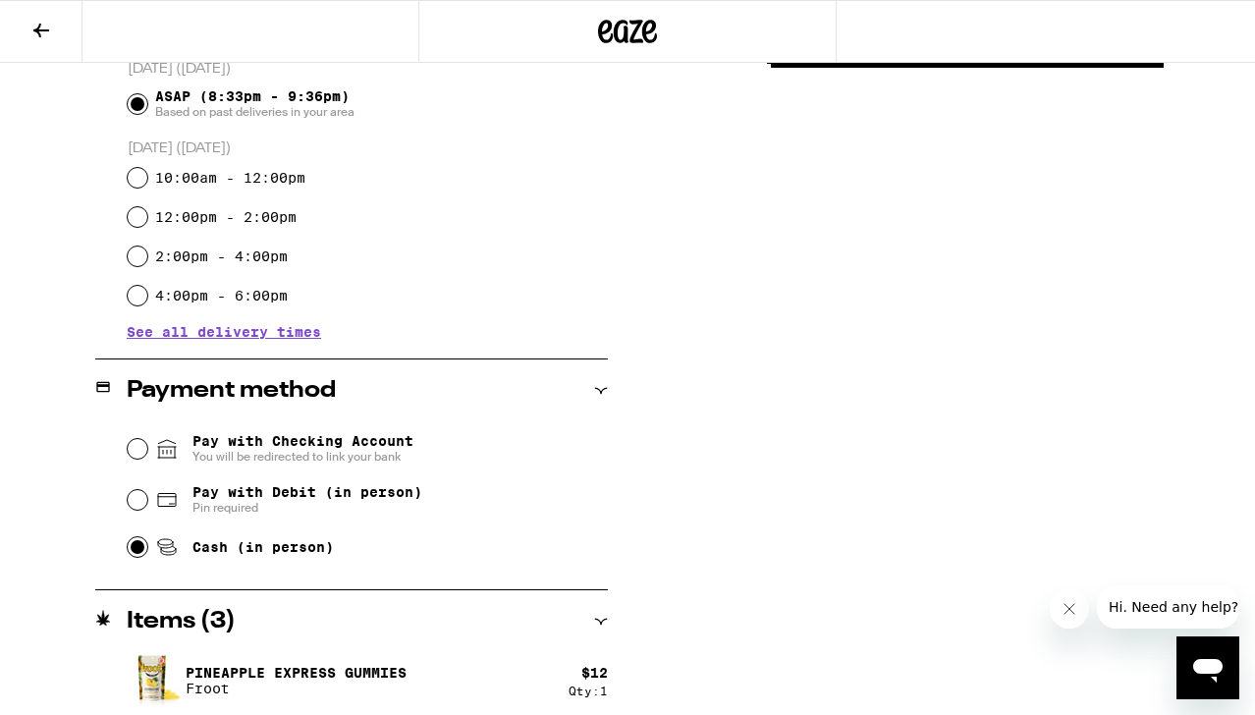
click at [138, 551] on input "Cash (in person)" at bounding box center [138, 547] width 20 height 20
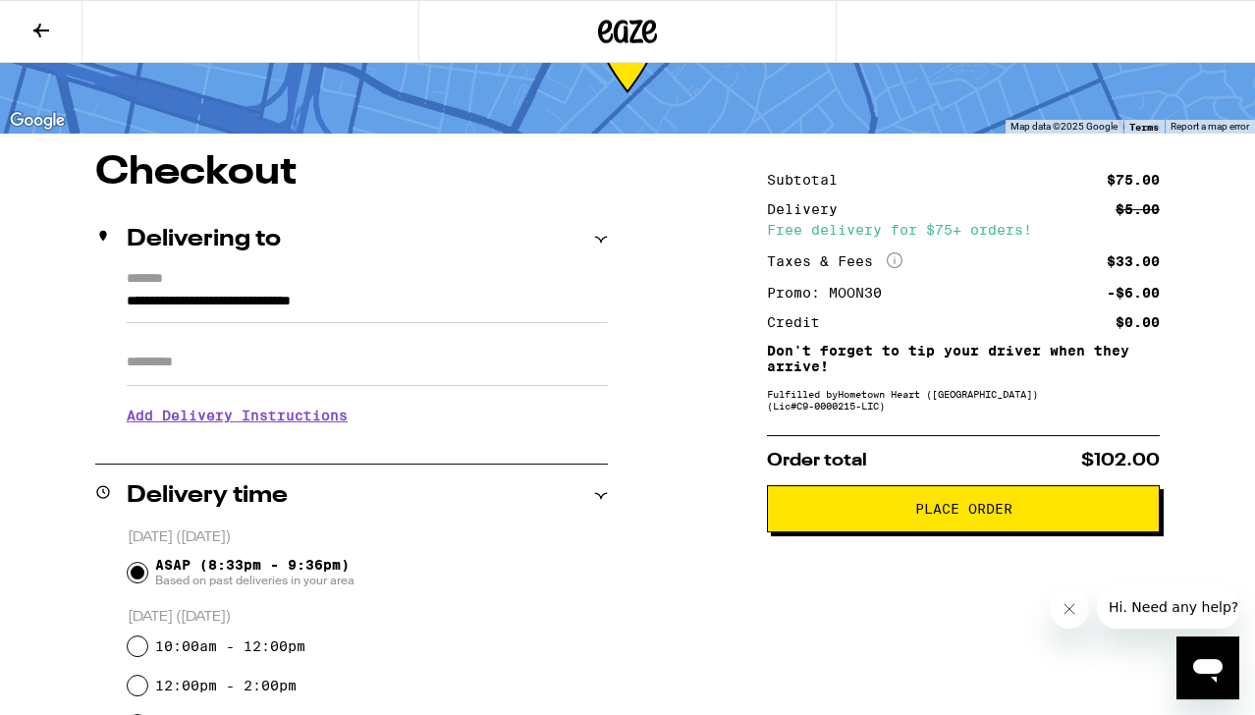
scroll to position [105, 0]
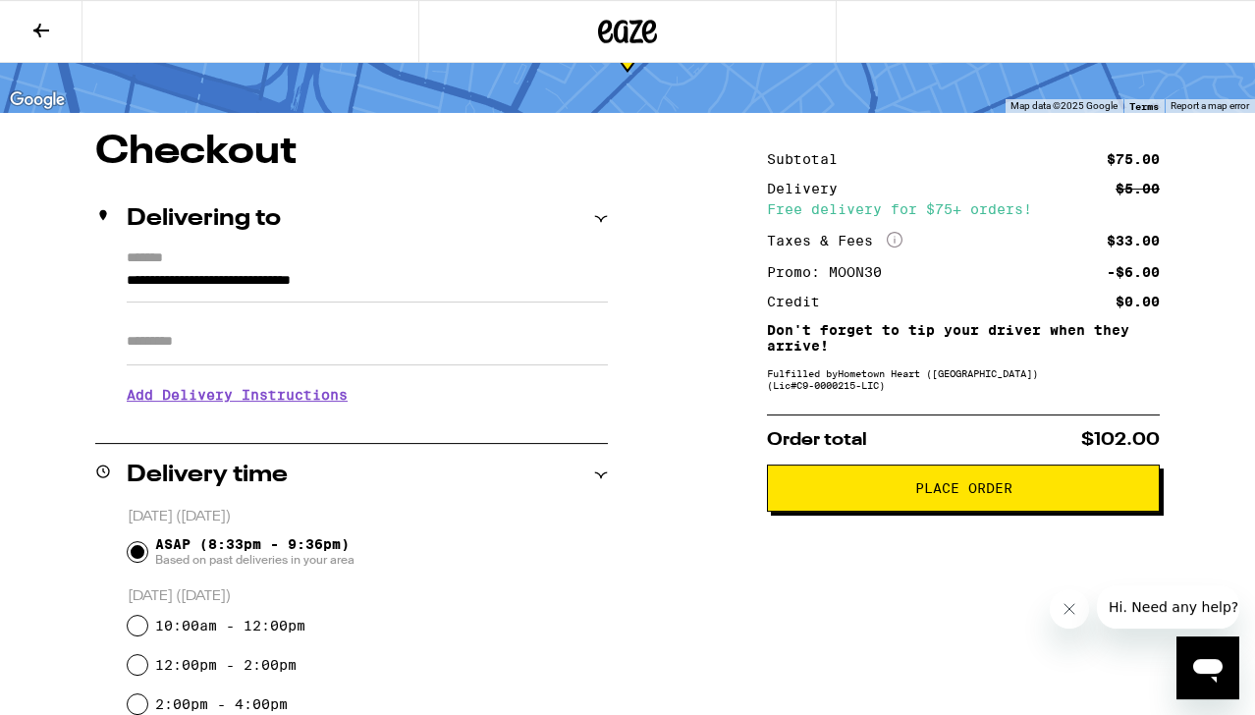
click at [883, 492] on span "Place Order" at bounding box center [964, 488] width 360 height 14
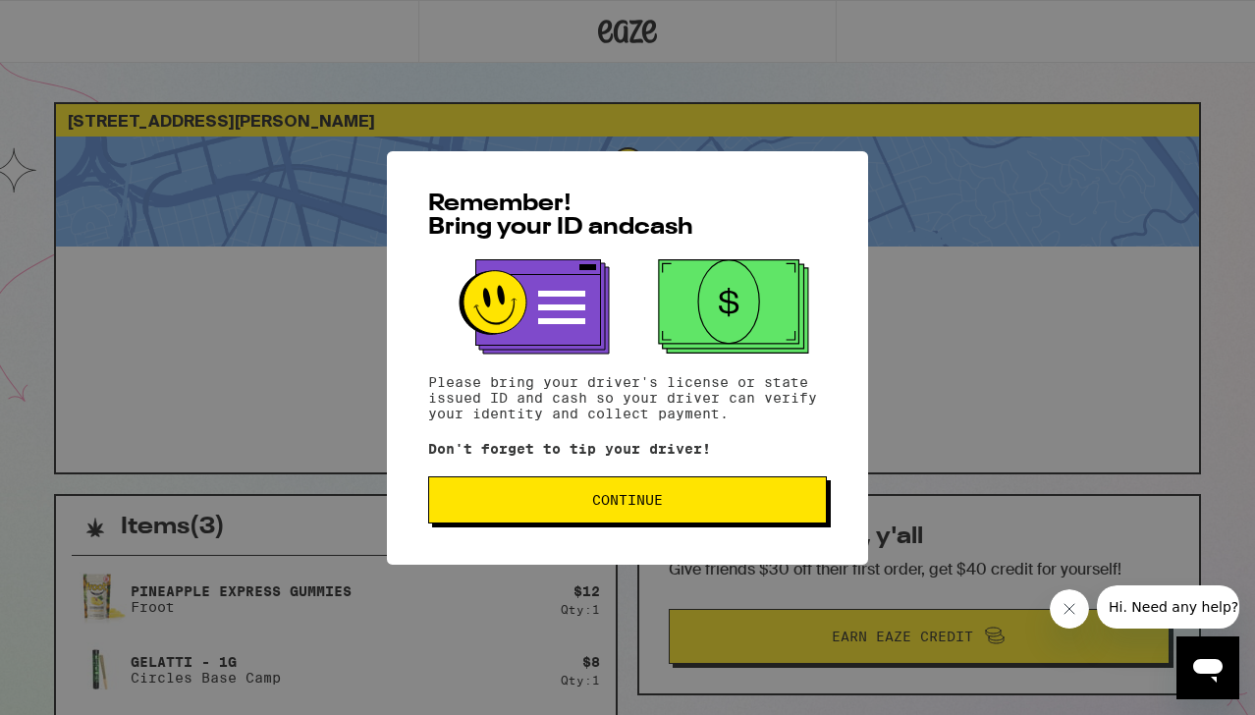
click at [679, 507] on span "Continue" at bounding box center [627, 500] width 365 height 14
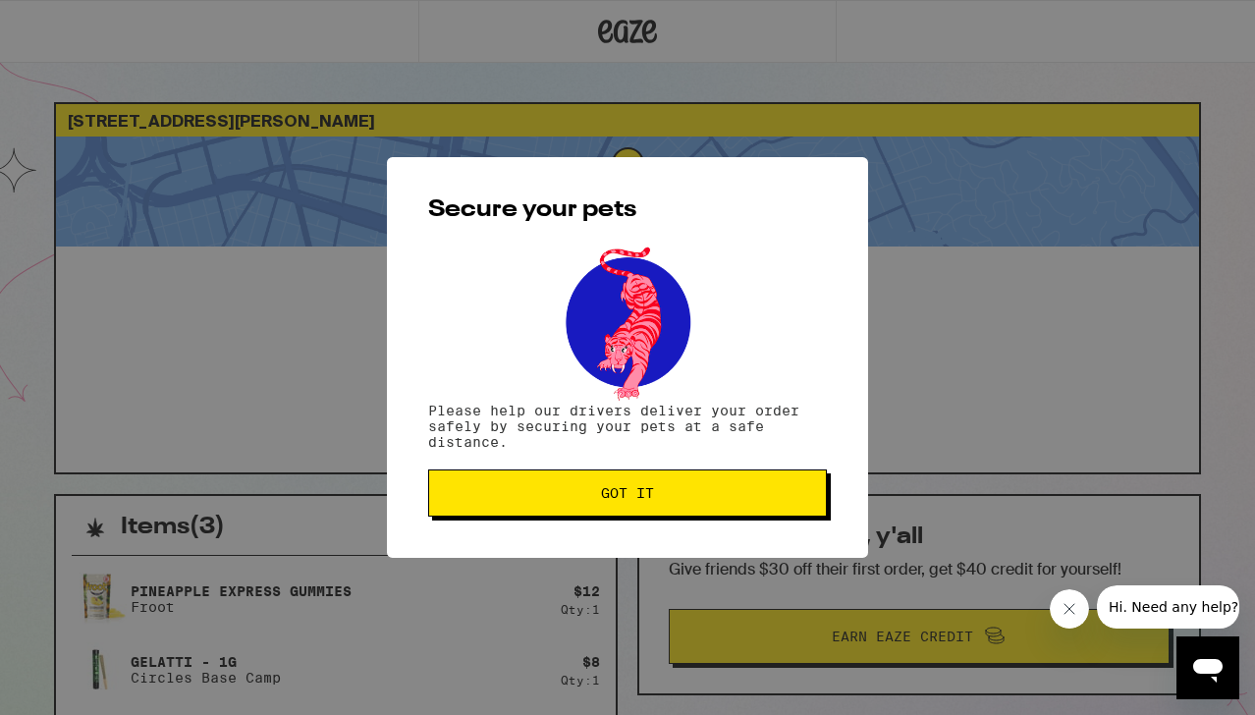
click at [678, 508] on button "Got it" at bounding box center [627, 493] width 399 height 47
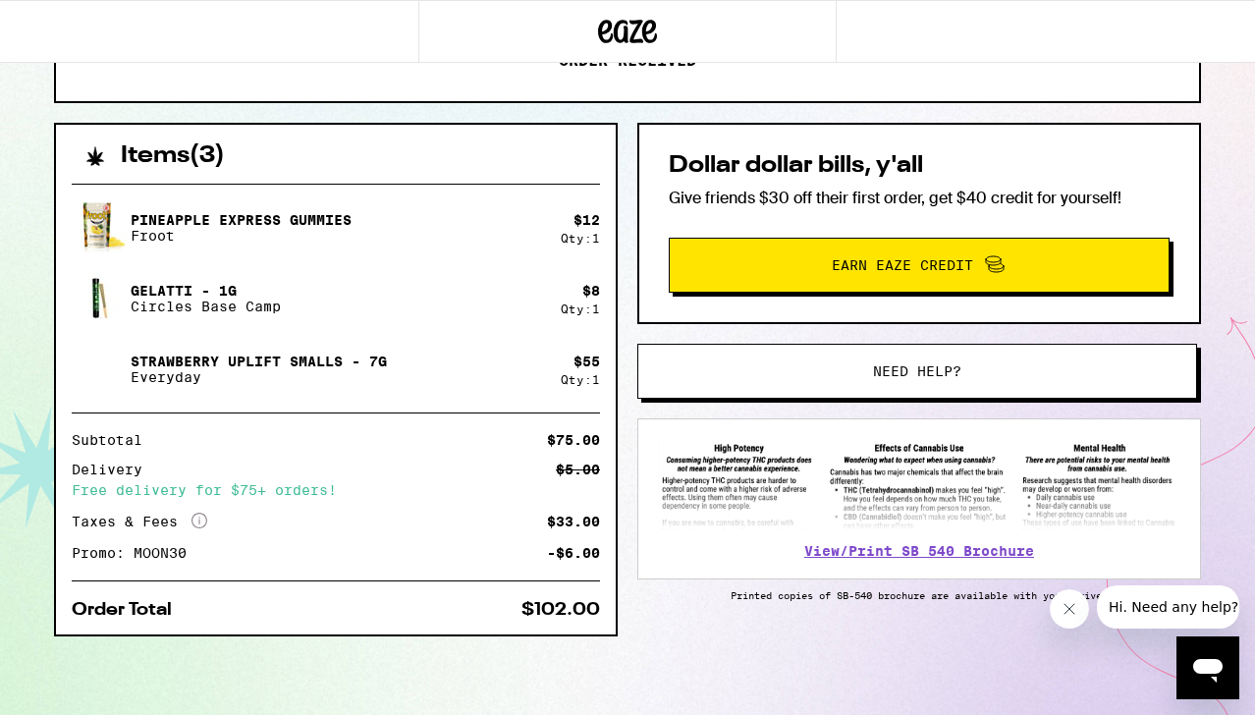
scroll to position [364, 0]
